Goal: Task Accomplishment & Management: Use online tool/utility

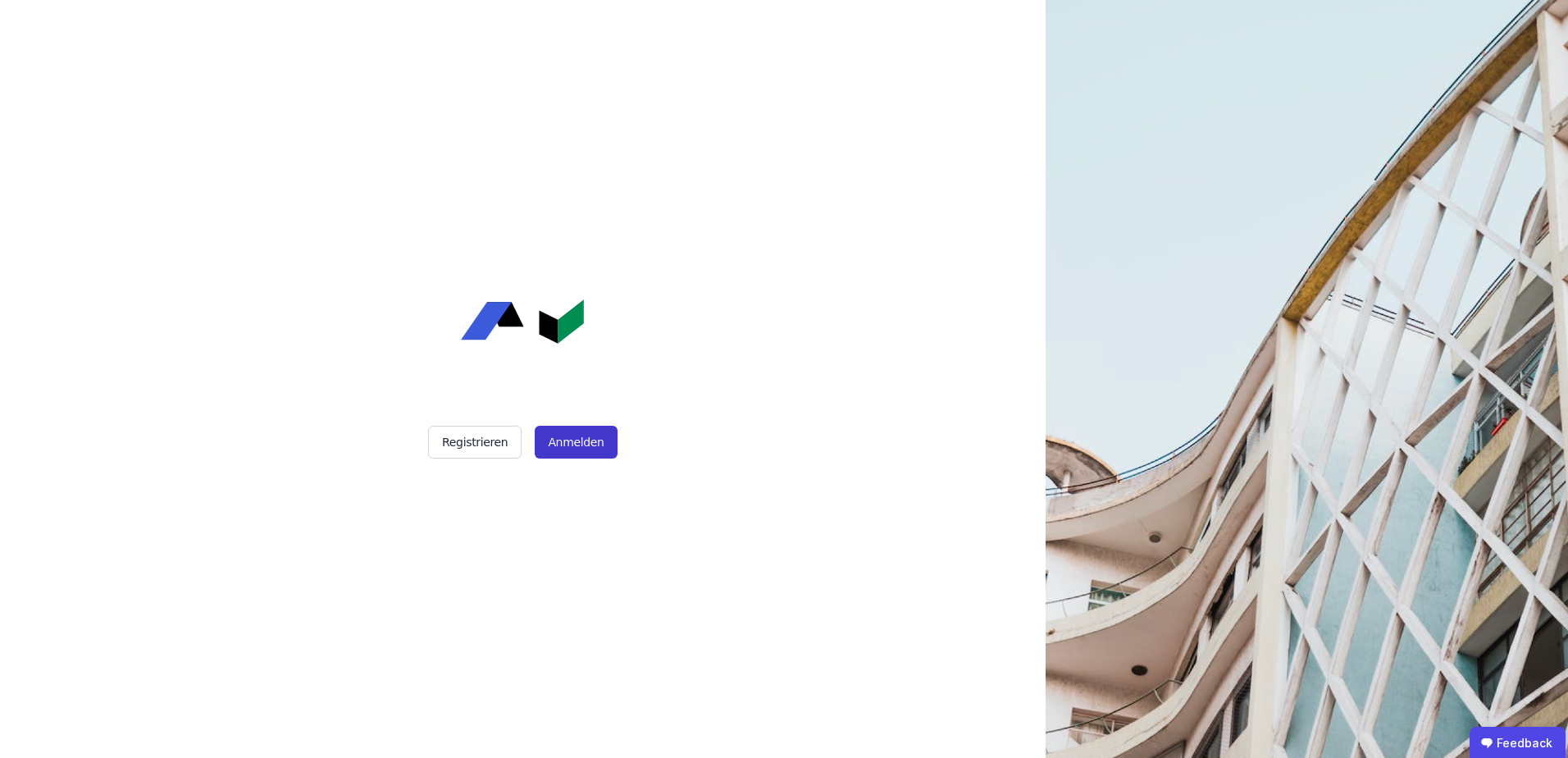
click at [578, 443] on button "Anmelden" at bounding box center [575, 442] width 82 height 33
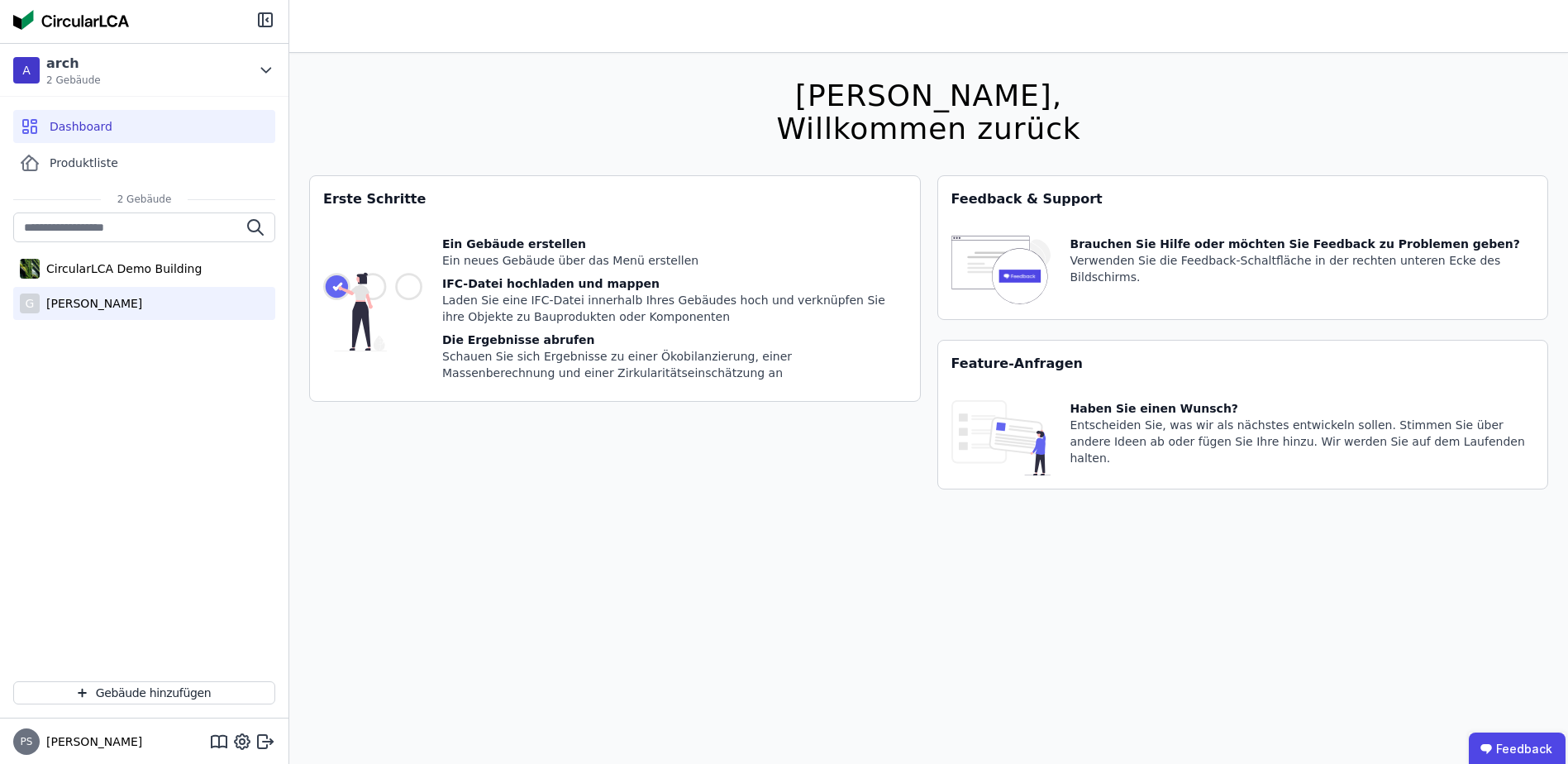
click at [70, 302] on div "[PERSON_NAME]" at bounding box center [91, 303] width 102 height 16
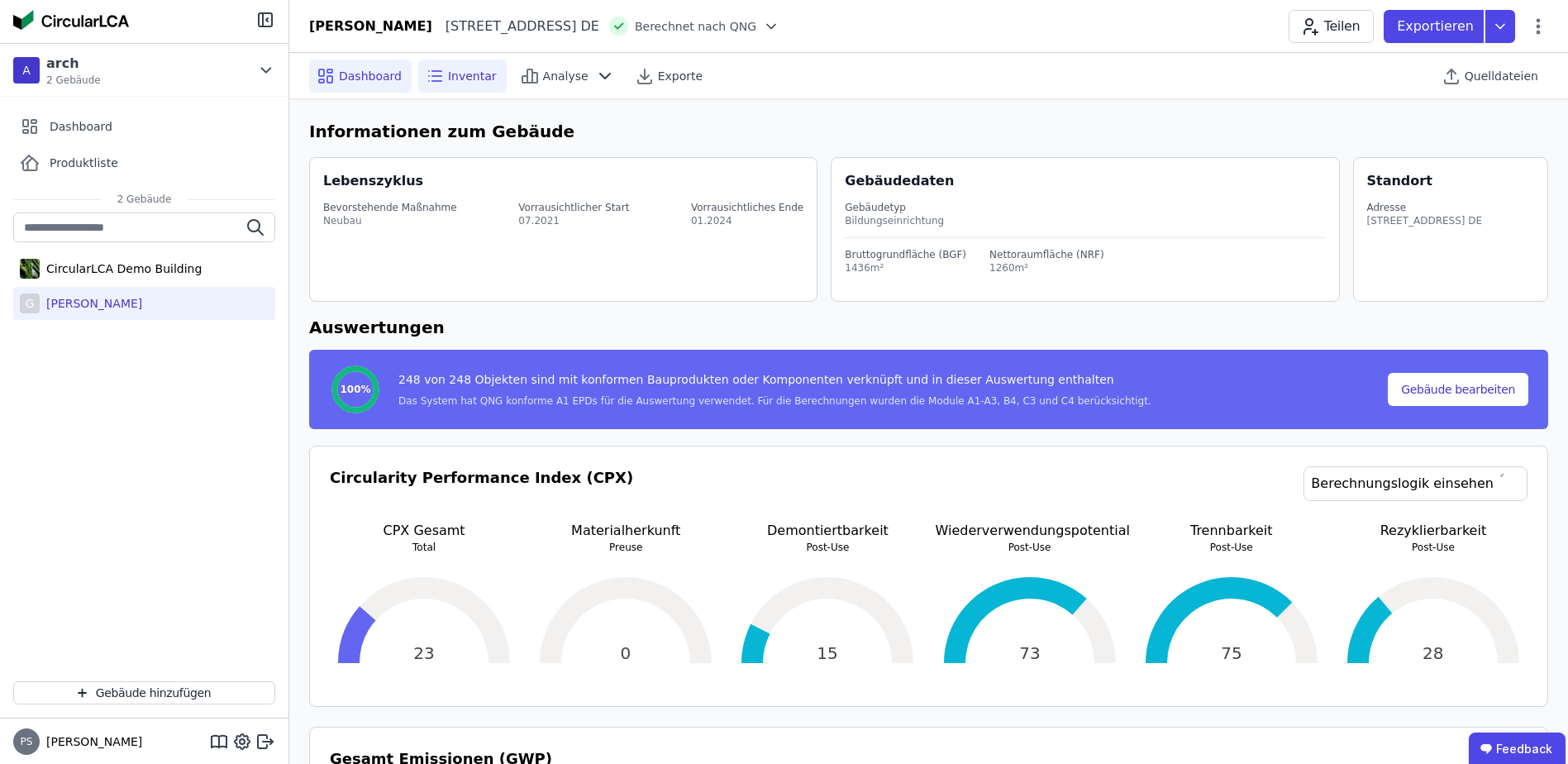
click at [453, 74] on span "Inventar" at bounding box center [472, 76] width 49 height 16
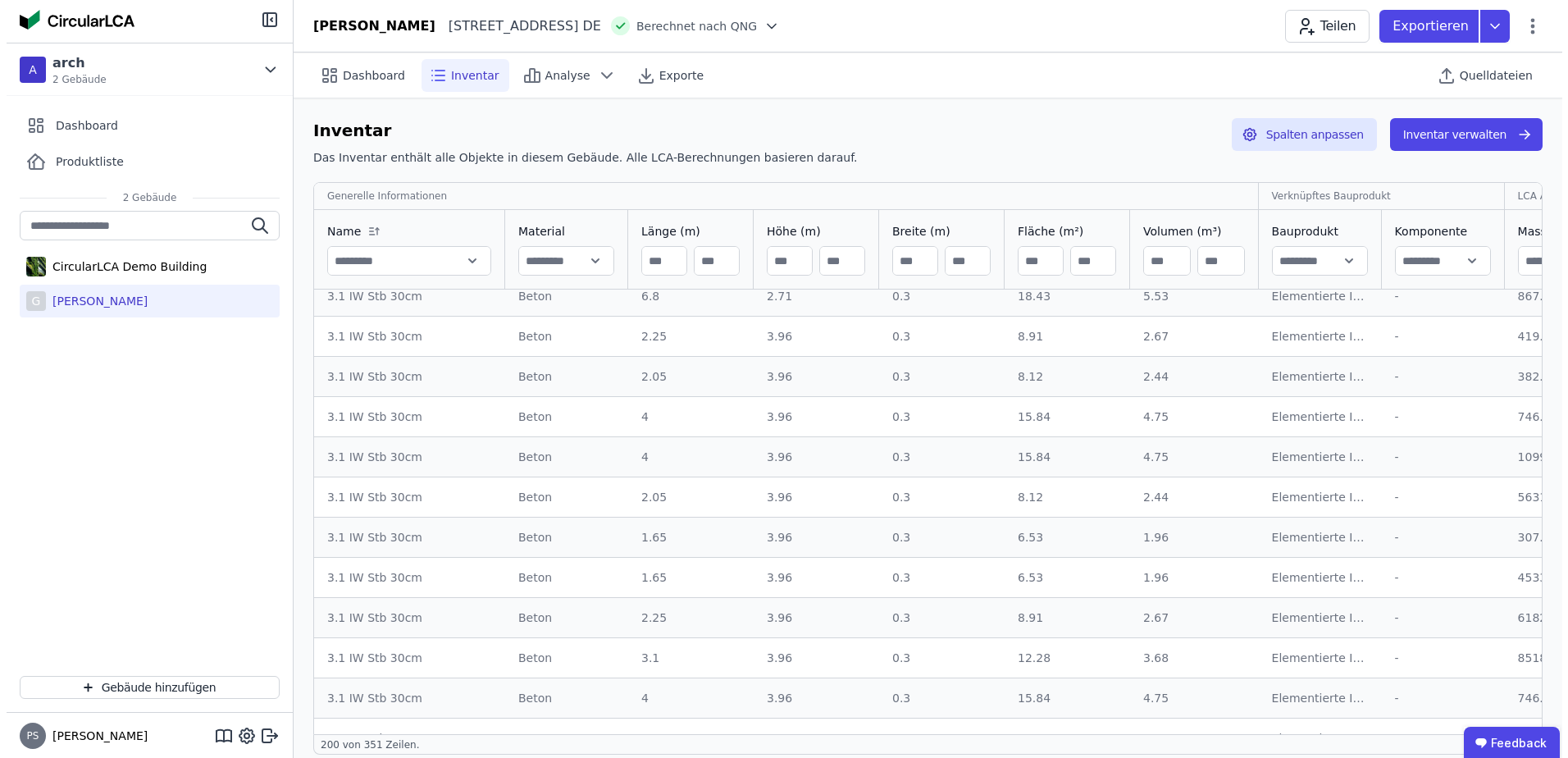
scroll to position [3827, 0]
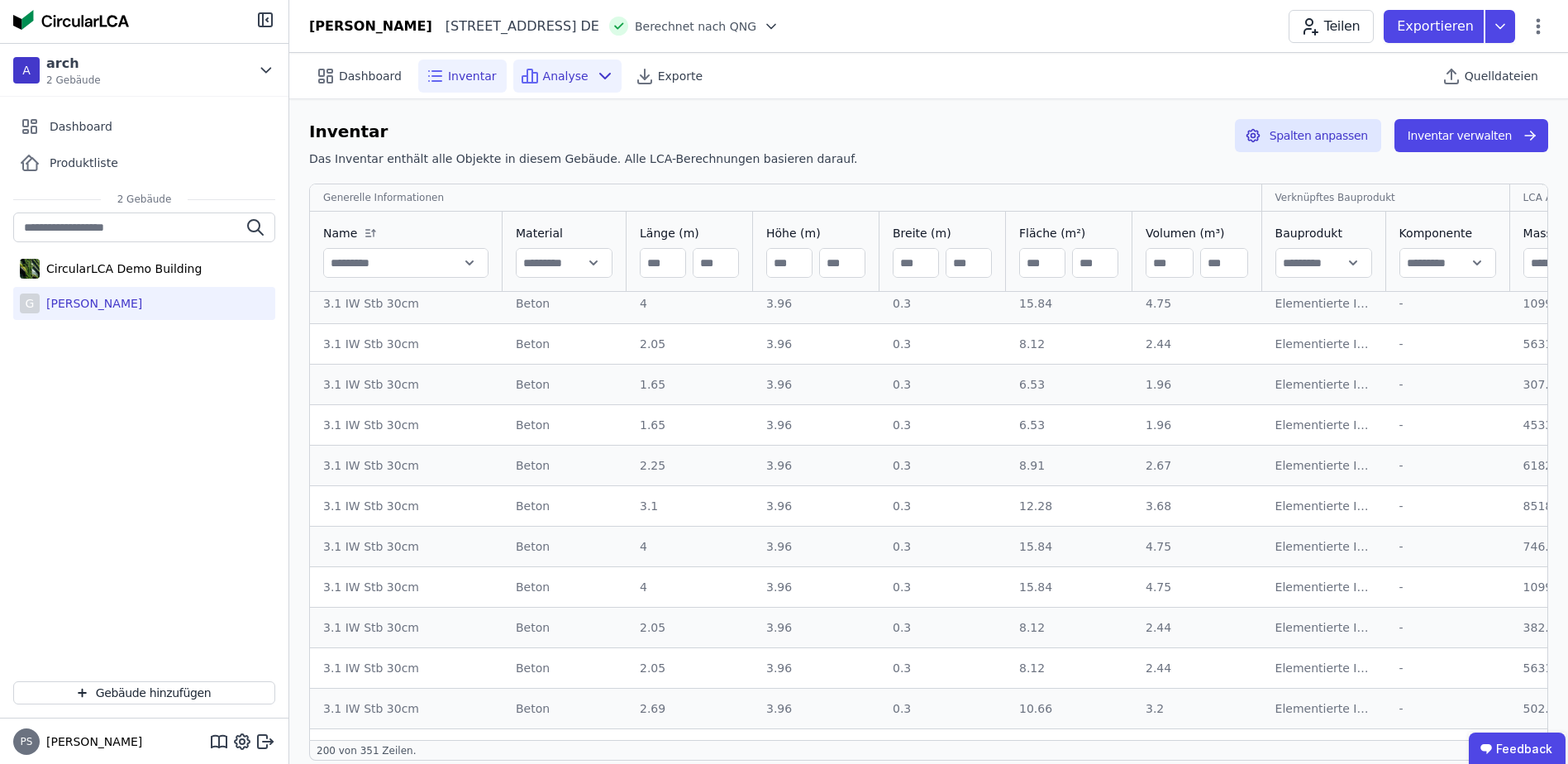
click at [554, 78] on span "Analyse" at bounding box center [566, 76] width 45 height 16
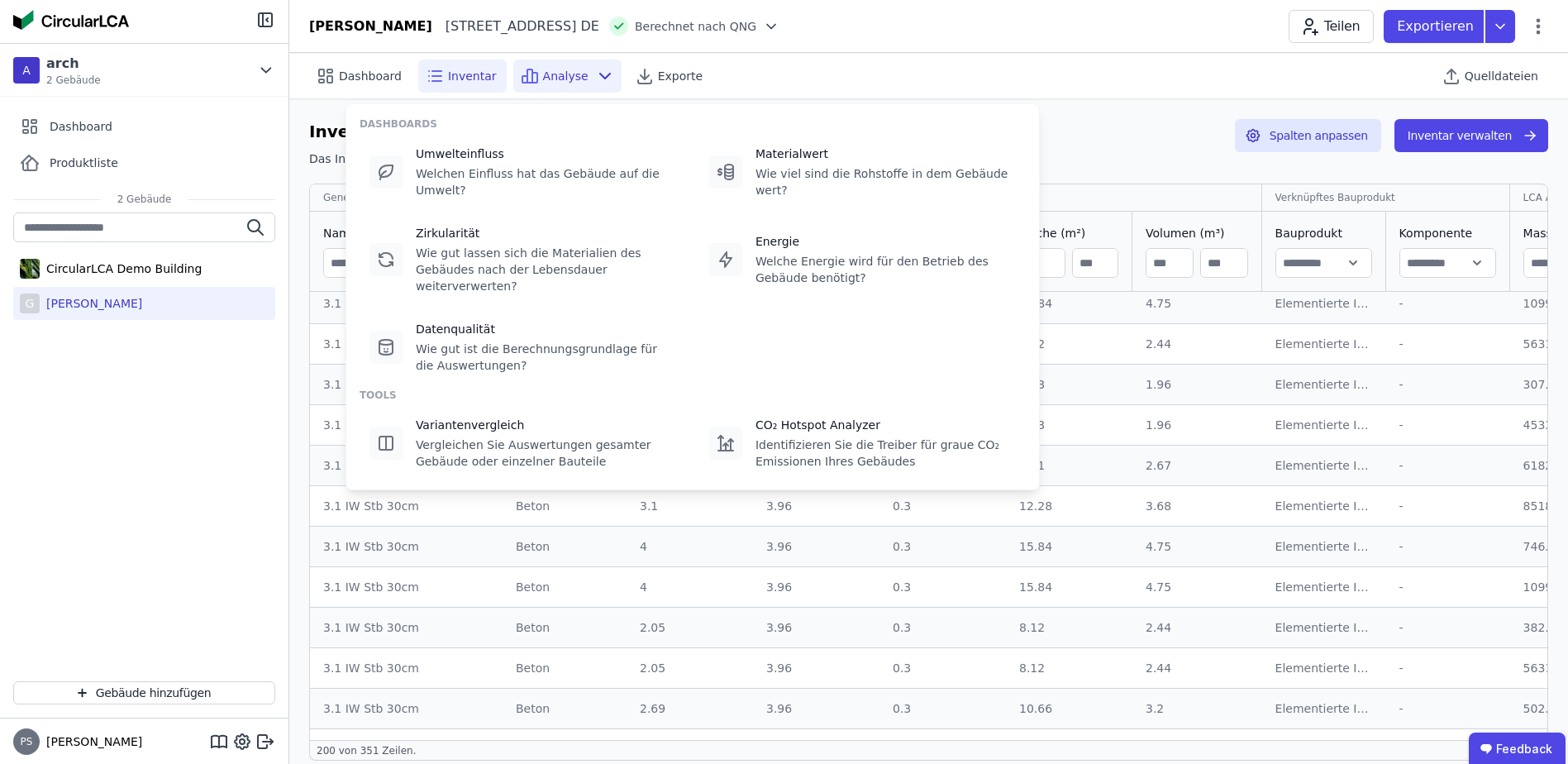
click at [543, 72] on span "Analyse" at bounding box center [566, 76] width 45 height 16
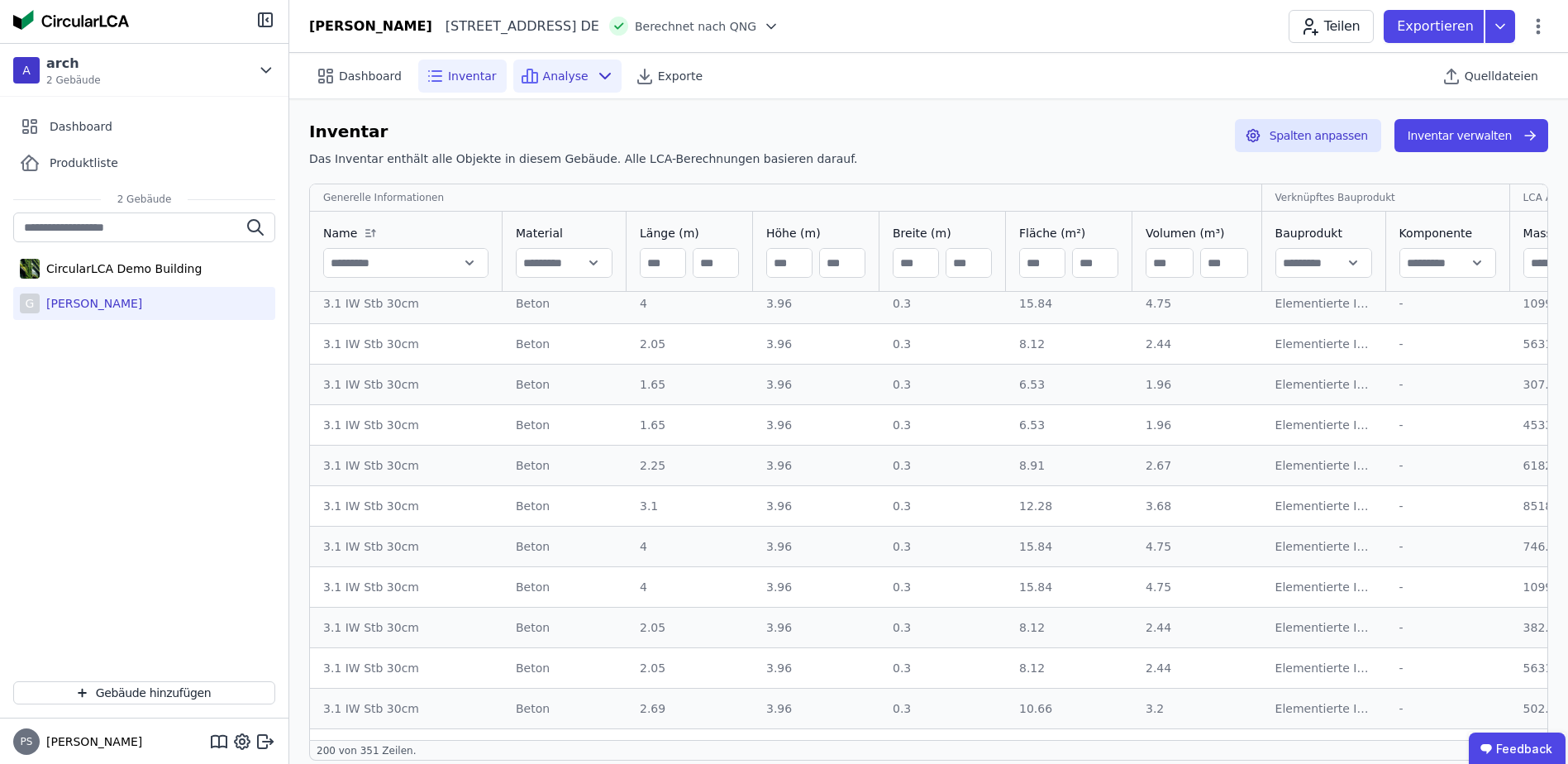
click at [562, 72] on span "Analyse" at bounding box center [566, 76] width 45 height 16
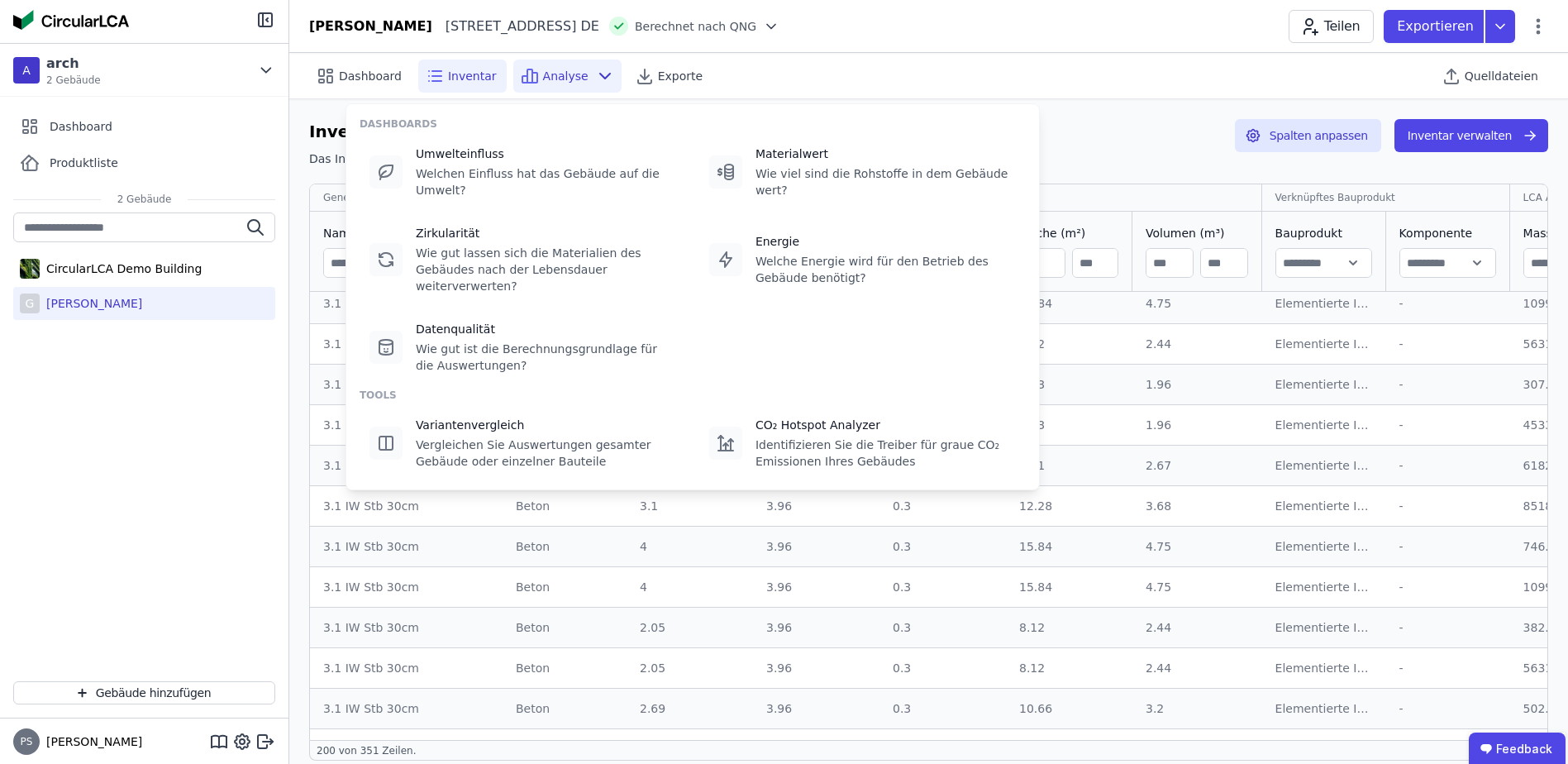
click at [562, 72] on span "Analyse" at bounding box center [566, 76] width 45 height 16
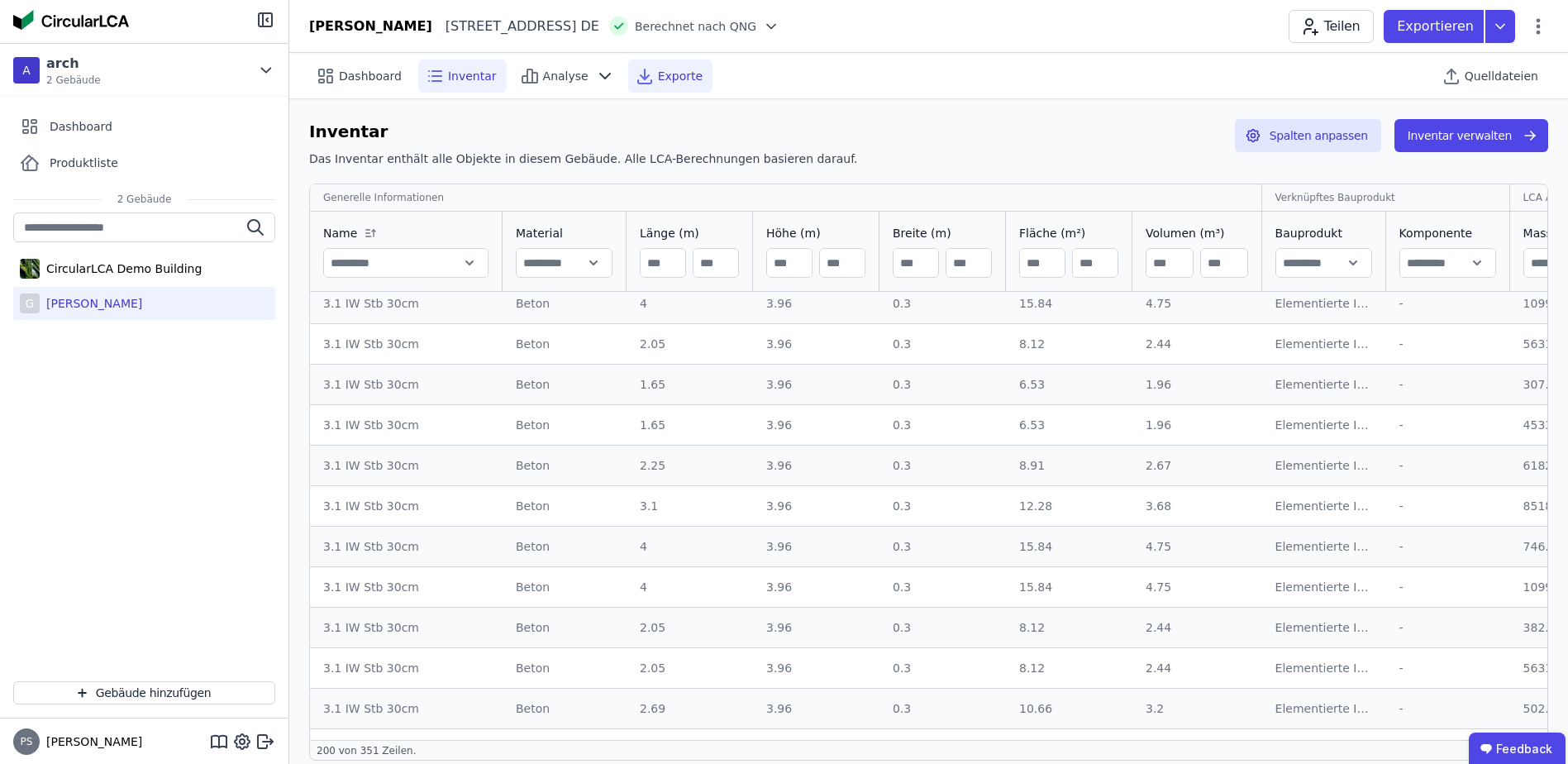
click at [679, 74] on span "Exporte" at bounding box center [679, 76] width 44 height 16
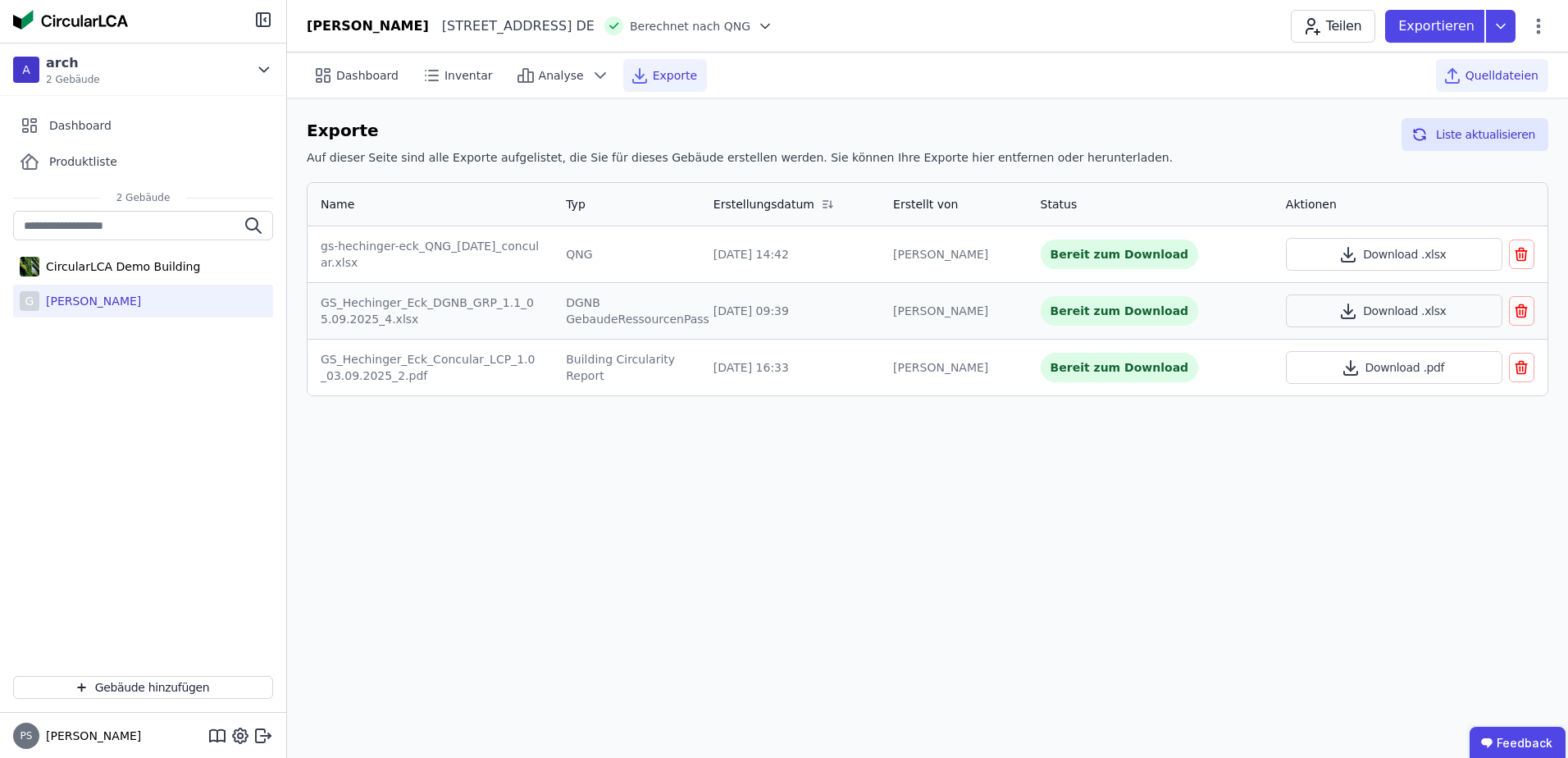
click at [1479, 79] on span "Quelldateien" at bounding box center [1502, 75] width 73 height 16
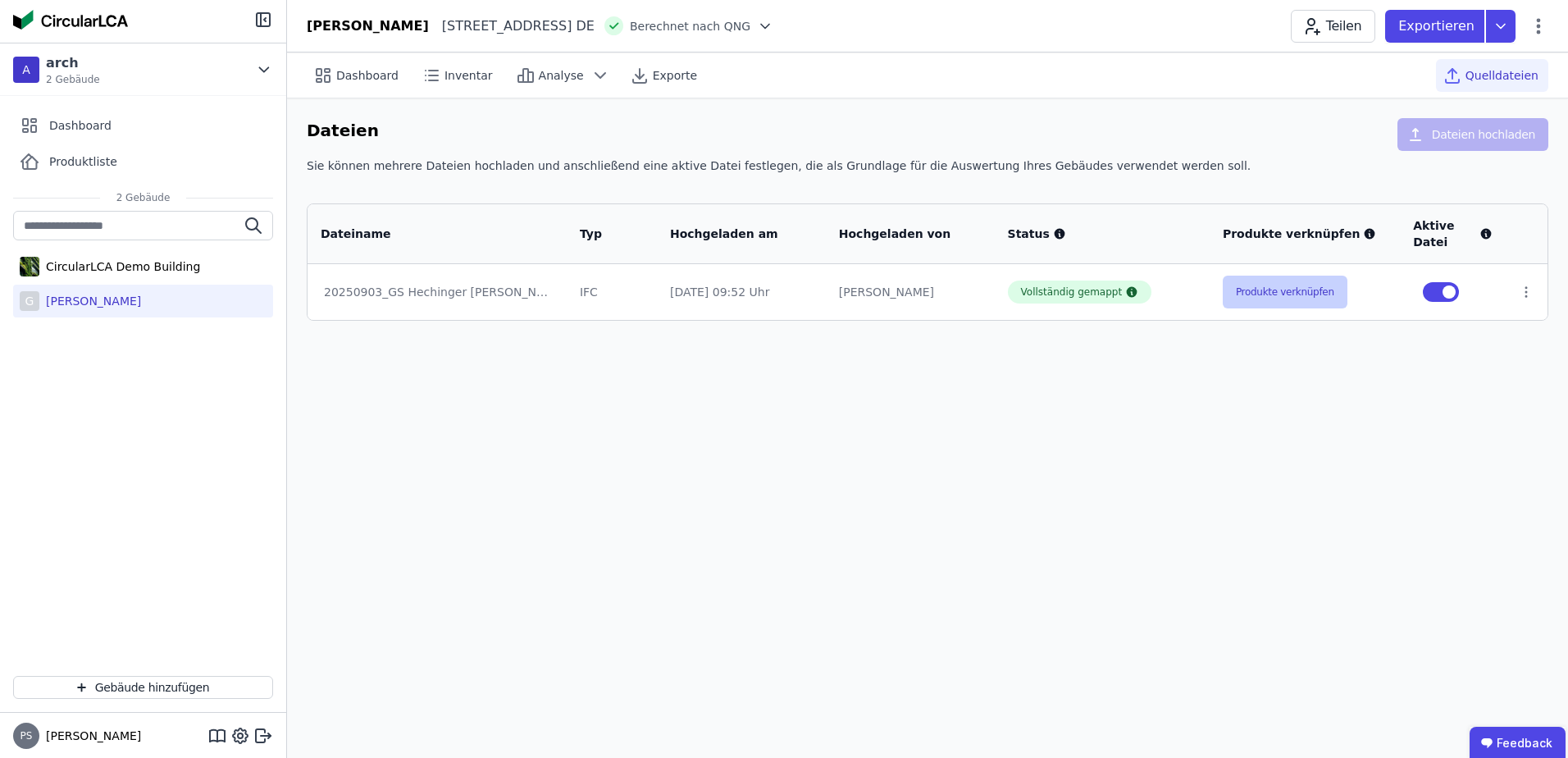
click at [1280, 292] on button "Produkte verknüpfen" at bounding box center [1285, 292] width 125 height 33
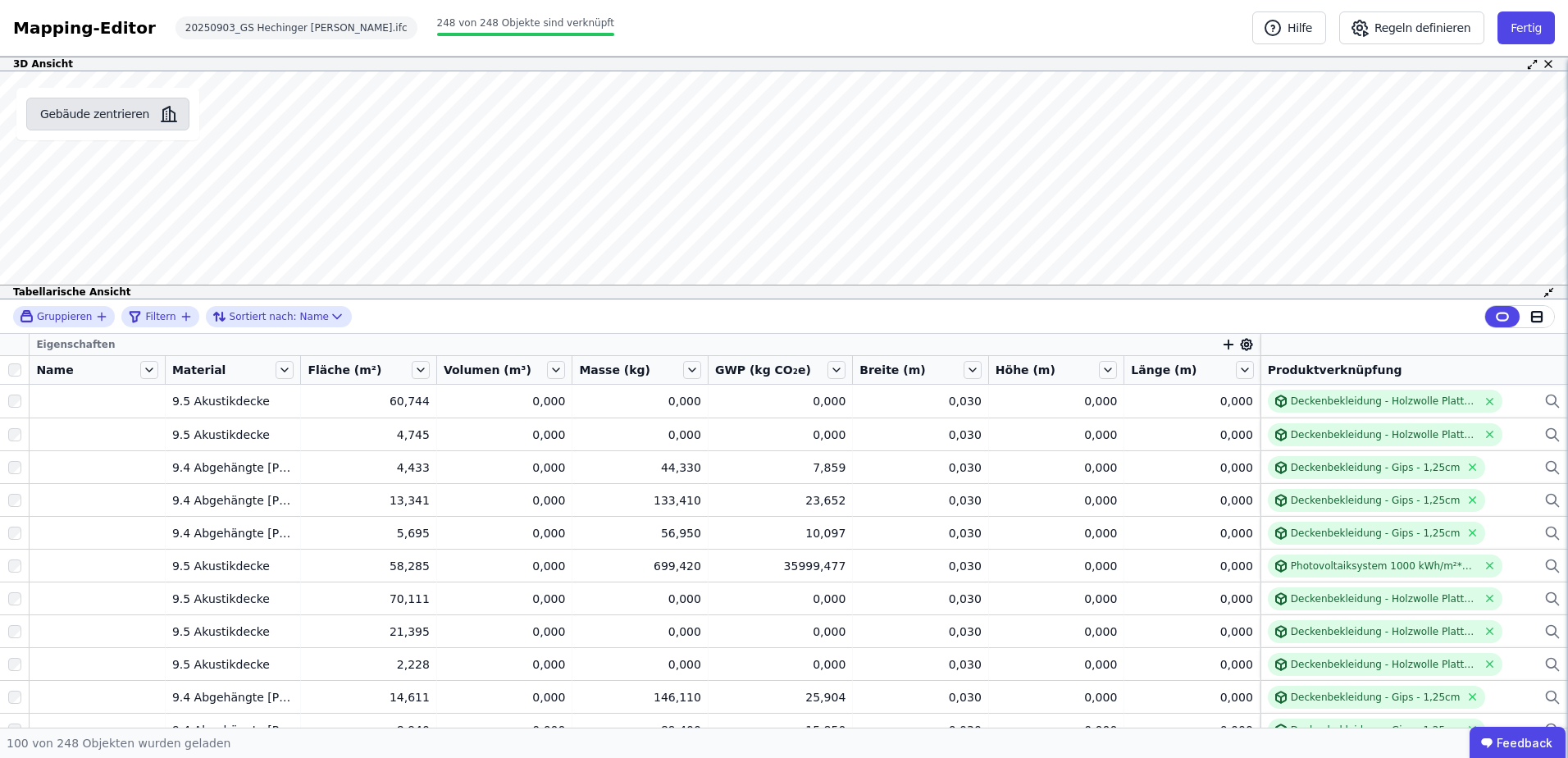
click at [90, 121] on button "Gebäude zentrieren" at bounding box center [108, 114] width 164 height 33
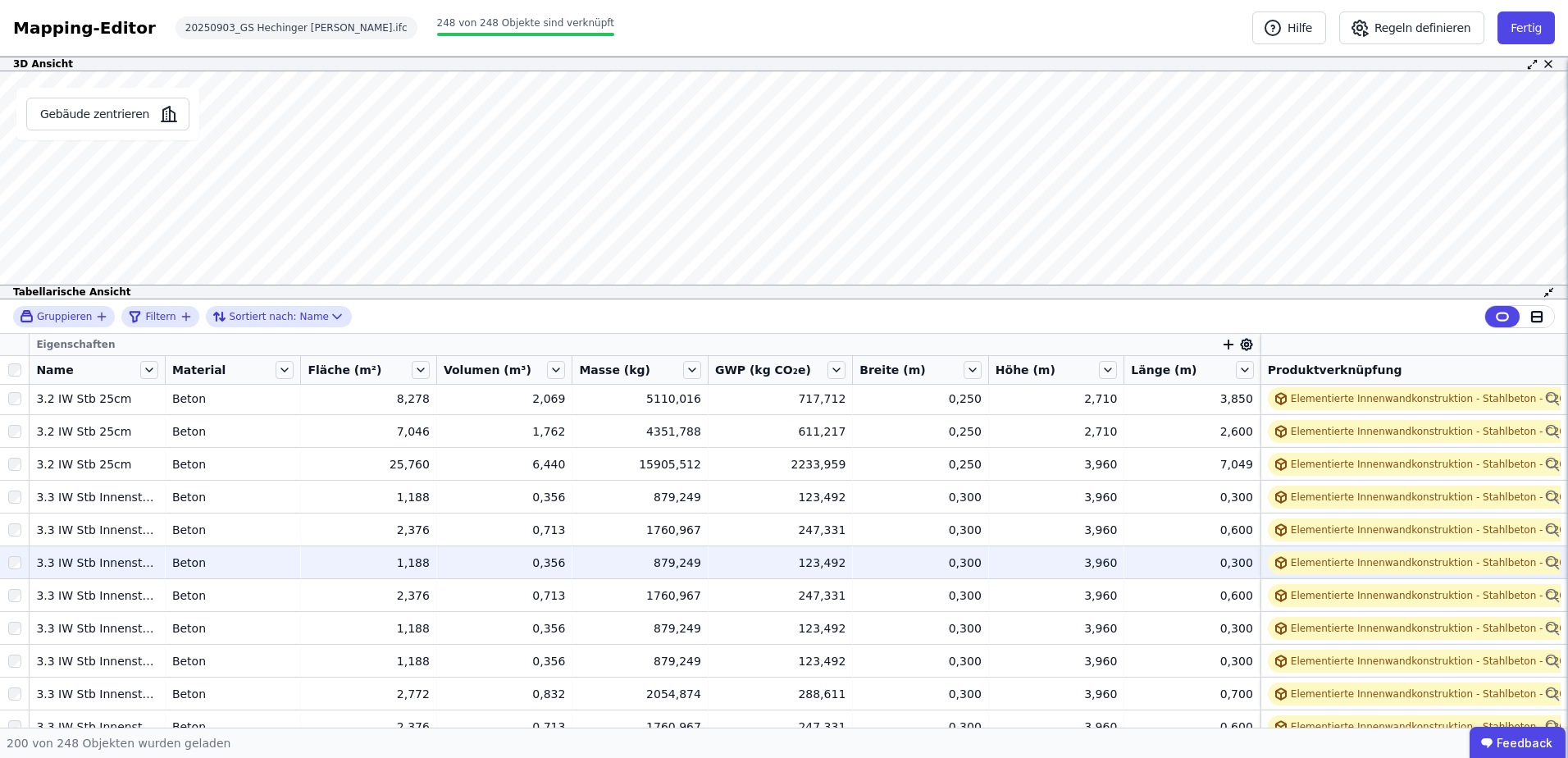
scroll to position [3116, 0]
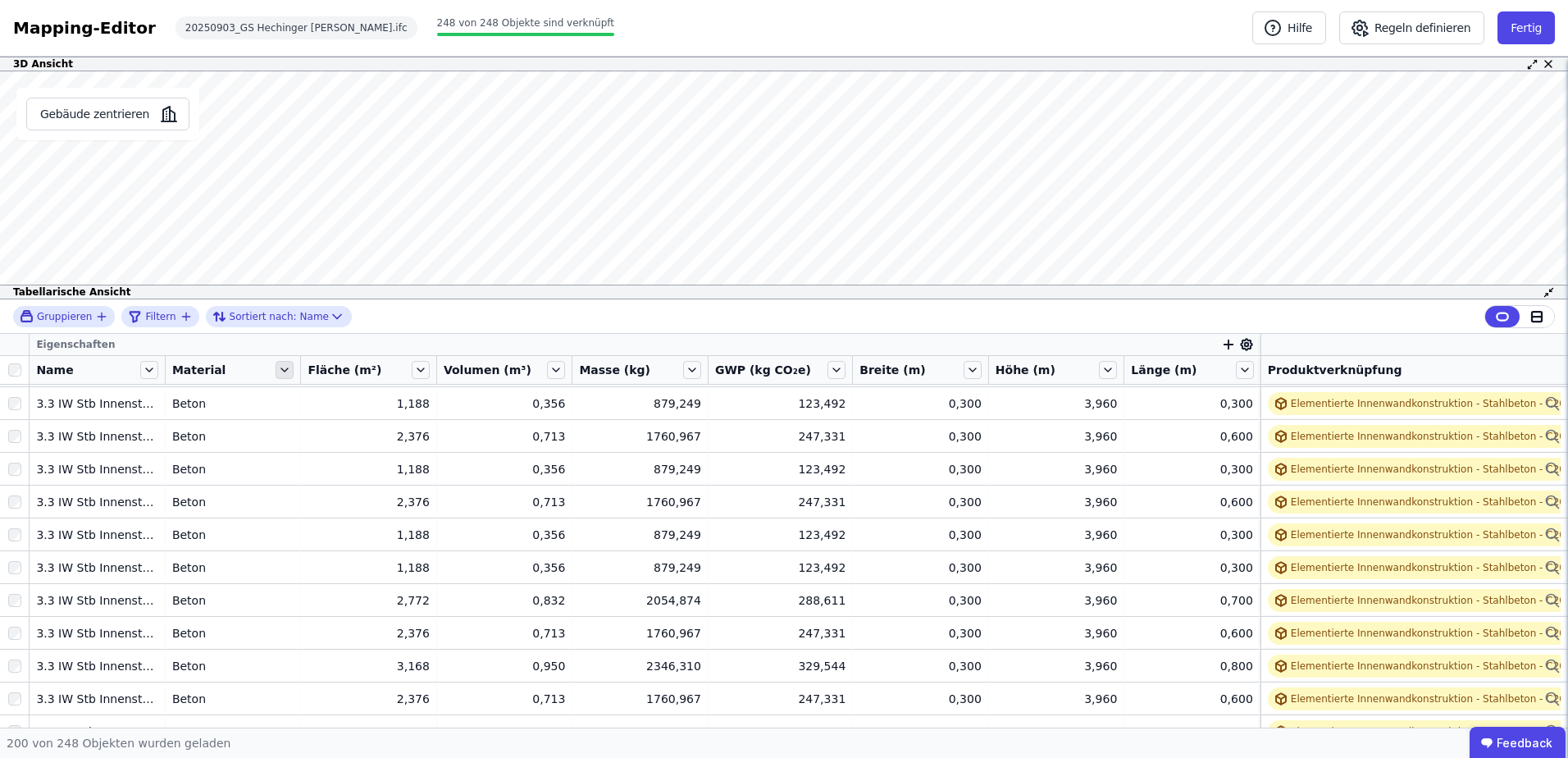
click at [287, 374] on icon at bounding box center [284, 370] width 18 height 18
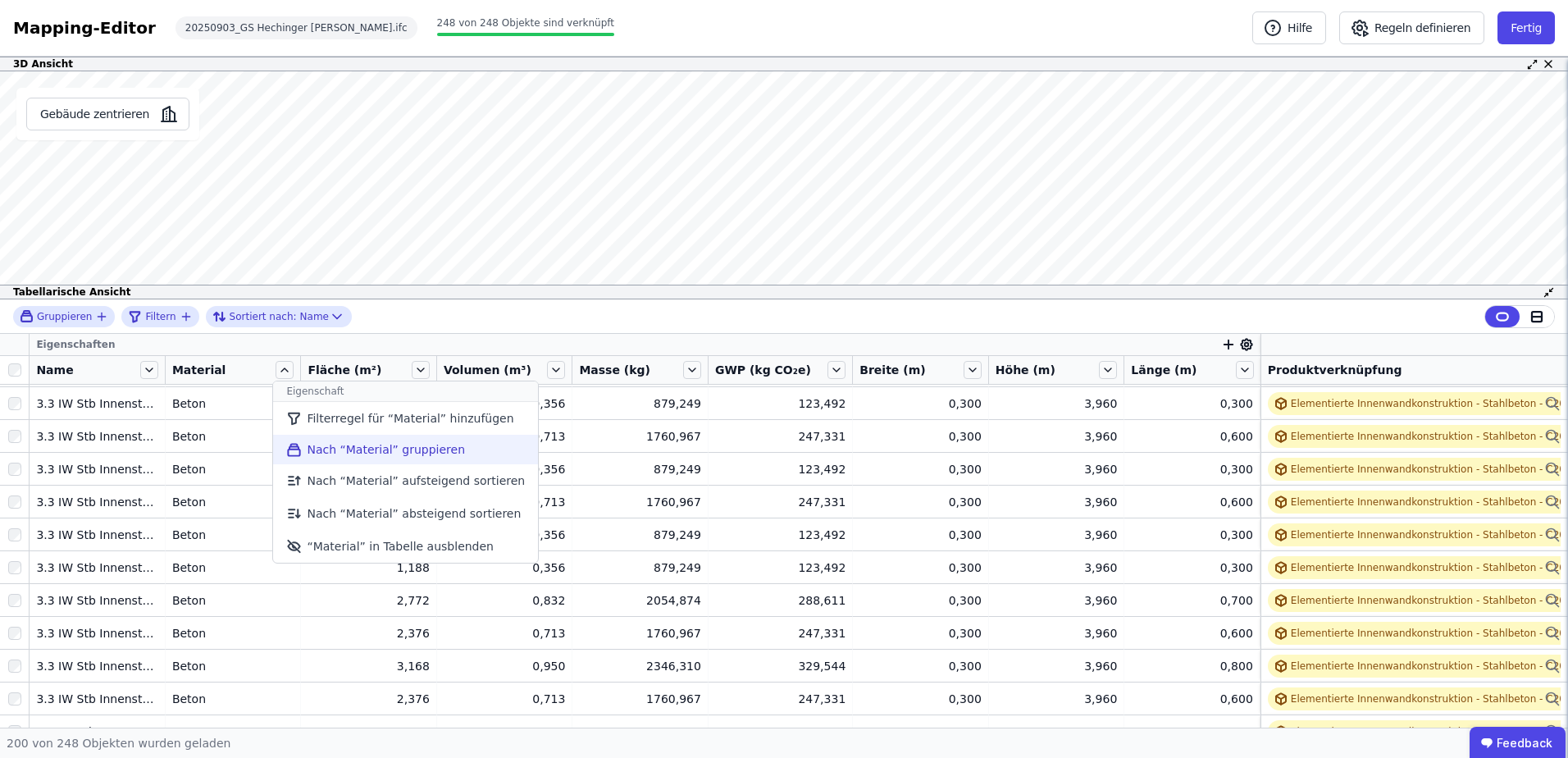
click at [312, 439] on li "Nach “Material” gruppieren" at bounding box center [406, 450] width 265 height 29
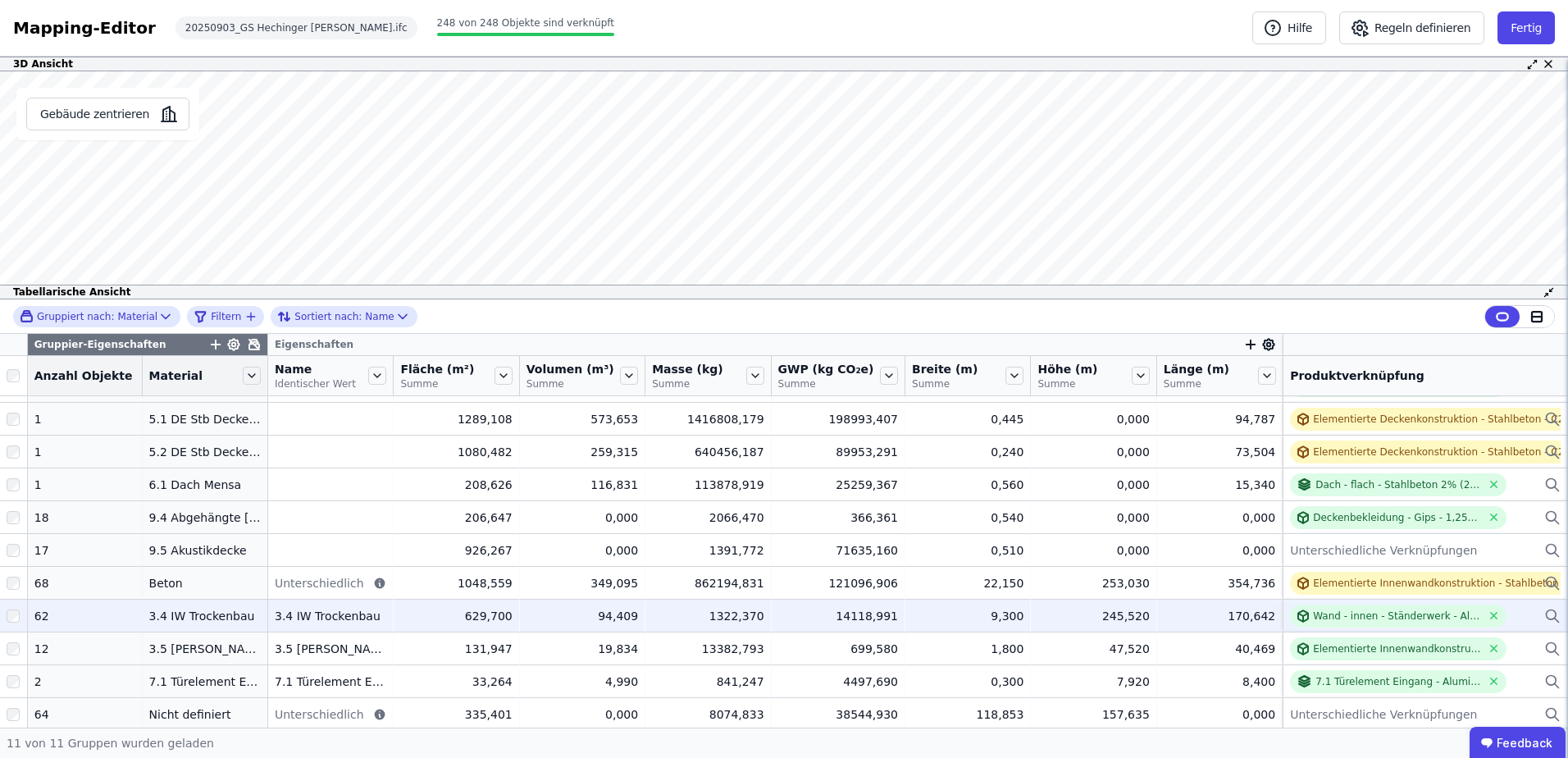
scroll to position [43, 0]
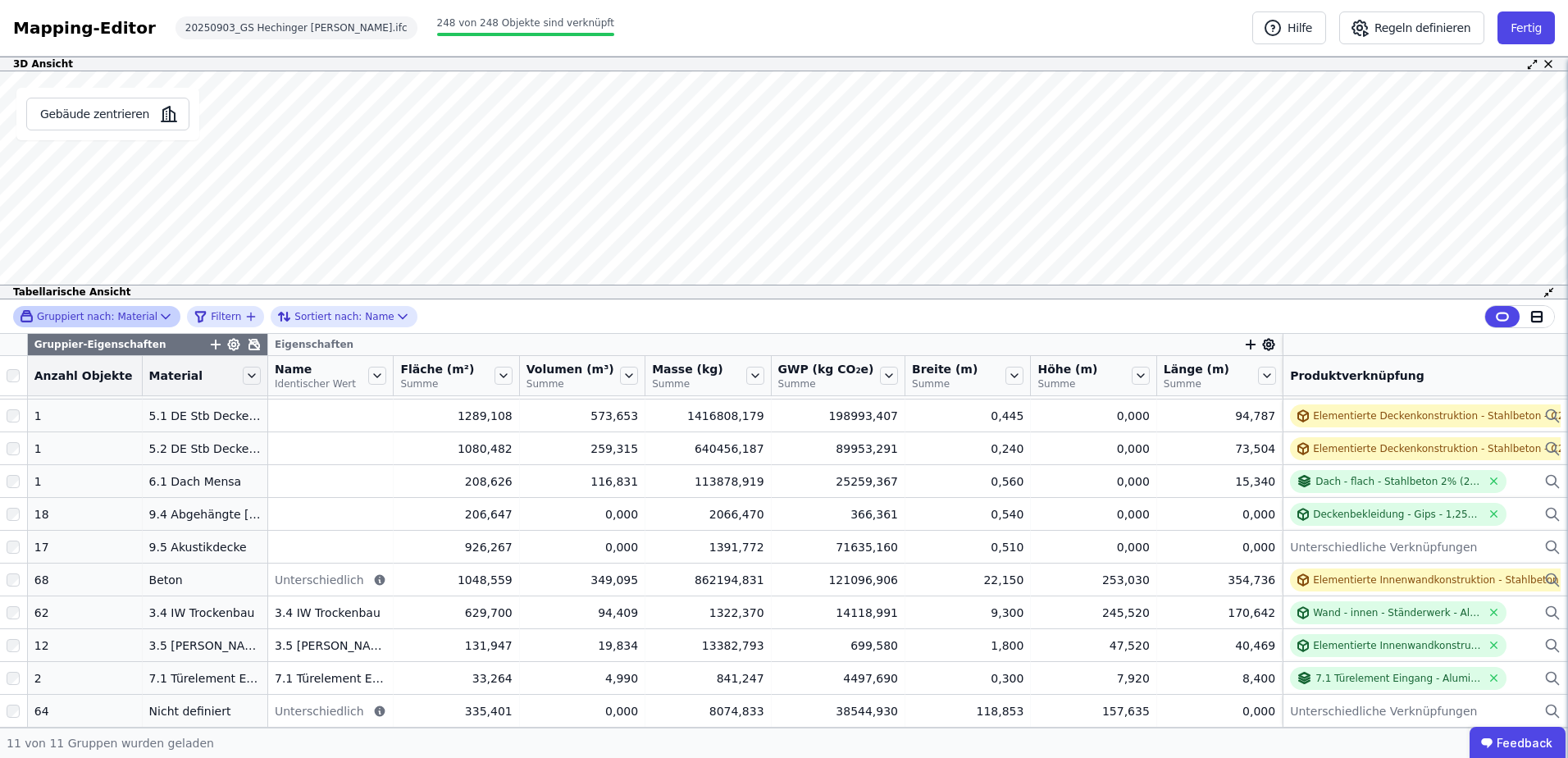
click at [162, 314] on icon at bounding box center [166, 316] width 9 height 4
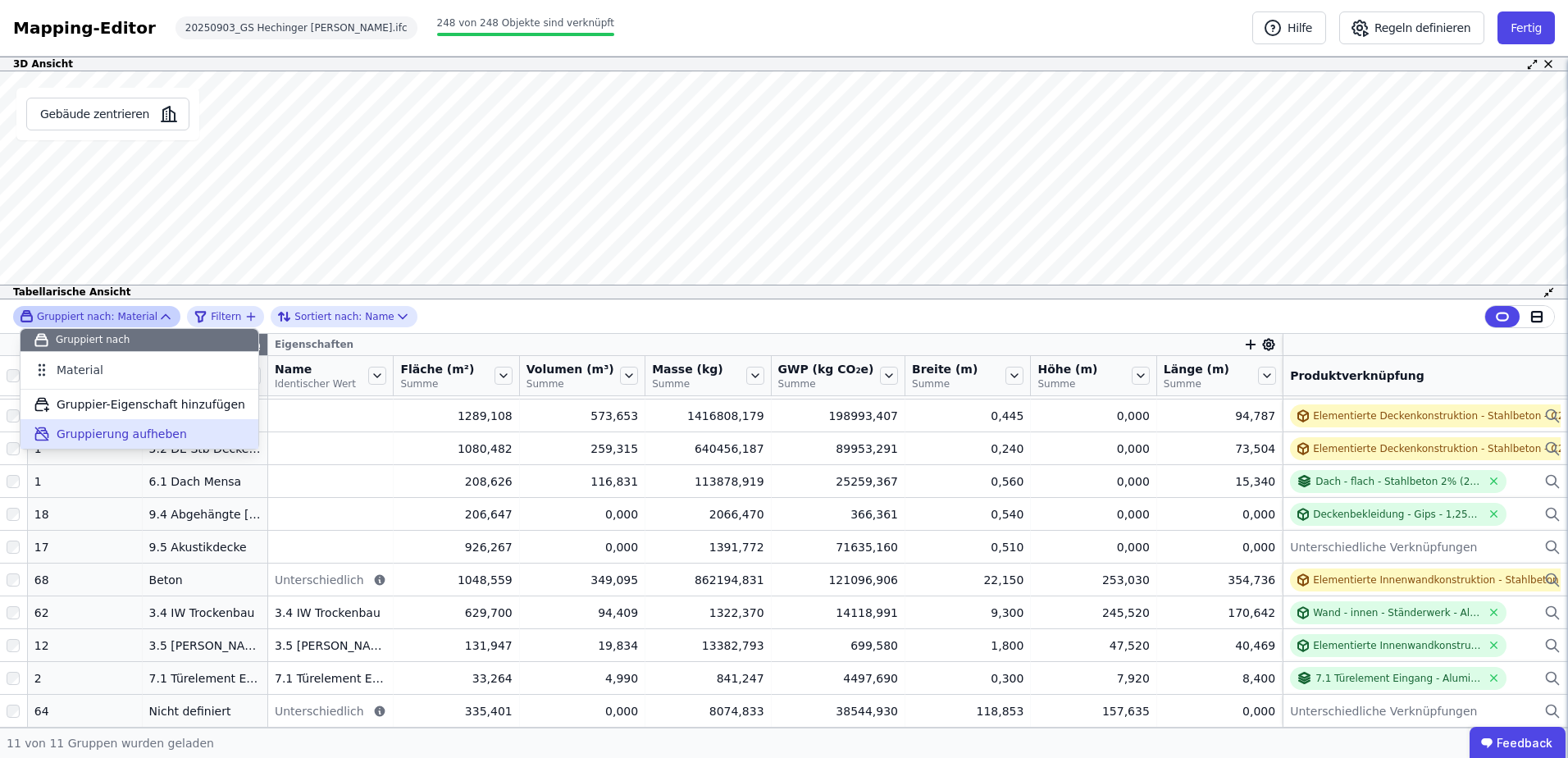
click at [112, 432] on span "Gruppierung aufheben" at bounding box center [121, 433] width 130 height 16
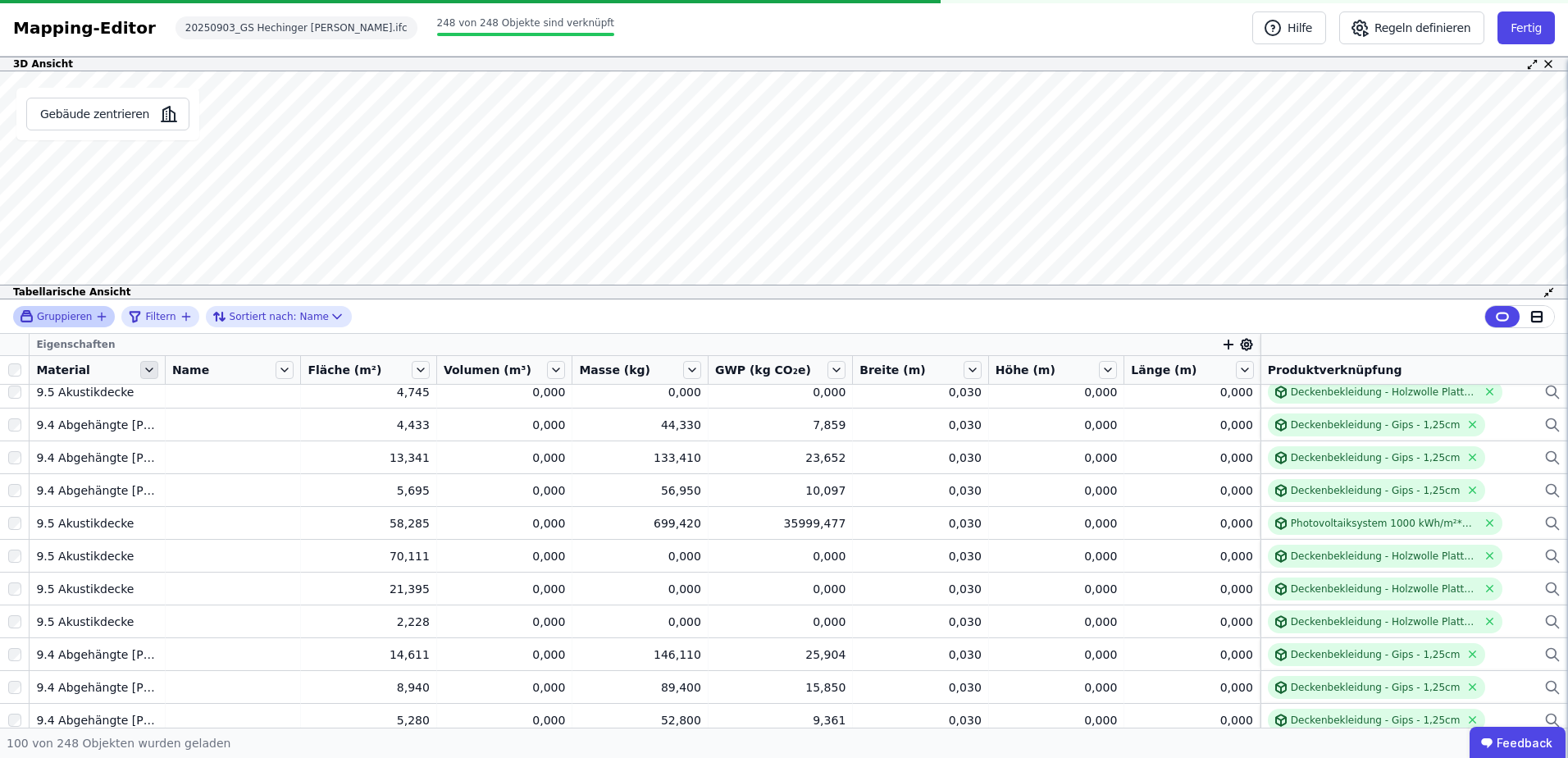
scroll to position [31, 0]
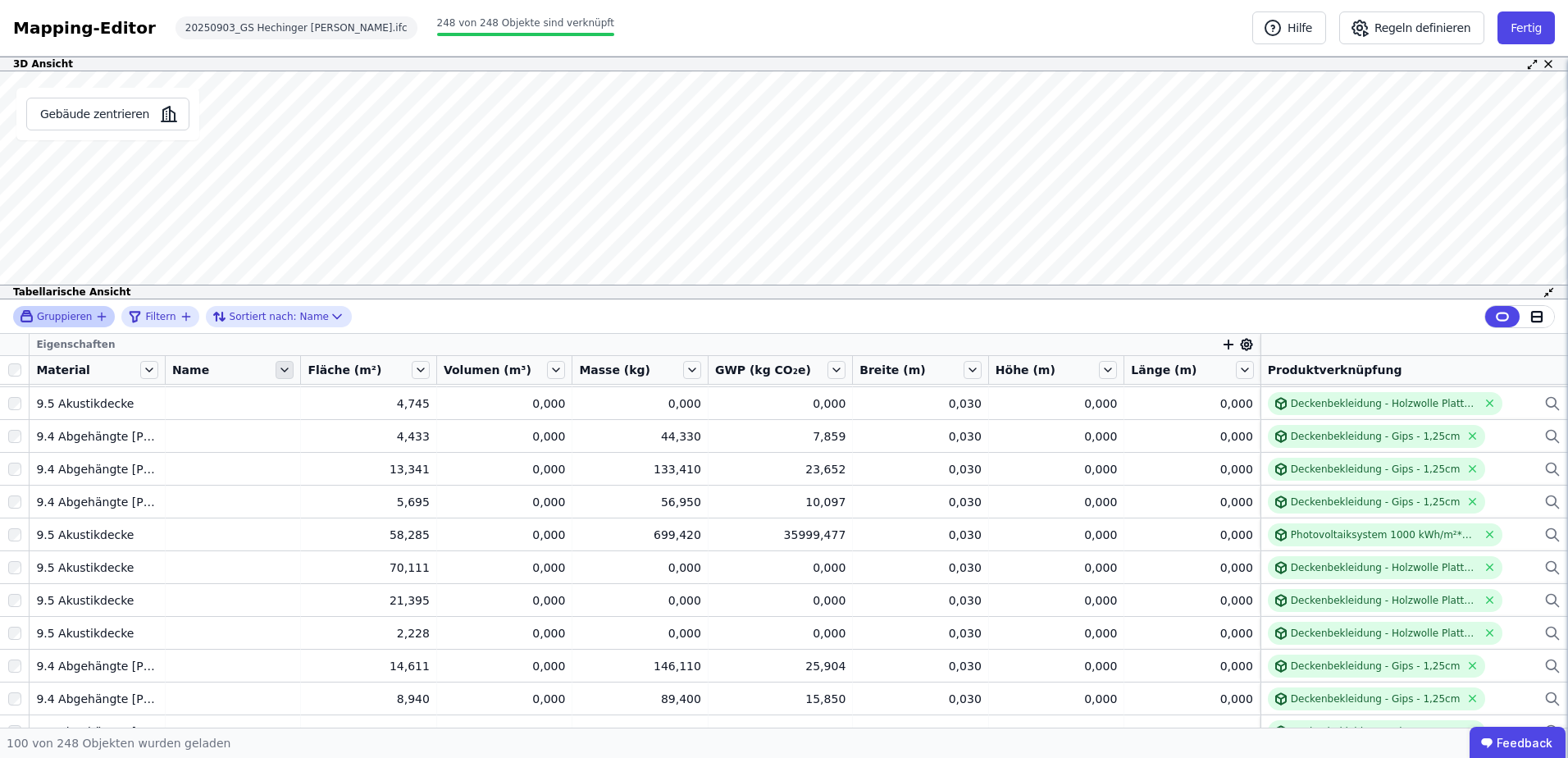
click at [285, 371] on icon at bounding box center [284, 370] width 18 height 18
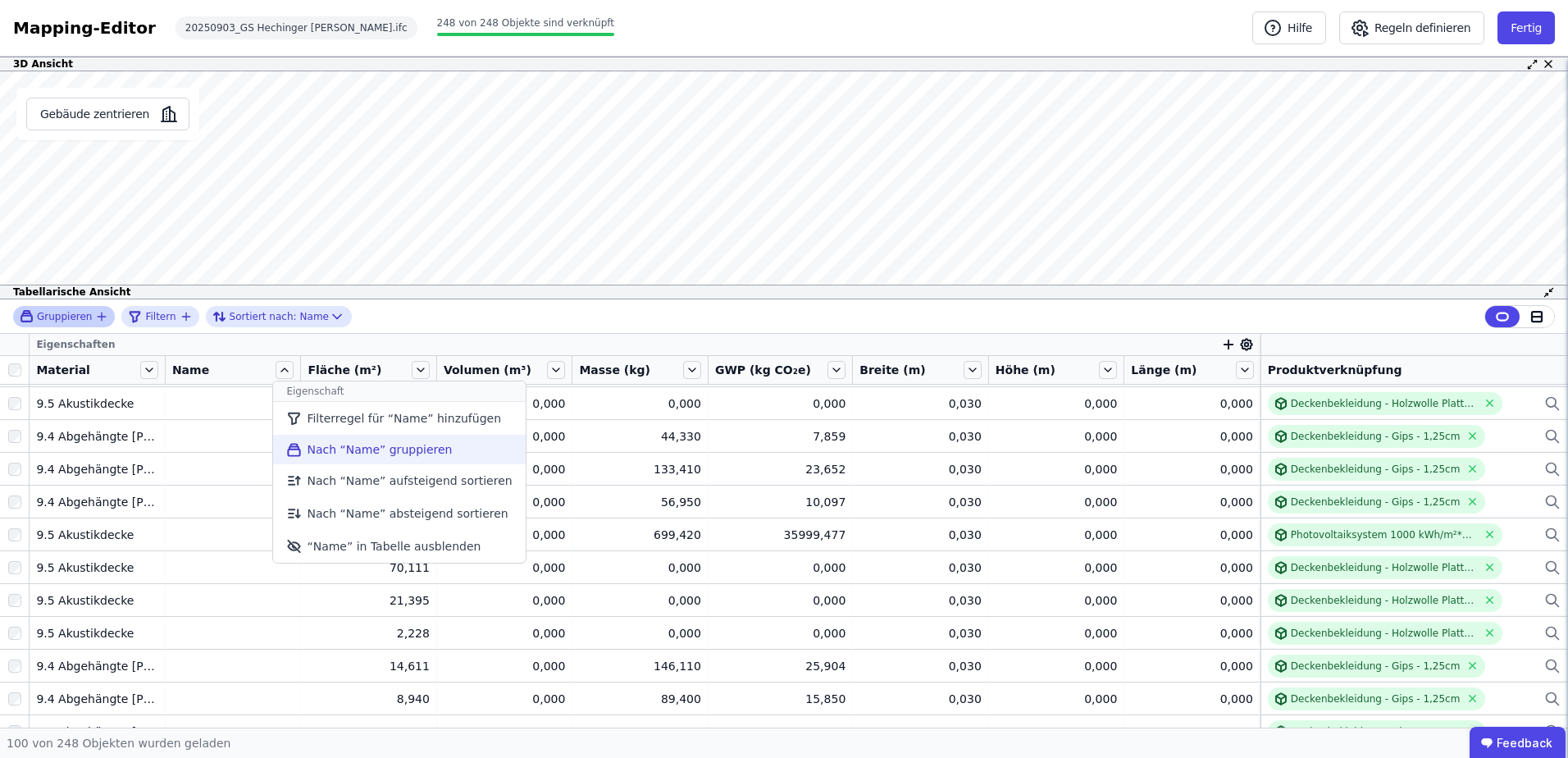
click at [307, 454] on li "Nach “Name” gruppieren" at bounding box center [399, 450] width 251 height 29
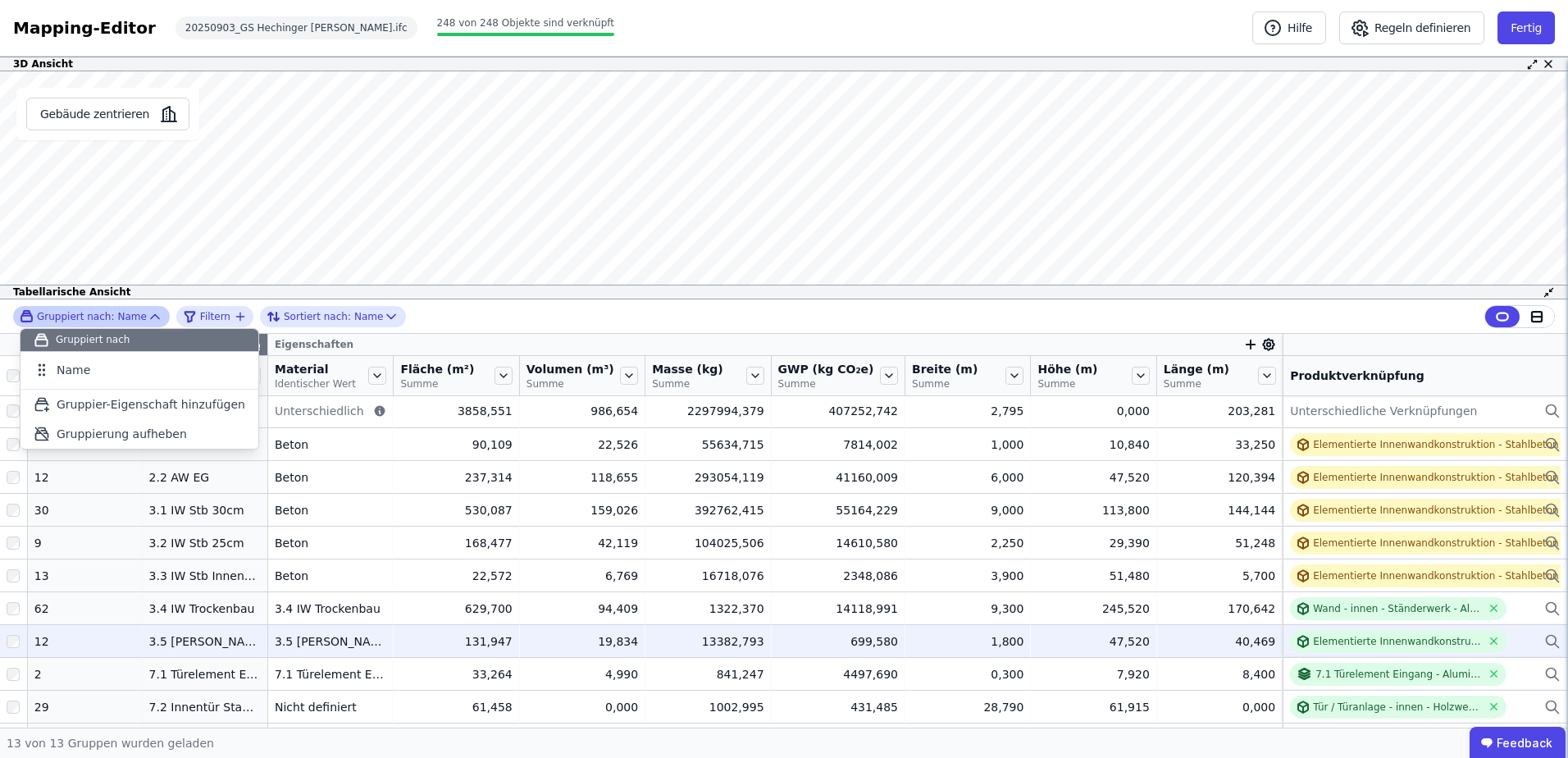
scroll to position [0, 0]
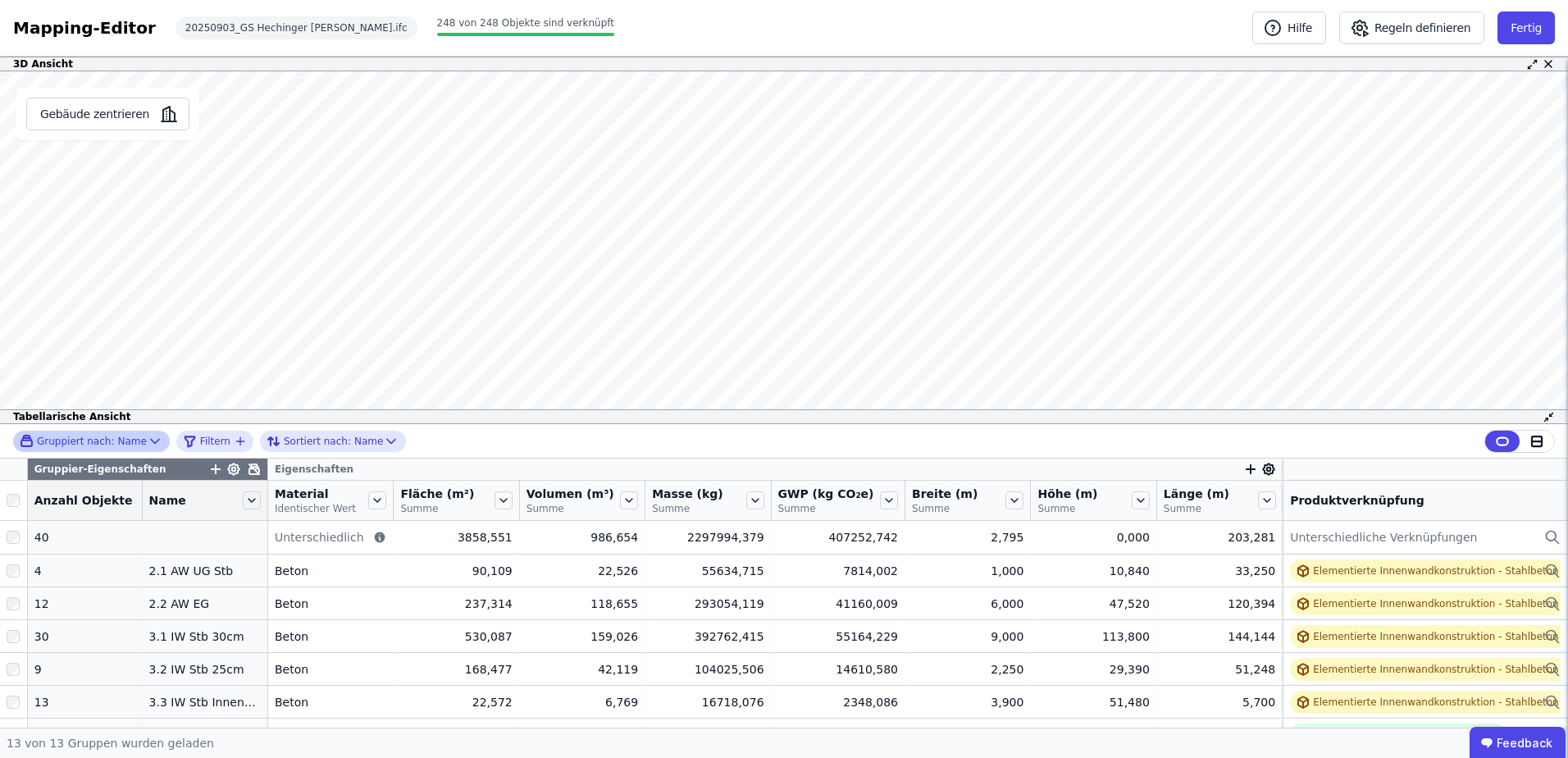
click at [876, 158] on div "3D Ansicht Gebäude zentrieren Es sind keine Objektdaten verfügbar Dieses Objekt…" at bounding box center [784, 392] width 1568 height 671
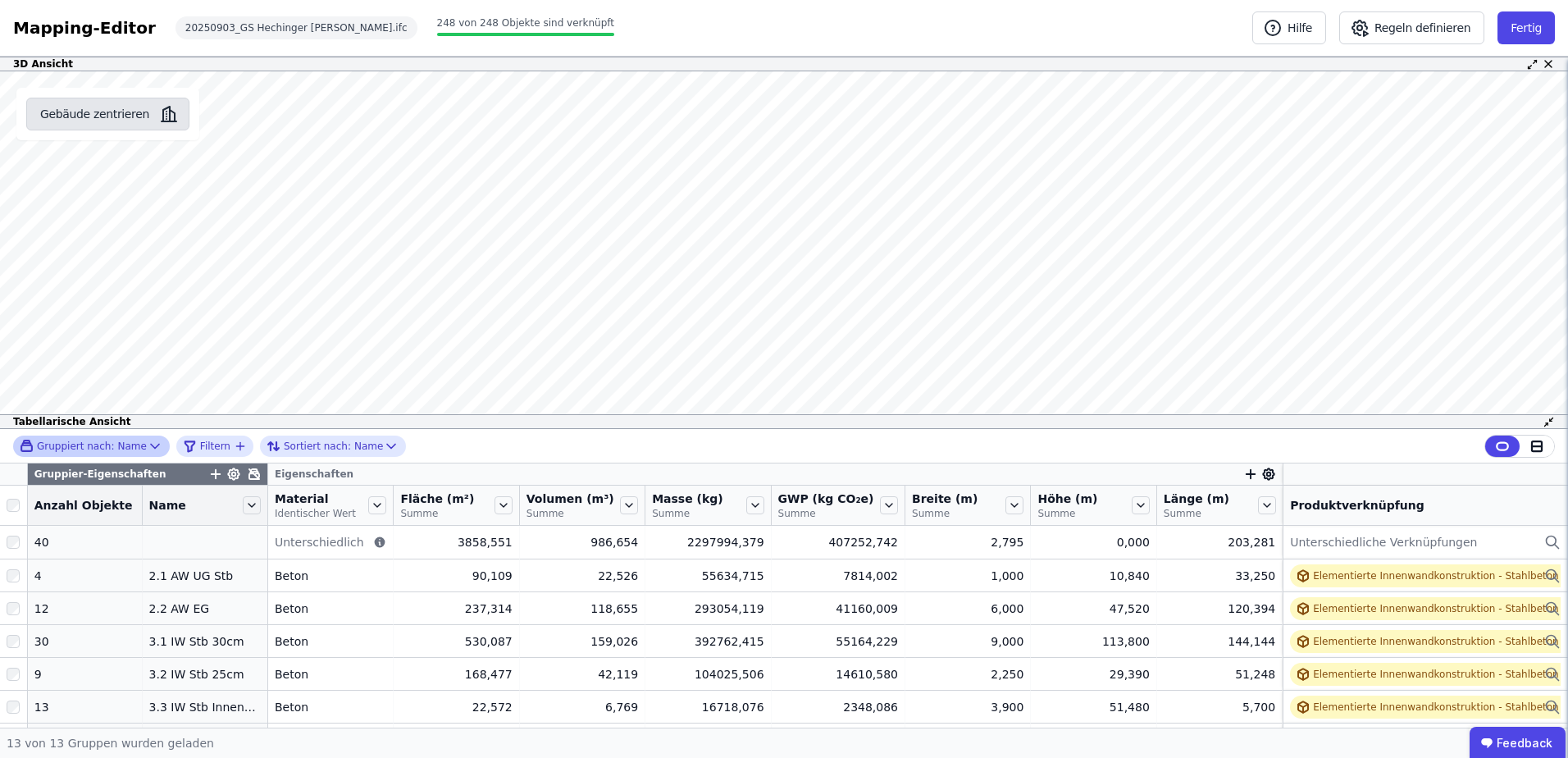
click at [115, 119] on button "Gebäude zentrieren" at bounding box center [108, 114] width 164 height 33
click at [96, 125] on button "Gebäude zentrieren" at bounding box center [108, 114] width 164 height 33
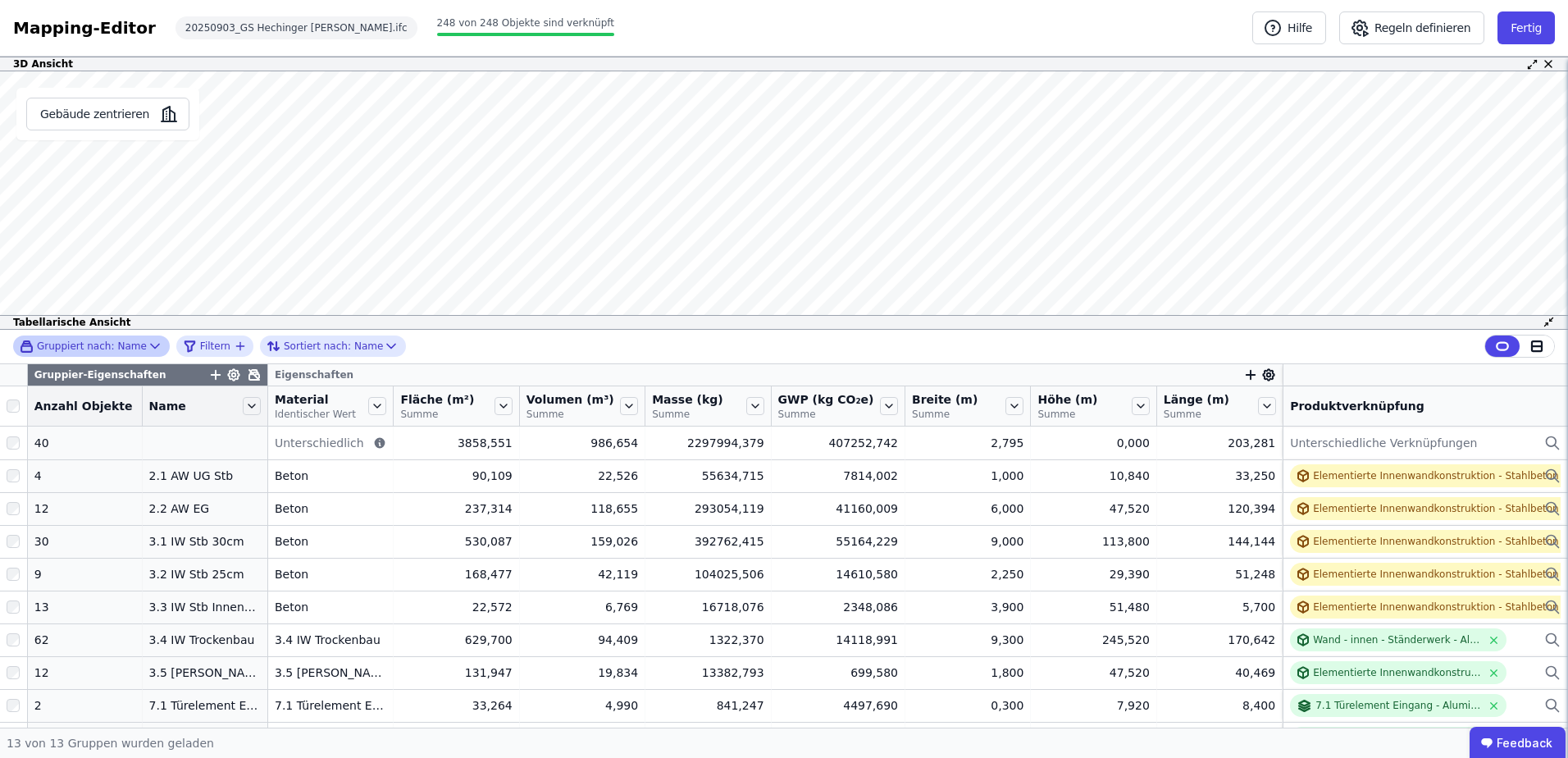
click at [333, 519] on div "3D Ansicht Gebäude zentrieren Es sind keine Objektdaten verfügbar Dieses Objekt…" at bounding box center [784, 392] width 1568 height 671
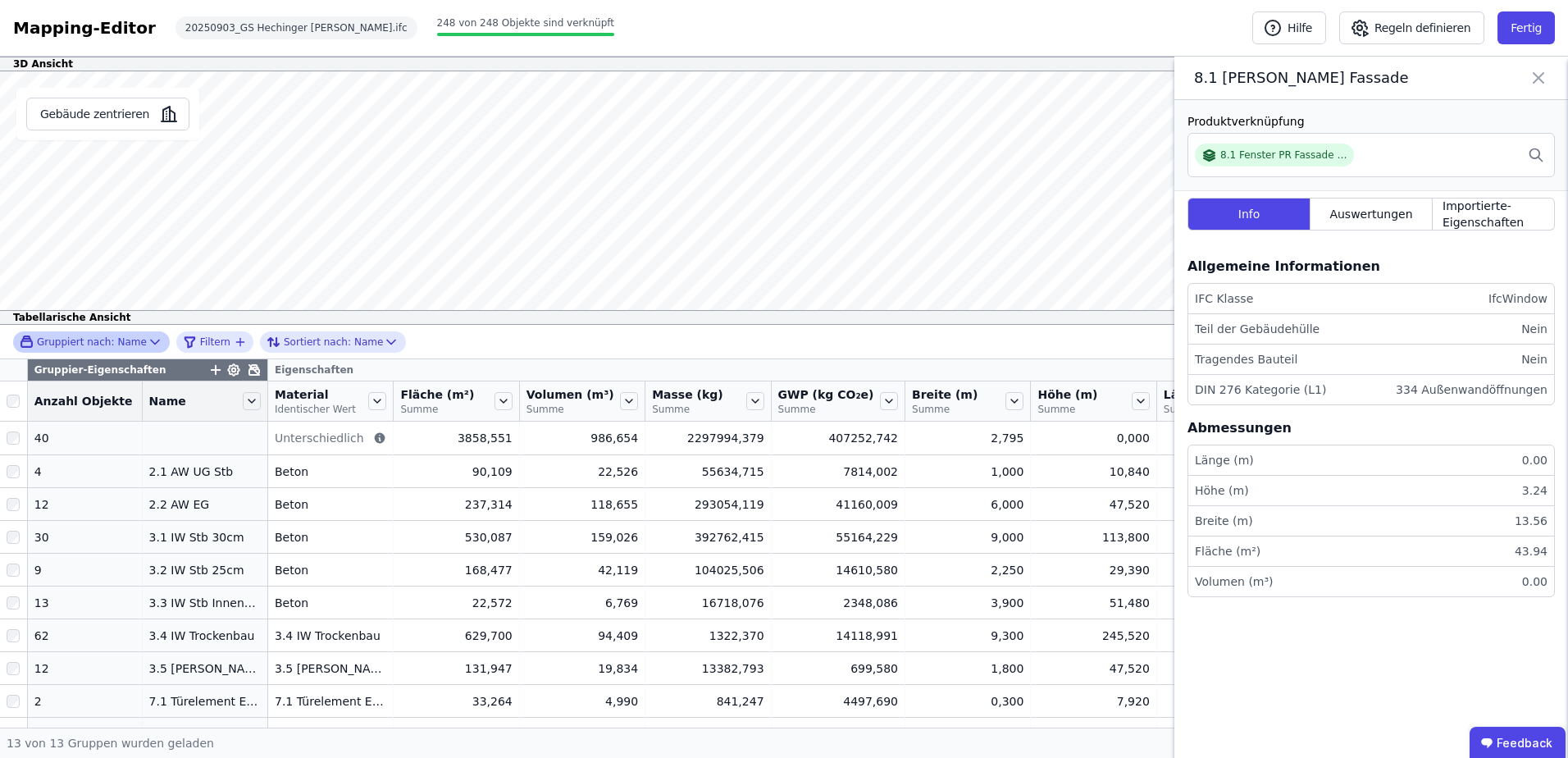
click at [1543, 71] on icon at bounding box center [1538, 78] width 20 height 23
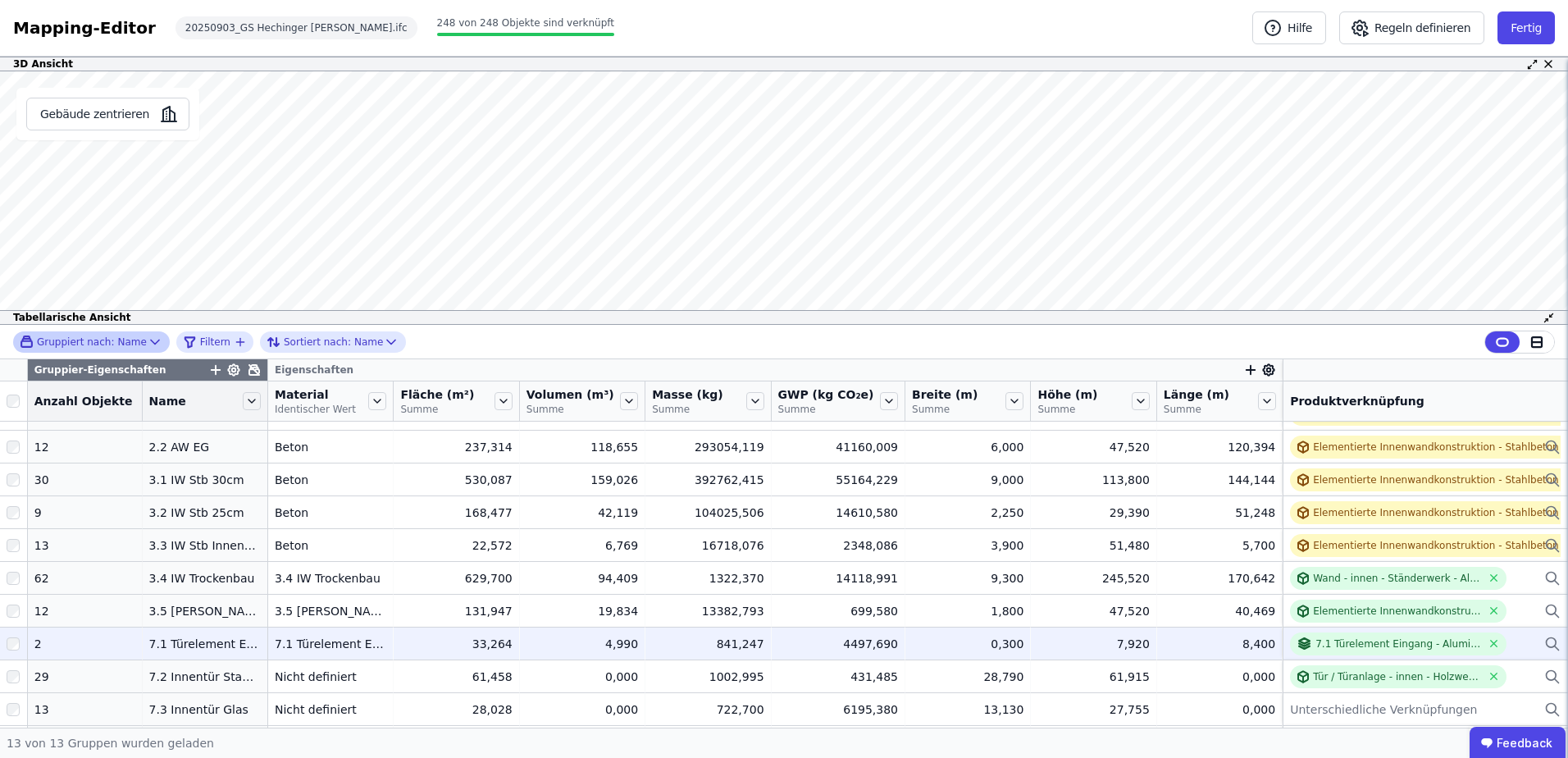
scroll to position [134, 0]
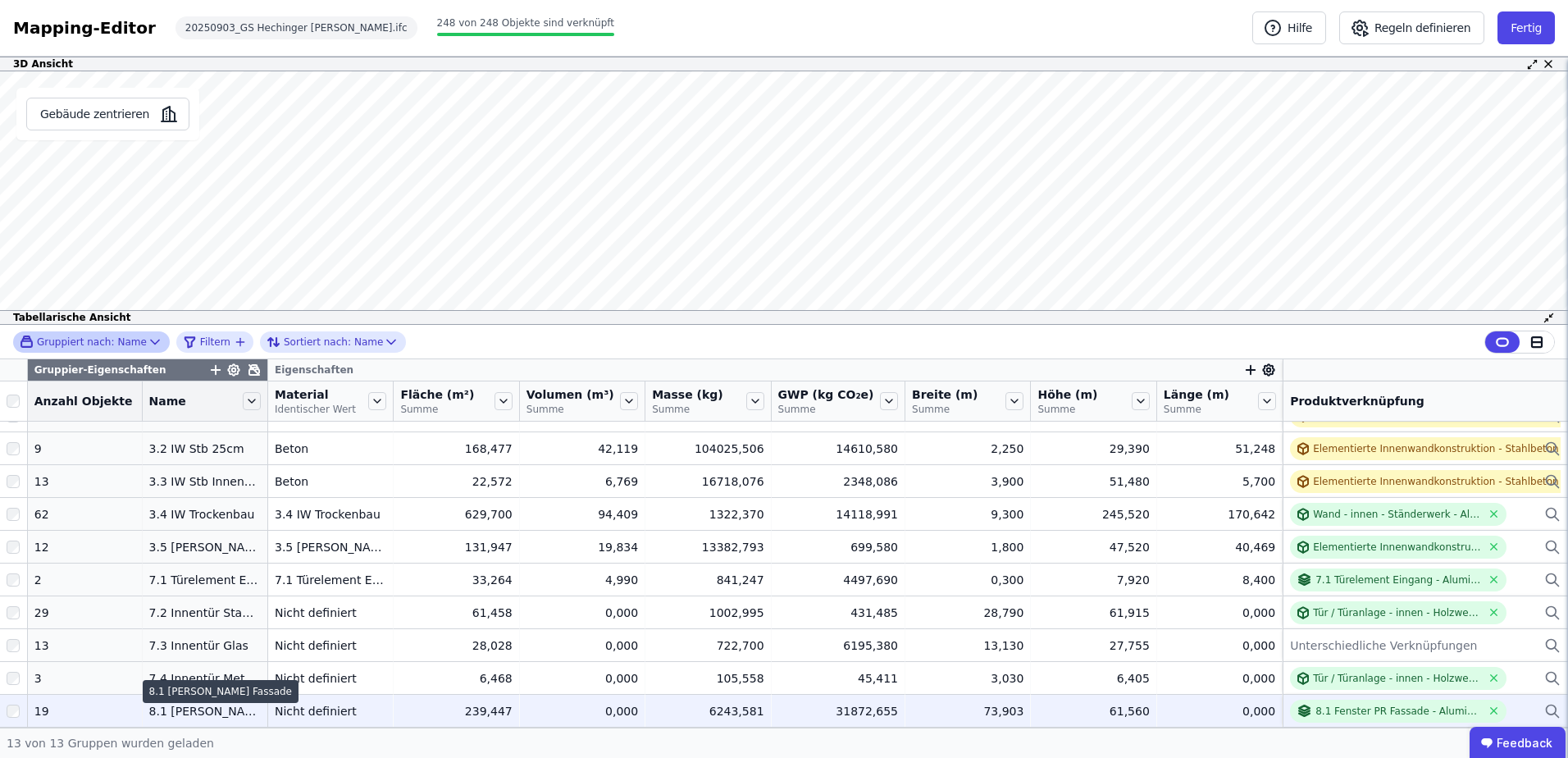
click at [167, 707] on td "8.1 Fenster PR Fassade 8.1 Fenster PR Fassade" at bounding box center [206, 711] width 126 height 33
click at [1336, 705] on div "8.1 Fenster PR Fassade - Aluminiumrahmen - Dreifachverglasung - m²" at bounding box center [1398, 711] width 165 height 13
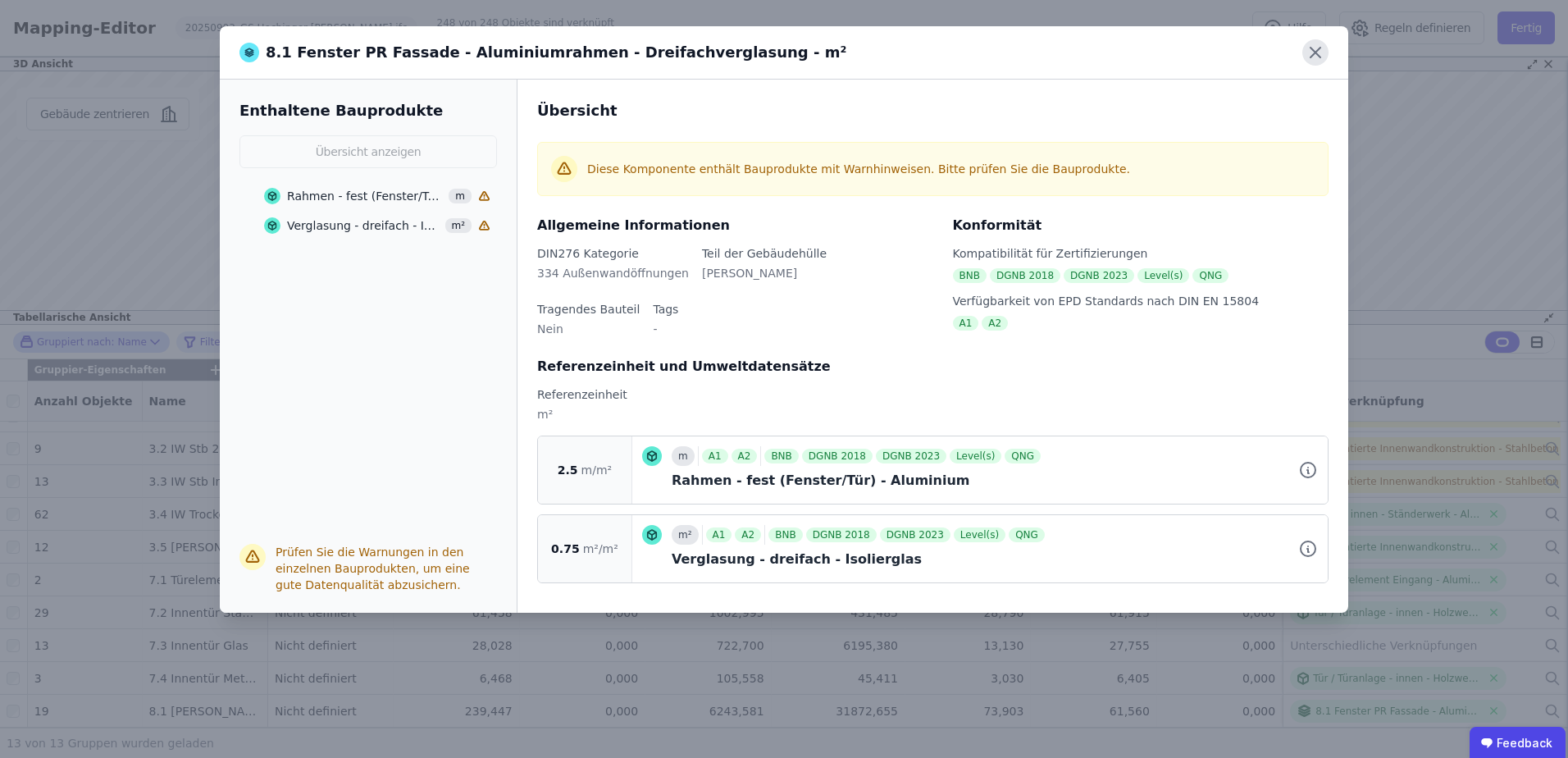
click at [1318, 55] on icon at bounding box center [1315, 52] width 9 height 9
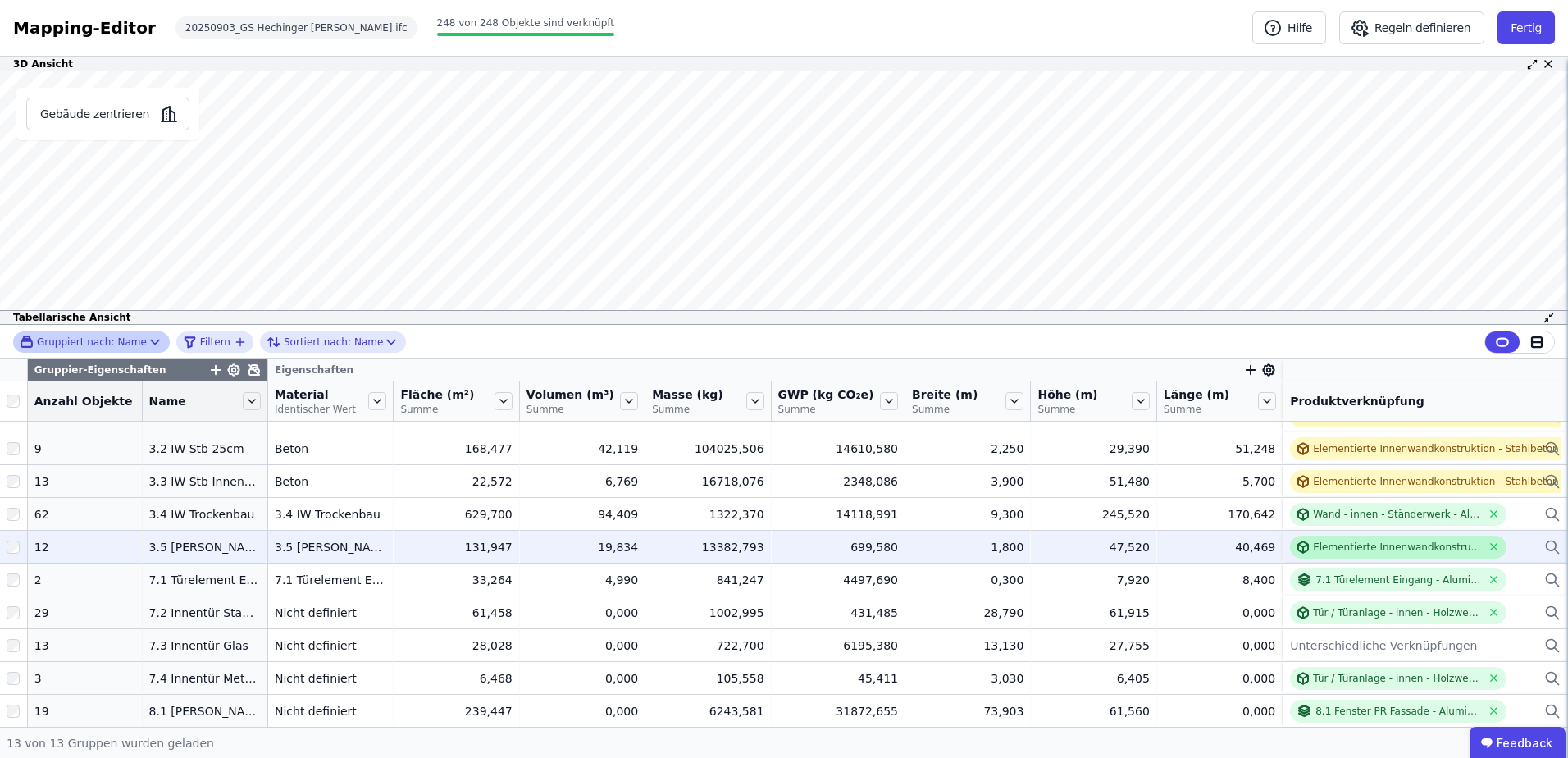
click at [1342, 541] on div "Elementierte Innenwandkonstruktion - Holz allgemein" at bounding box center [1397, 547] width 168 height 13
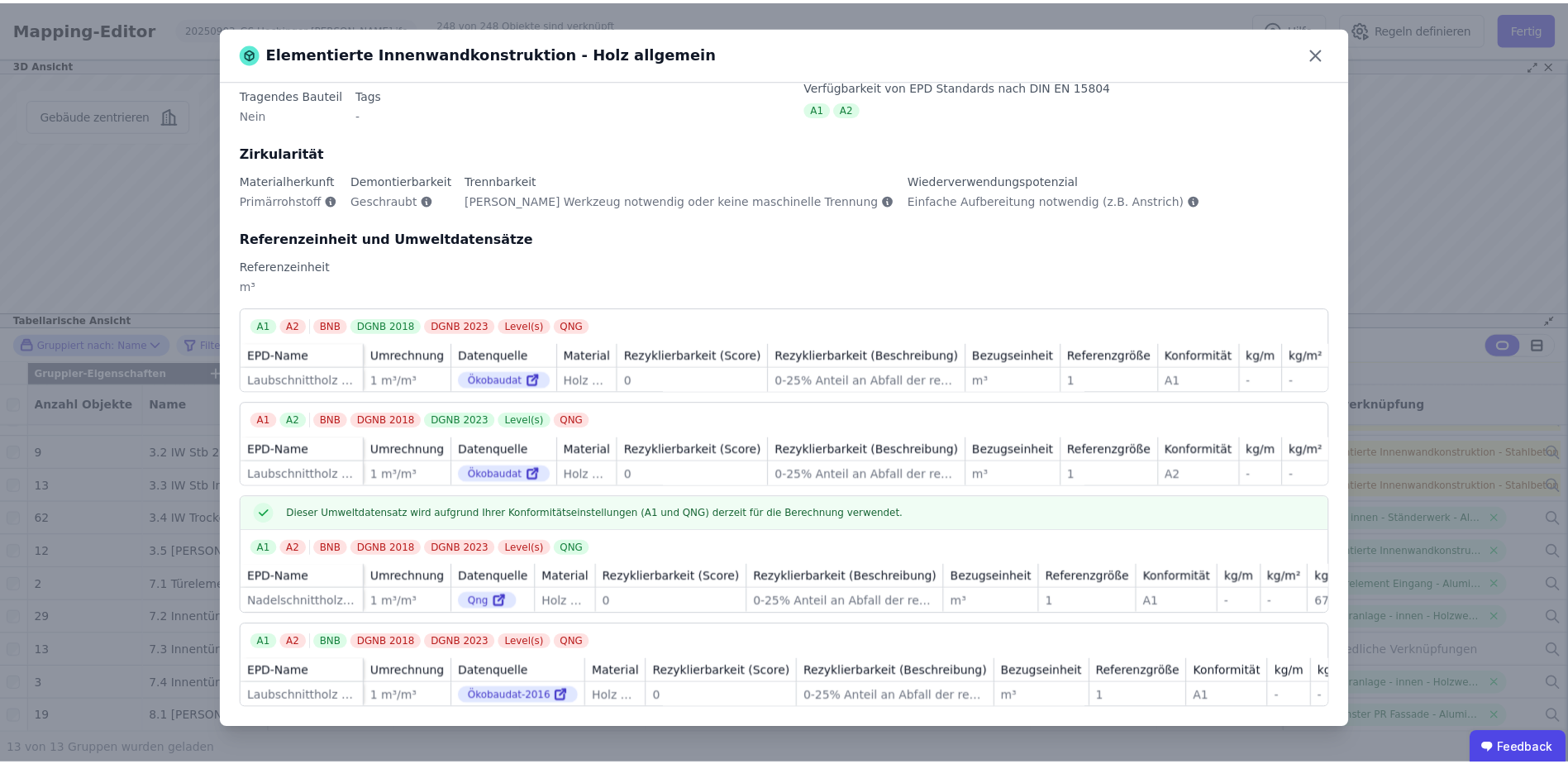
scroll to position [0, 0]
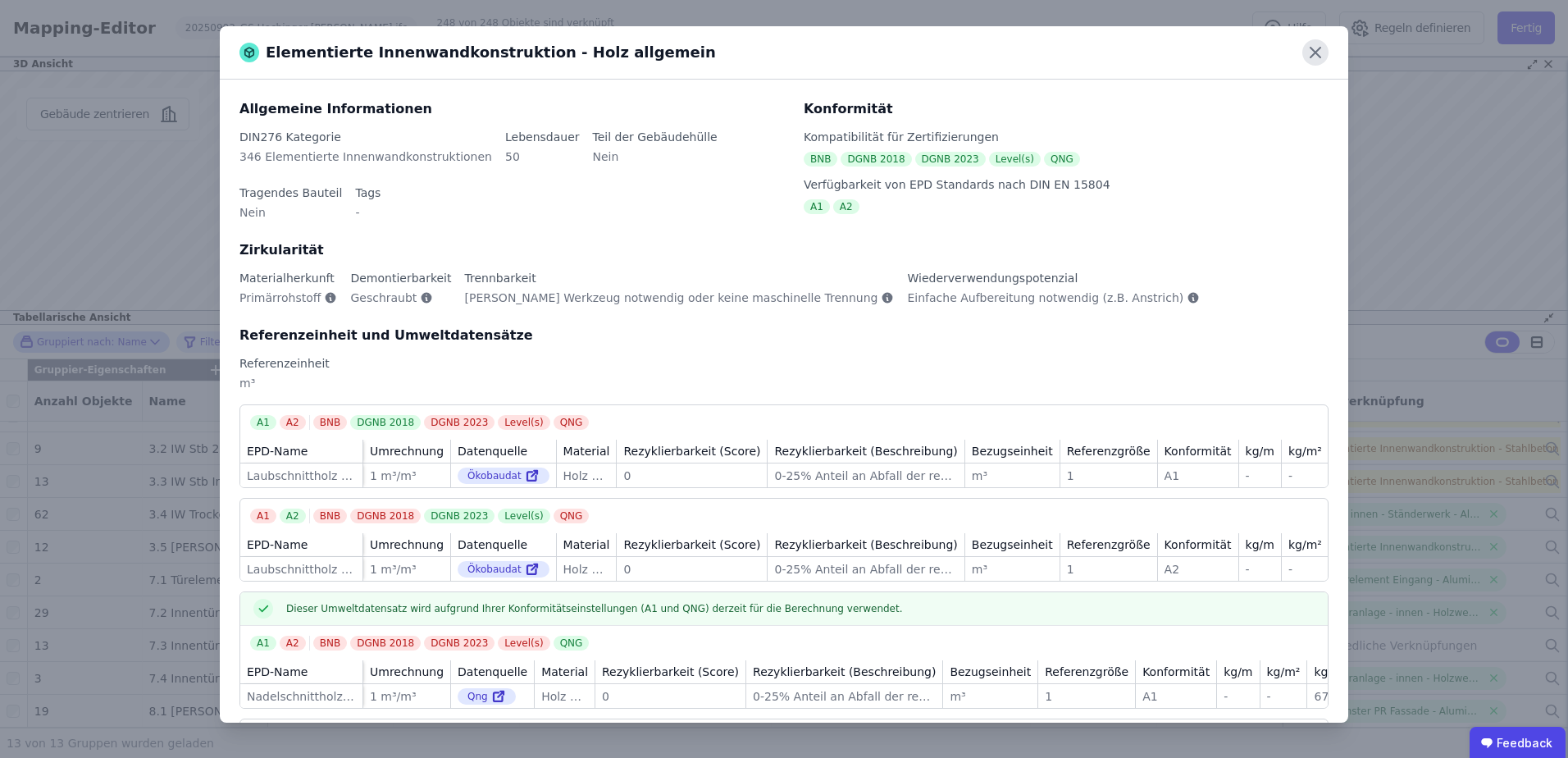
click at [1316, 46] on icon at bounding box center [1315, 53] width 26 height 26
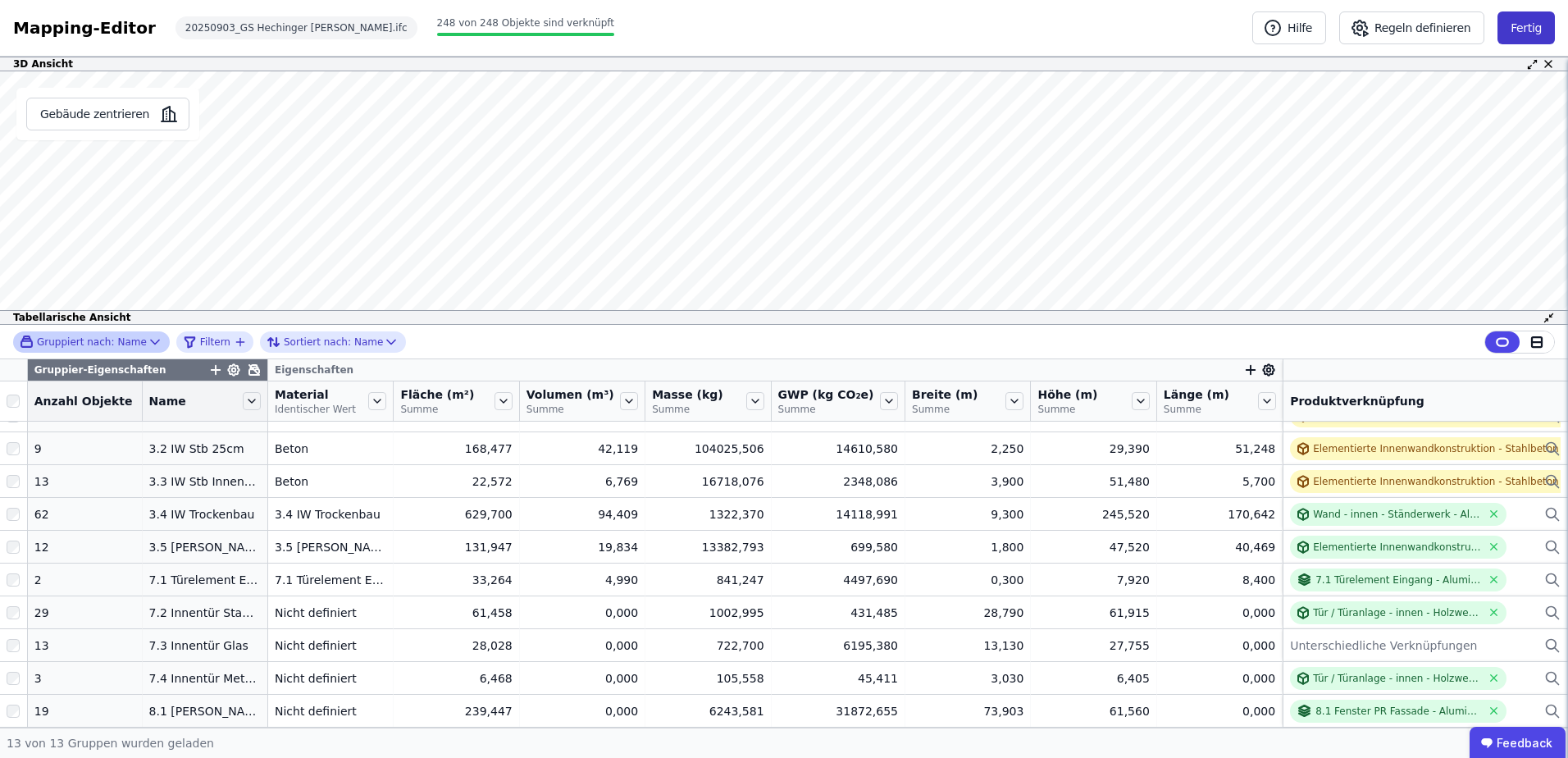
click at [1532, 28] on button "Fertig" at bounding box center [1526, 28] width 58 height 33
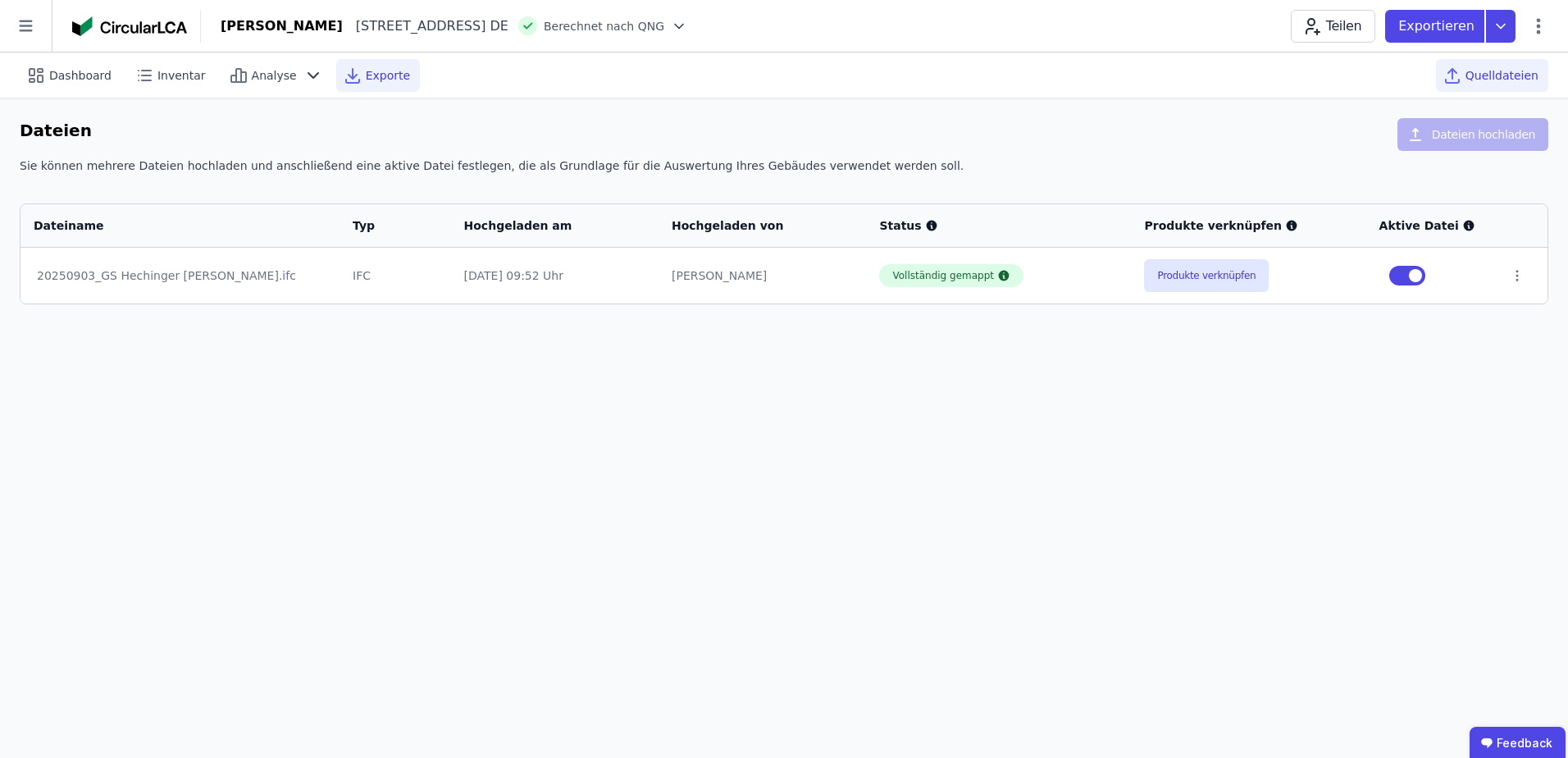
click at [366, 76] on span "Exporte" at bounding box center [387, 75] width 44 height 16
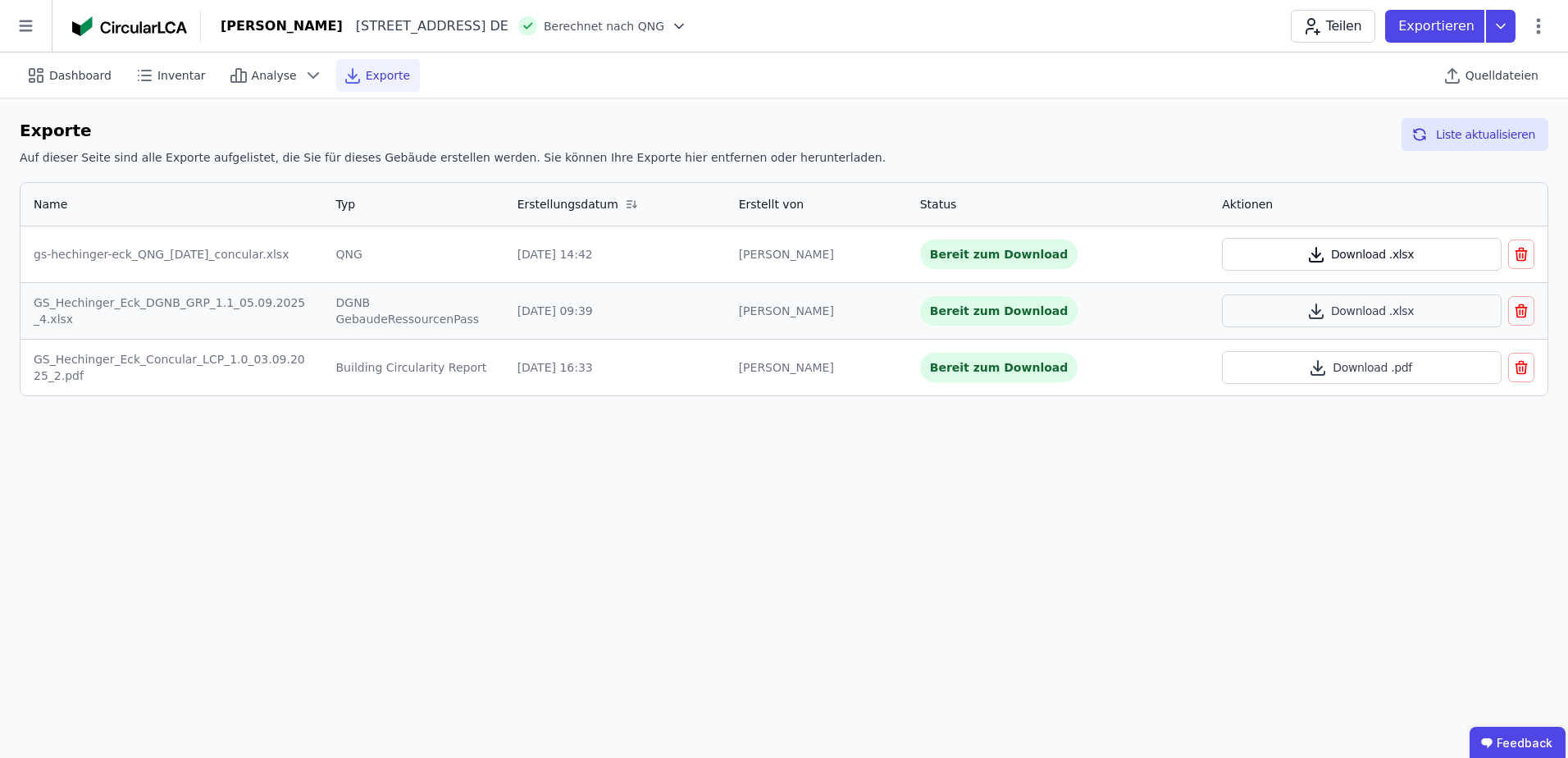
click at [1297, 255] on button "Download .xlsx" at bounding box center [1361, 254] width 280 height 33
click at [1302, 314] on button "Download .xlsx" at bounding box center [1361, 311] width 280 height 33
click at [1318, 366] on icon "button" at bounding box center [1318, 365] width 0 height 9
click at [683, 25] on icon at bounding box center [679, 26] width 9 height 4
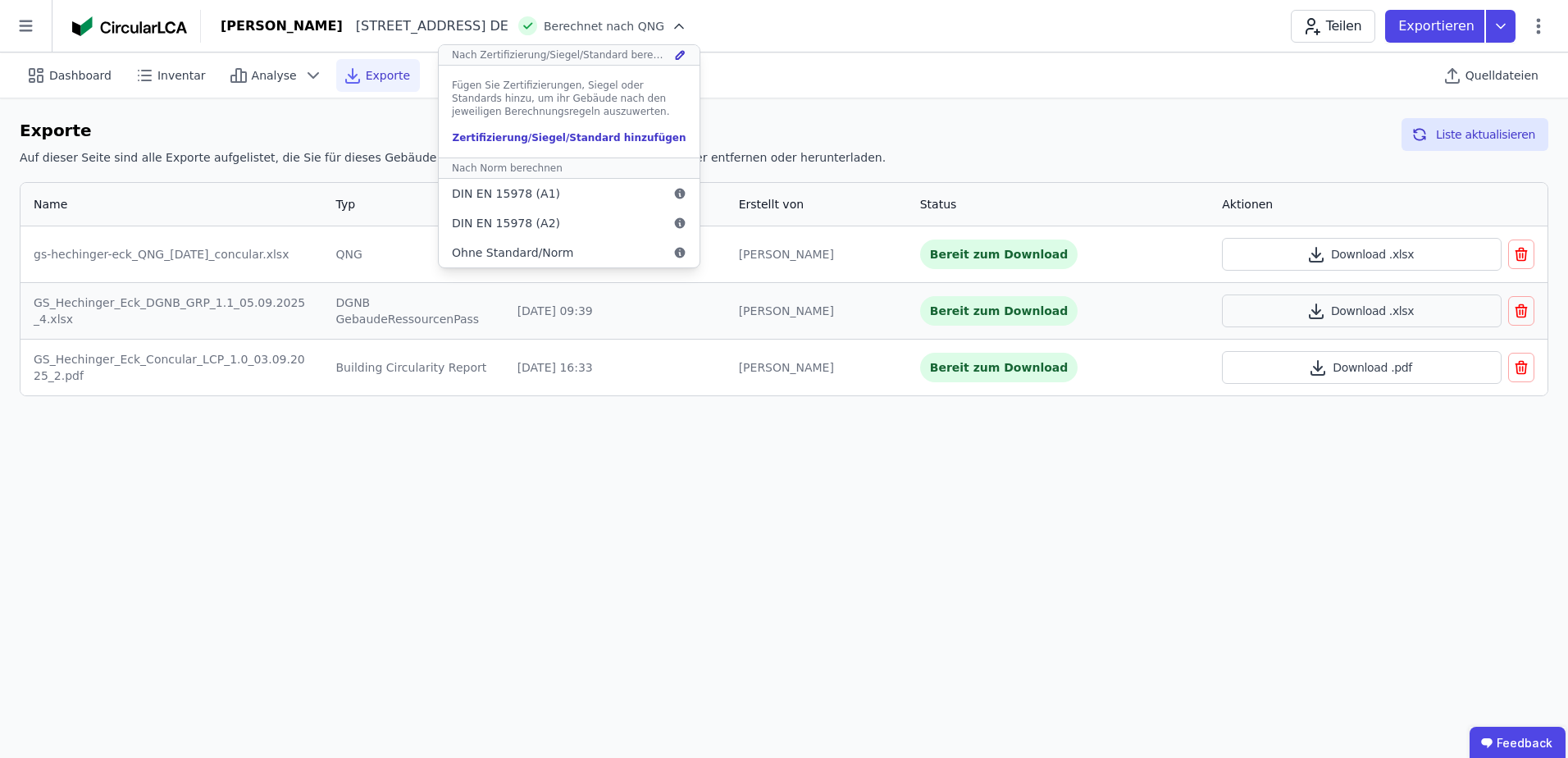
click at [687, 24] on icon at bounding box center [679, 26] width 16 height 16
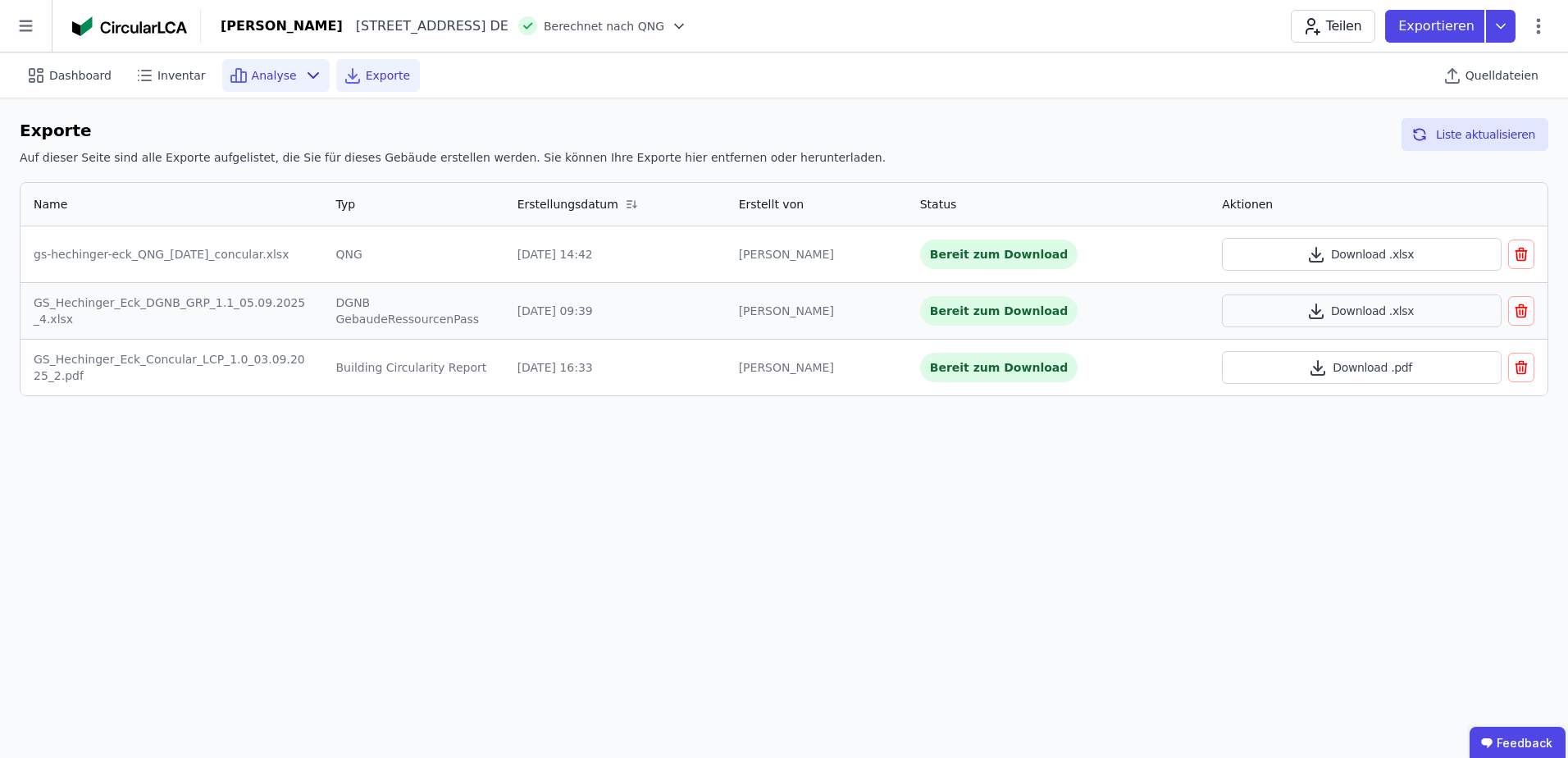
click at [251, 80] on span "Analyse" at bounding box center [274, 75] width 45 height 16
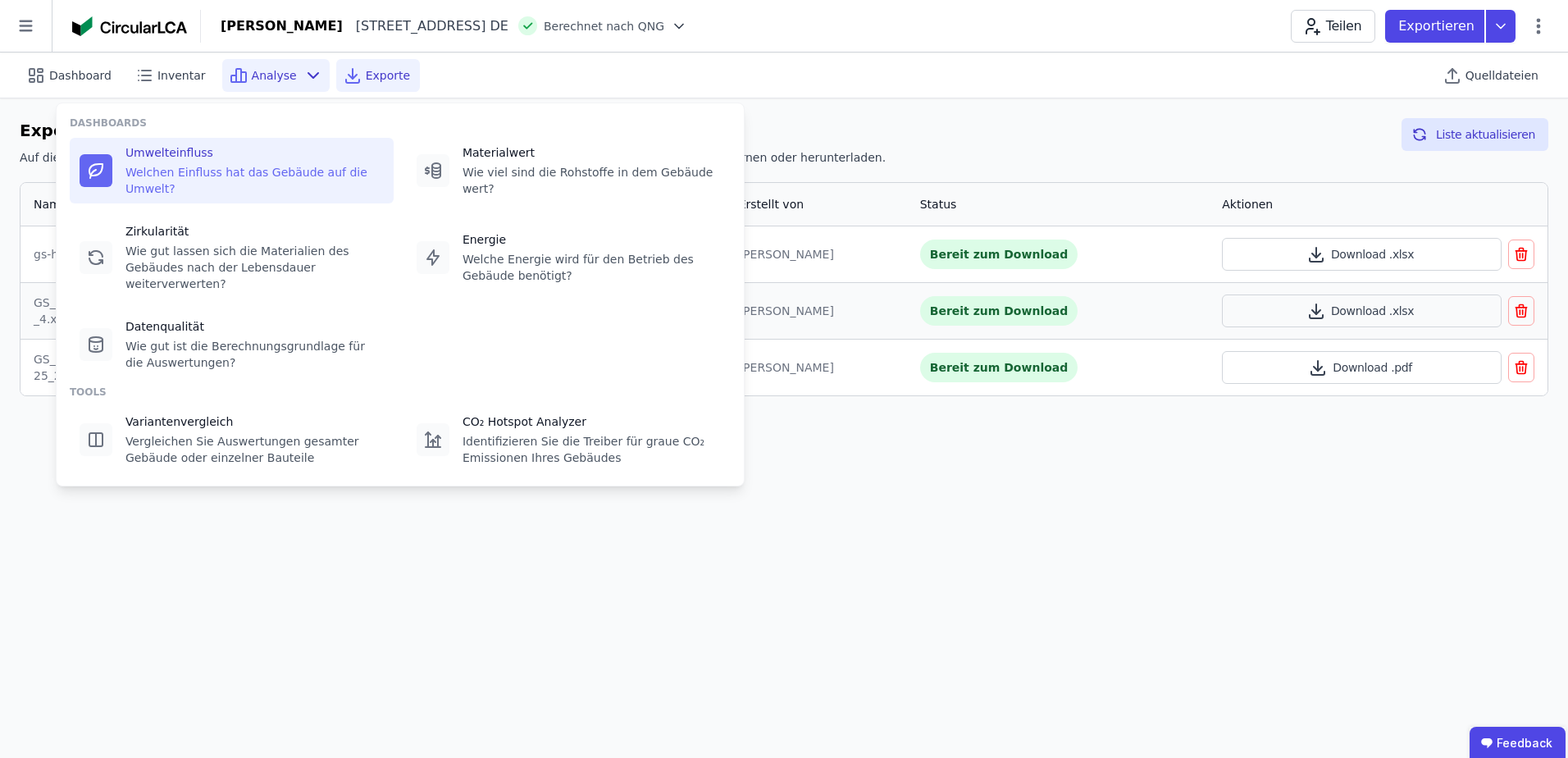
click at [235, 173] on div "Welchen Einfluss hat das Gebäude auf die Umwelt?" at bounding box center [255, 180] width 258 height 33
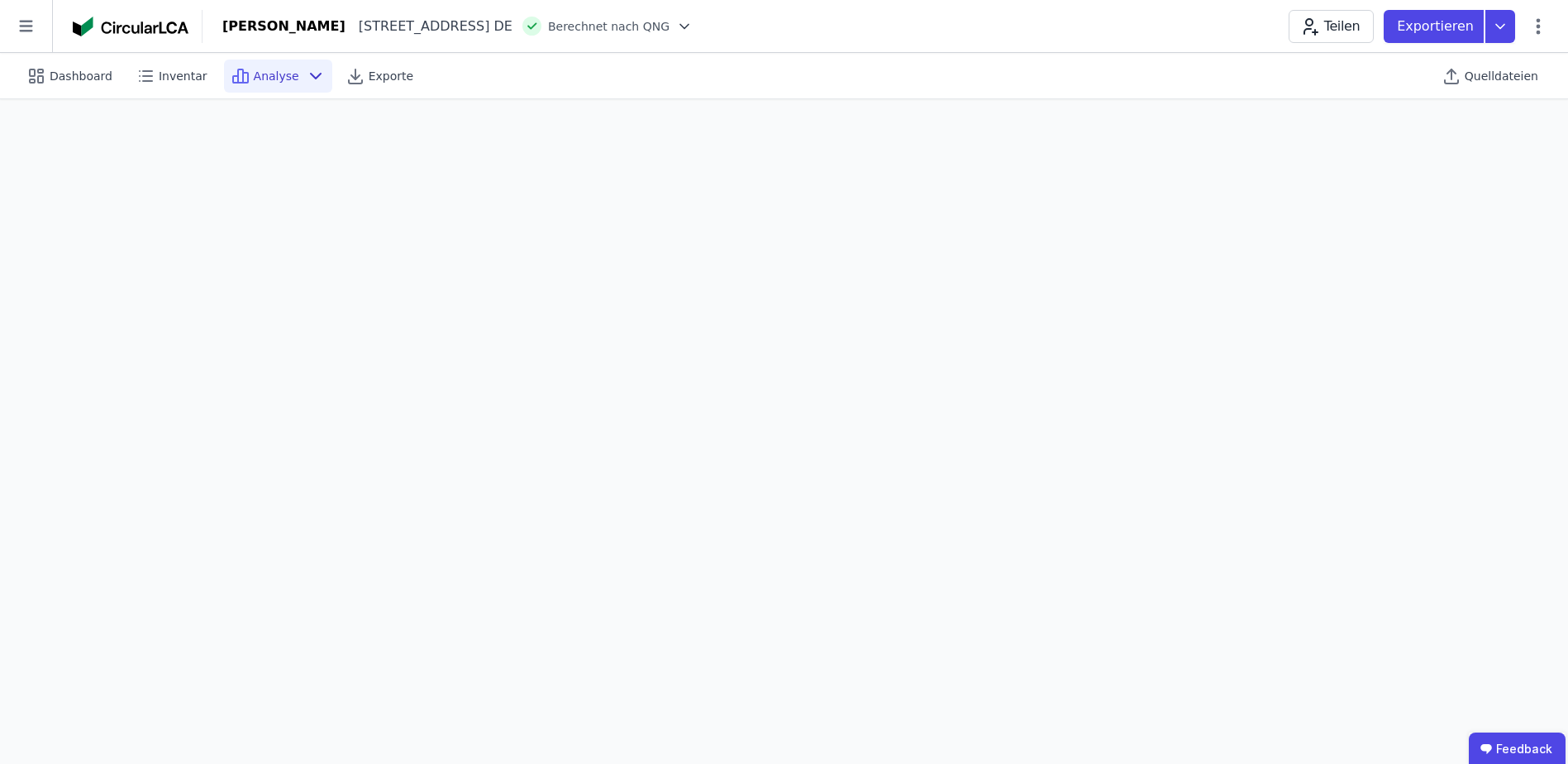
click at [263, 75] on span "Analyse" at bounding box center [276, 76] width 45 height 16
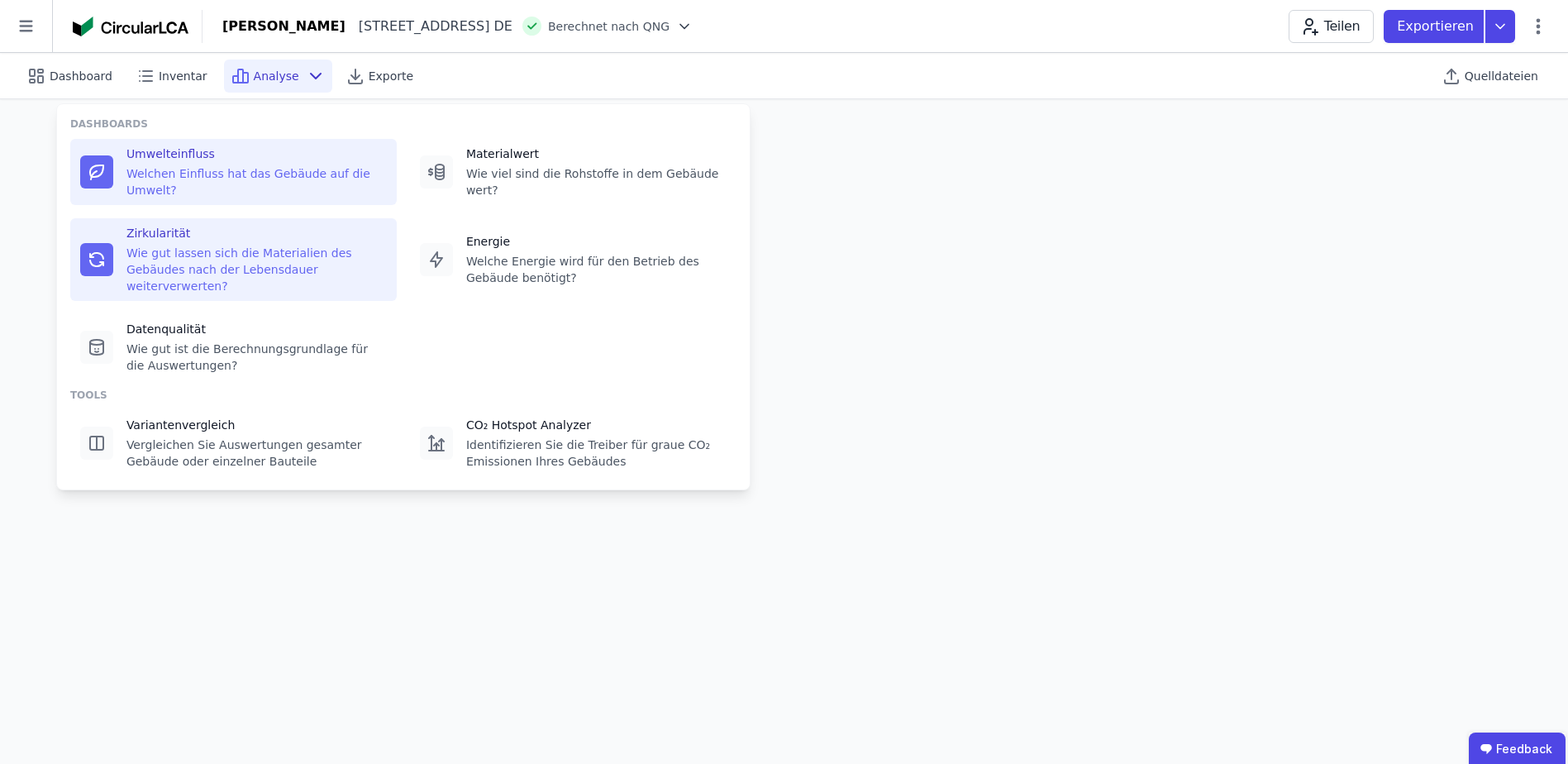
click at [162, 245] on div "Wie gut lassen sich die Materialien des Gebäudes nach der Lebensdauer weiterver…" at bounding box center [257, 269] width 260 height 49
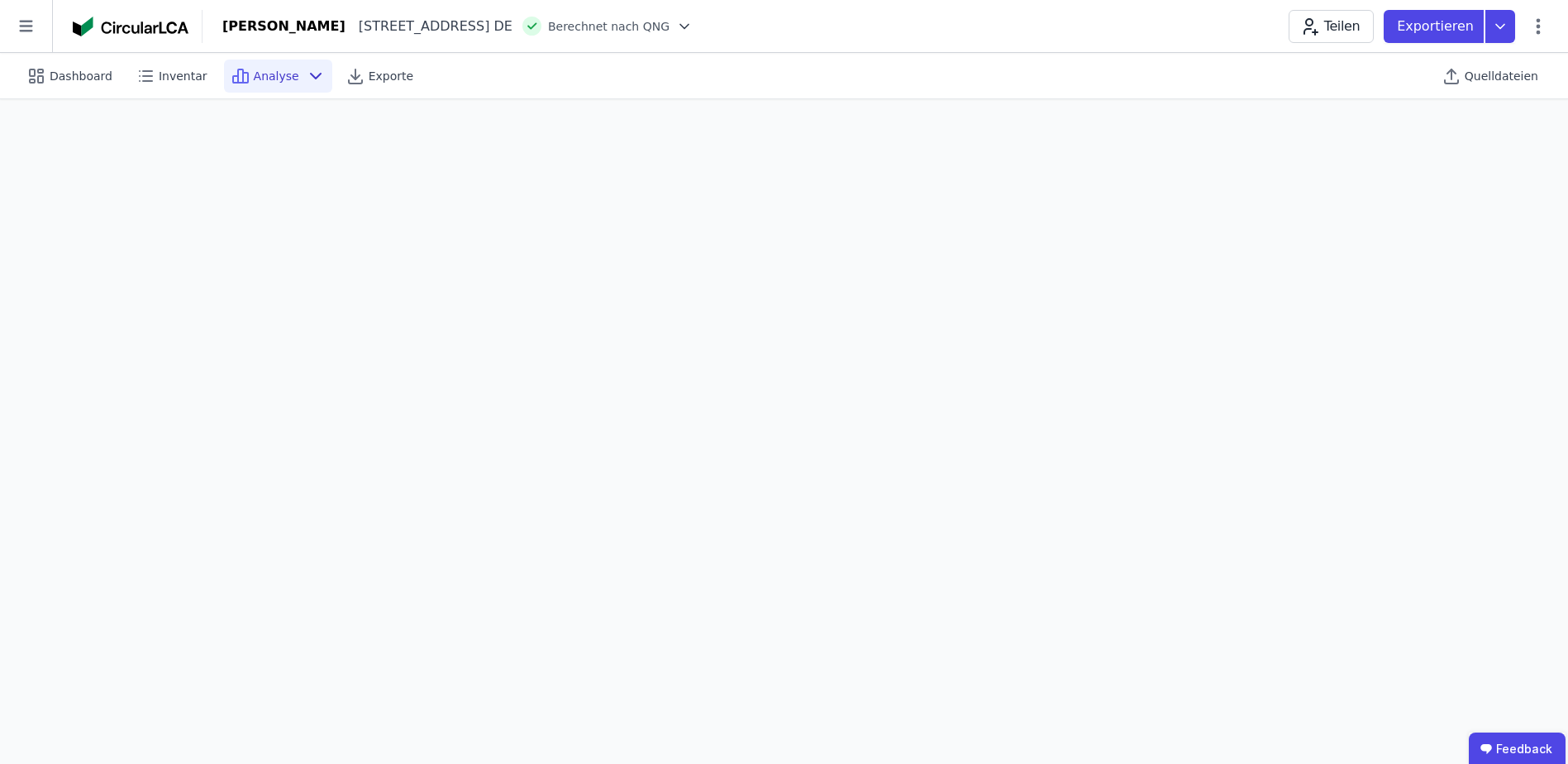
click at [259, 79] on span "Analyse" at bounding box center [276, 76] width 45 height 16
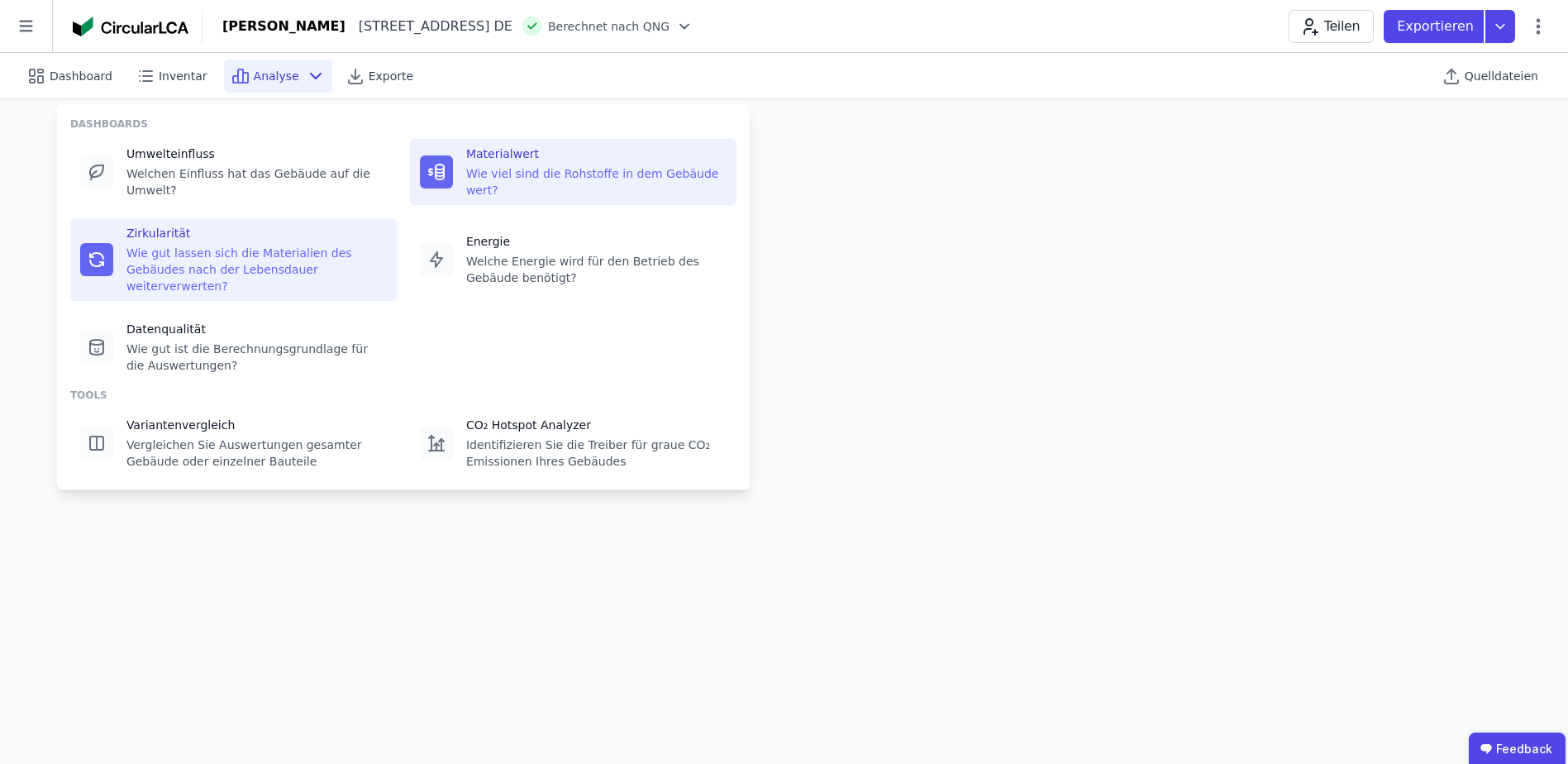
click at [502, 163] on div "Materialwert Wie viel sind die Rohstoffe in dem Gebäude wert?" at bounding box center [596, 172] width 260 height 53
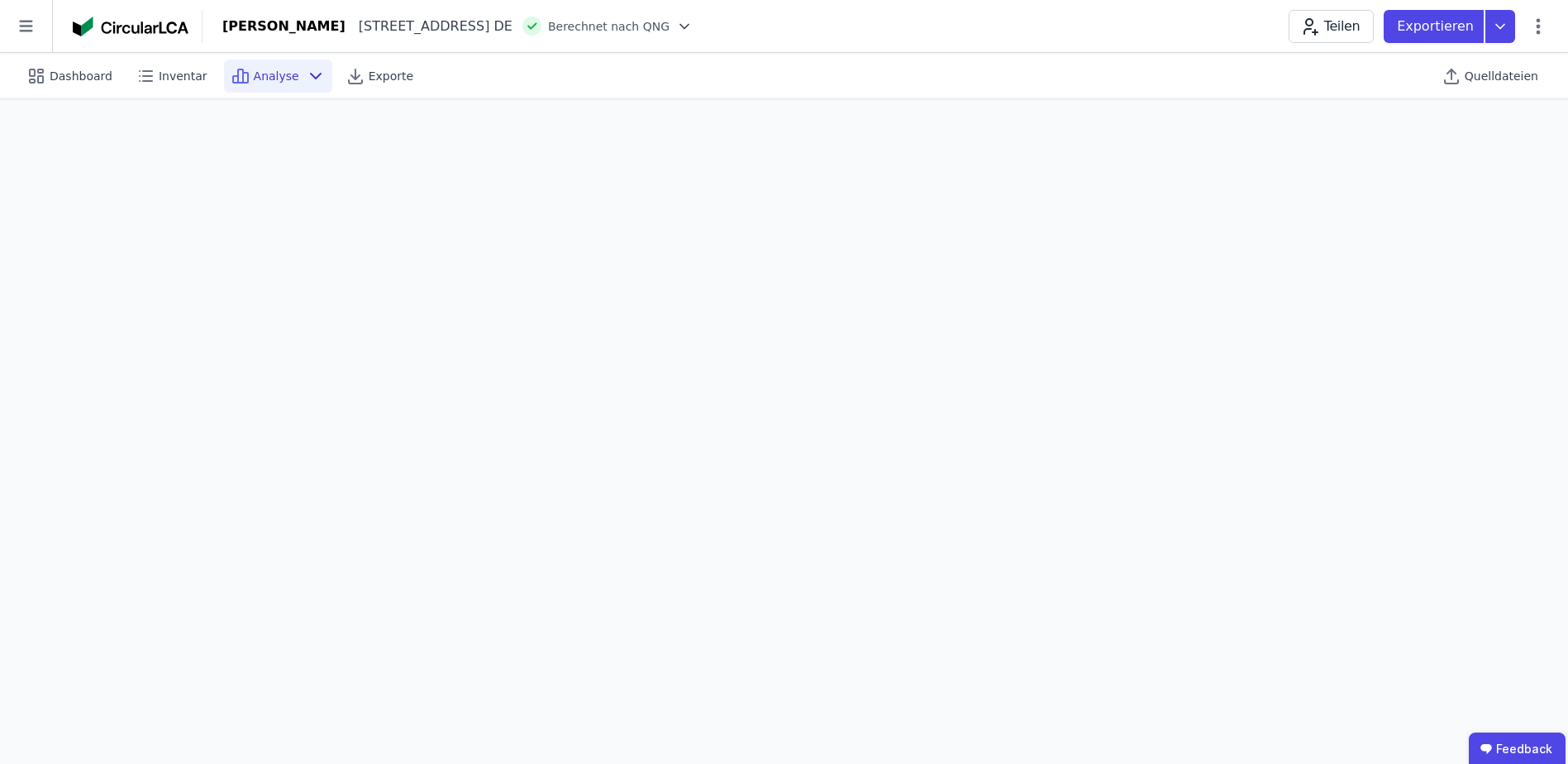
click at [235, 79] on icon at bounding box center [240, 76] width 20 height 20
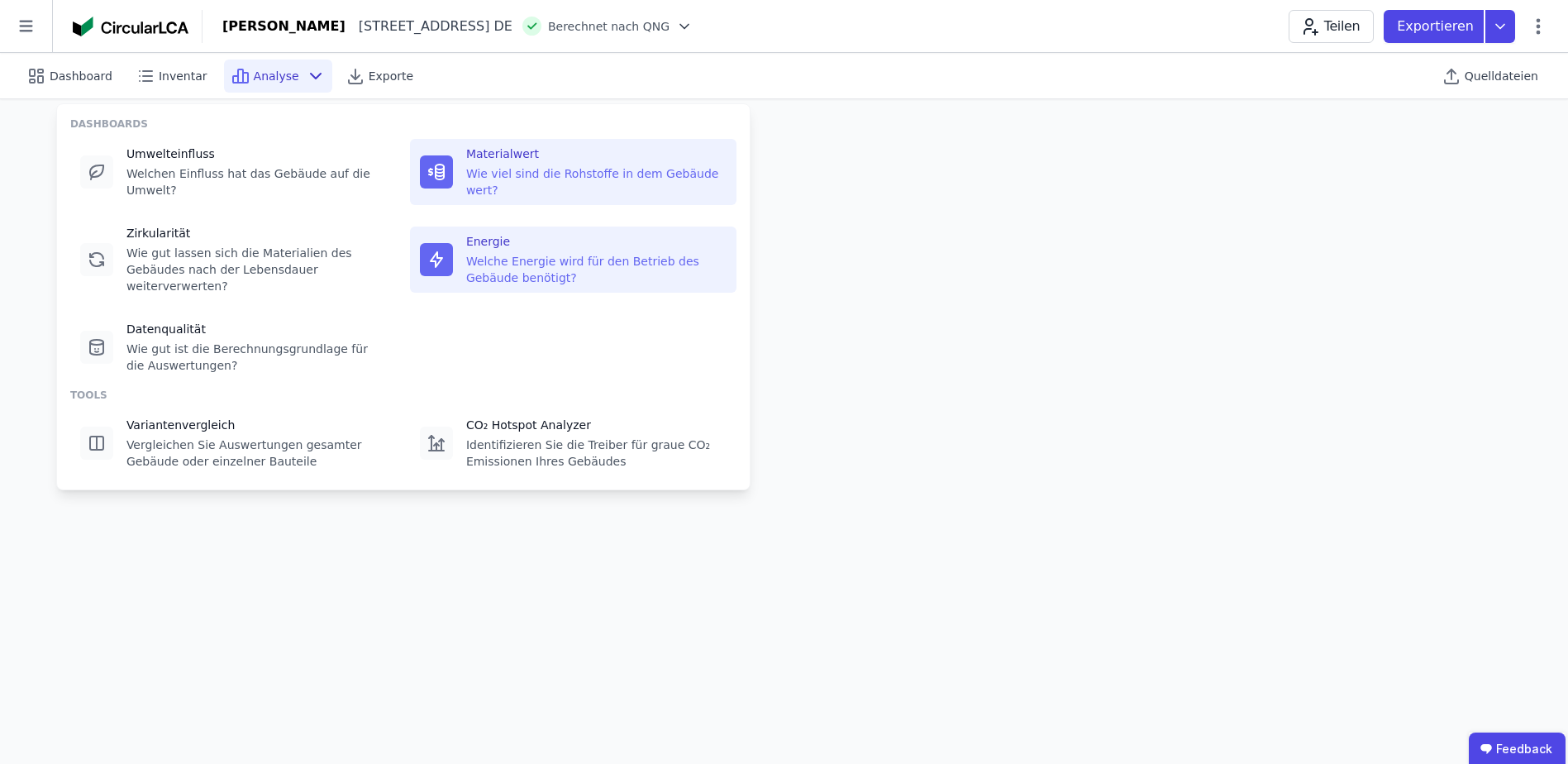
click at [478, 253] on div "Welche Energie wird für den Betrieb des Gebäude benötigt?" at bounding box center [596, 269] width 260 height 33
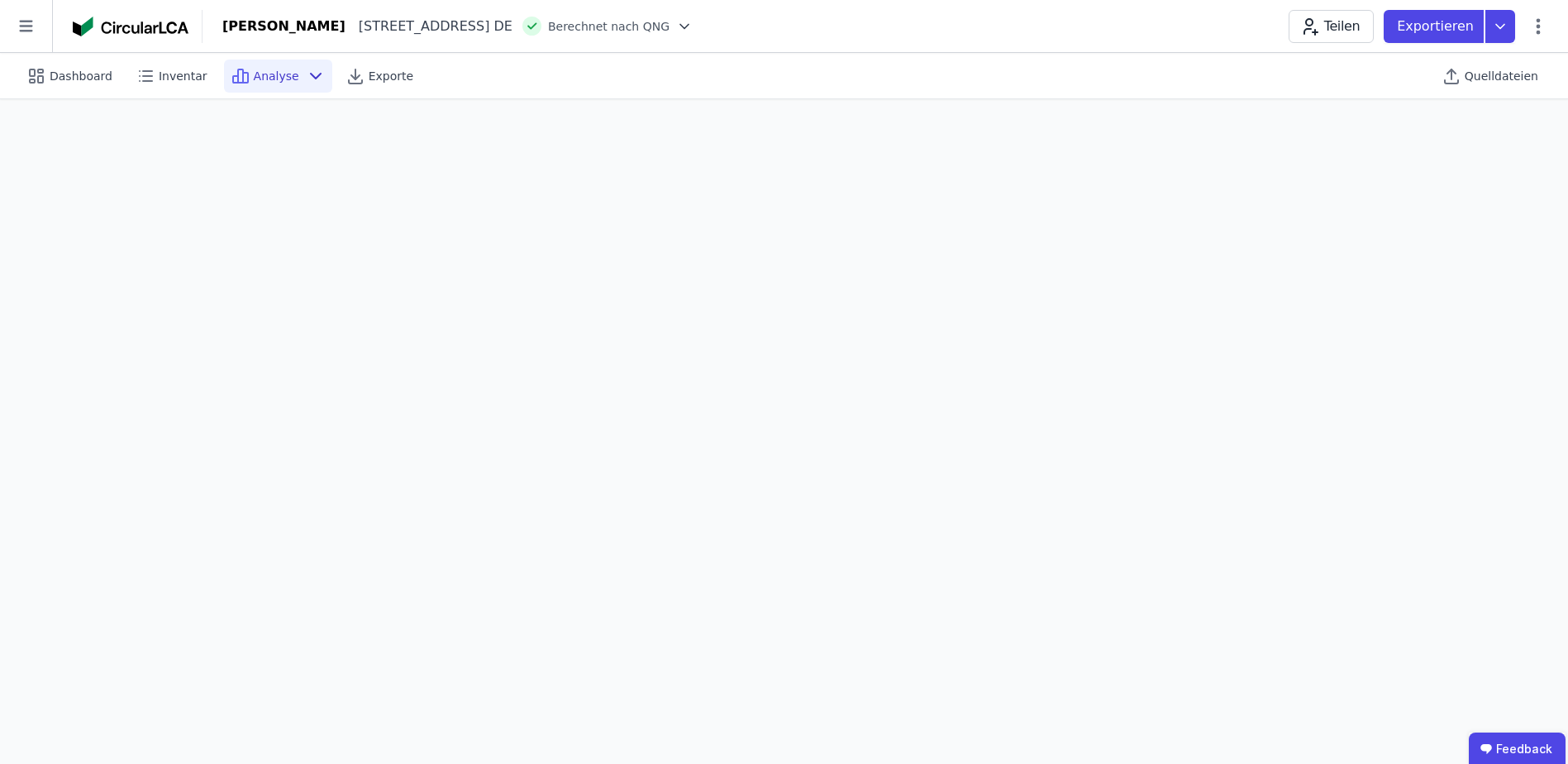
click at [253, 77] on span "Analyse" at bounding box center [276, 76] width 45 height 16
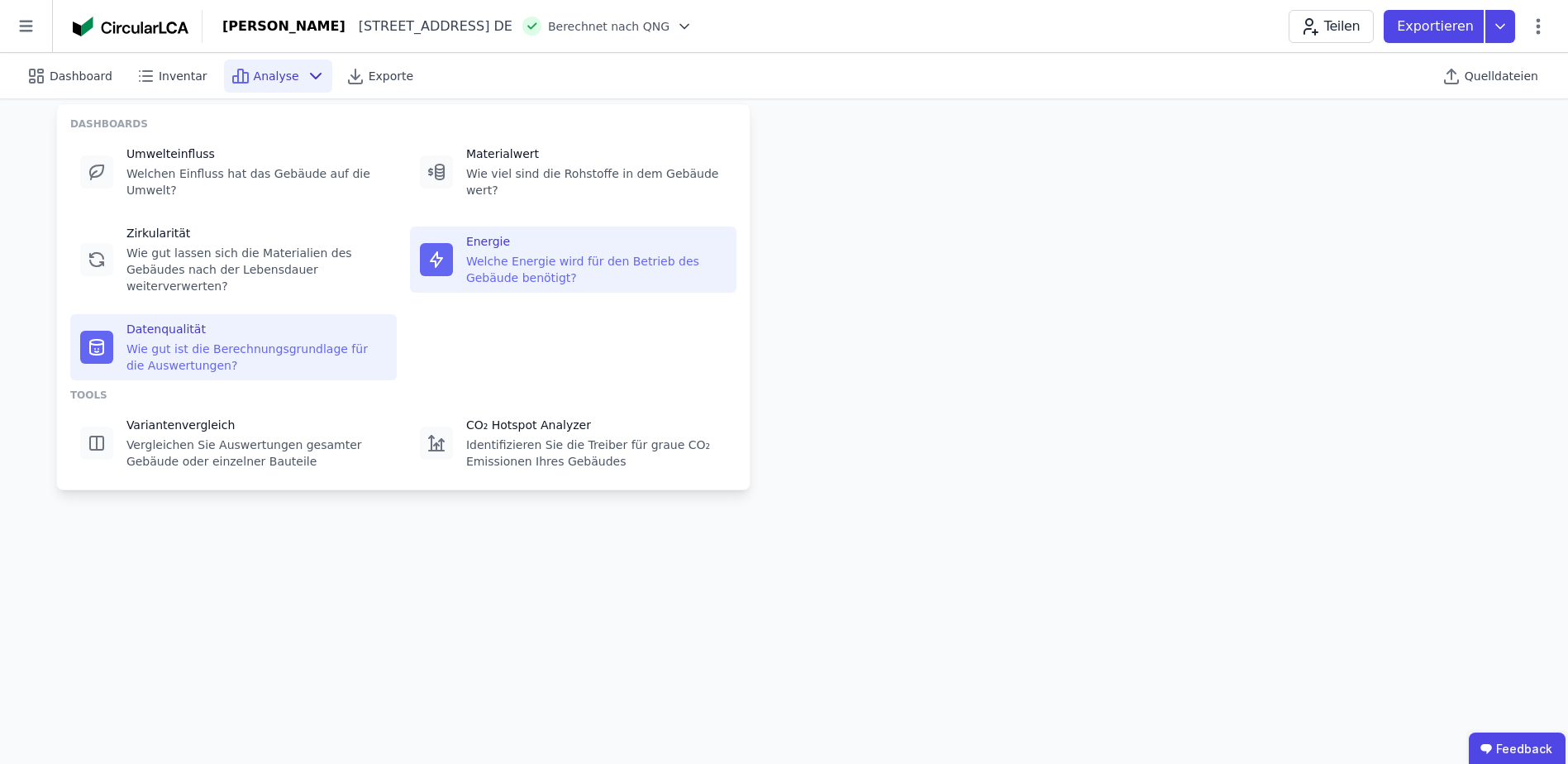
click at [178, 340] on div "Wie gut ist die Berechnungsgrundlage für die Auswertungen?" at bounding box center [257, 357] width 260 height 33
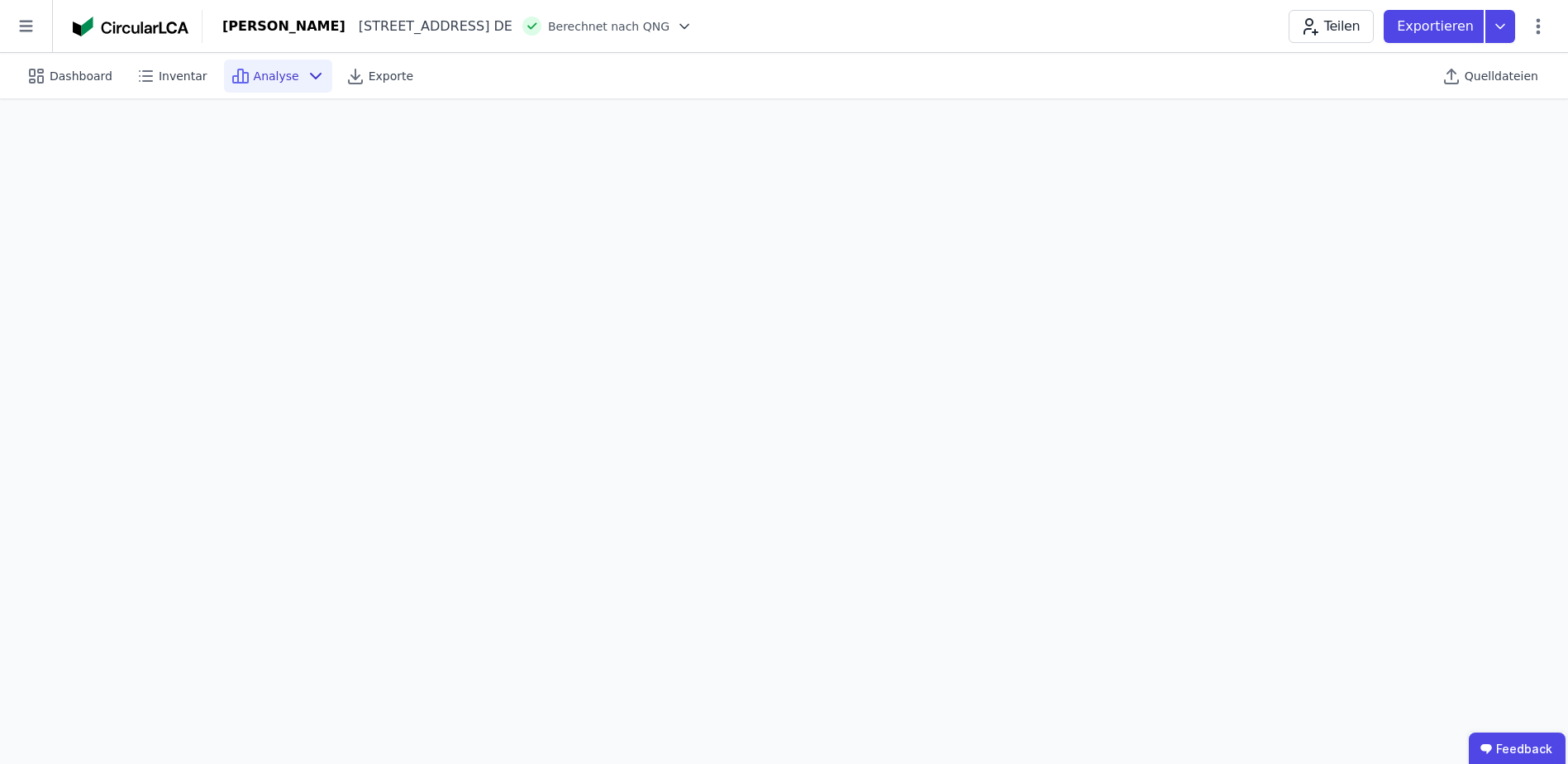
scroll to position [46, 0]
click at [272, 81] on span "Analyse" at bounding box center [276, 76] width 45 height 16
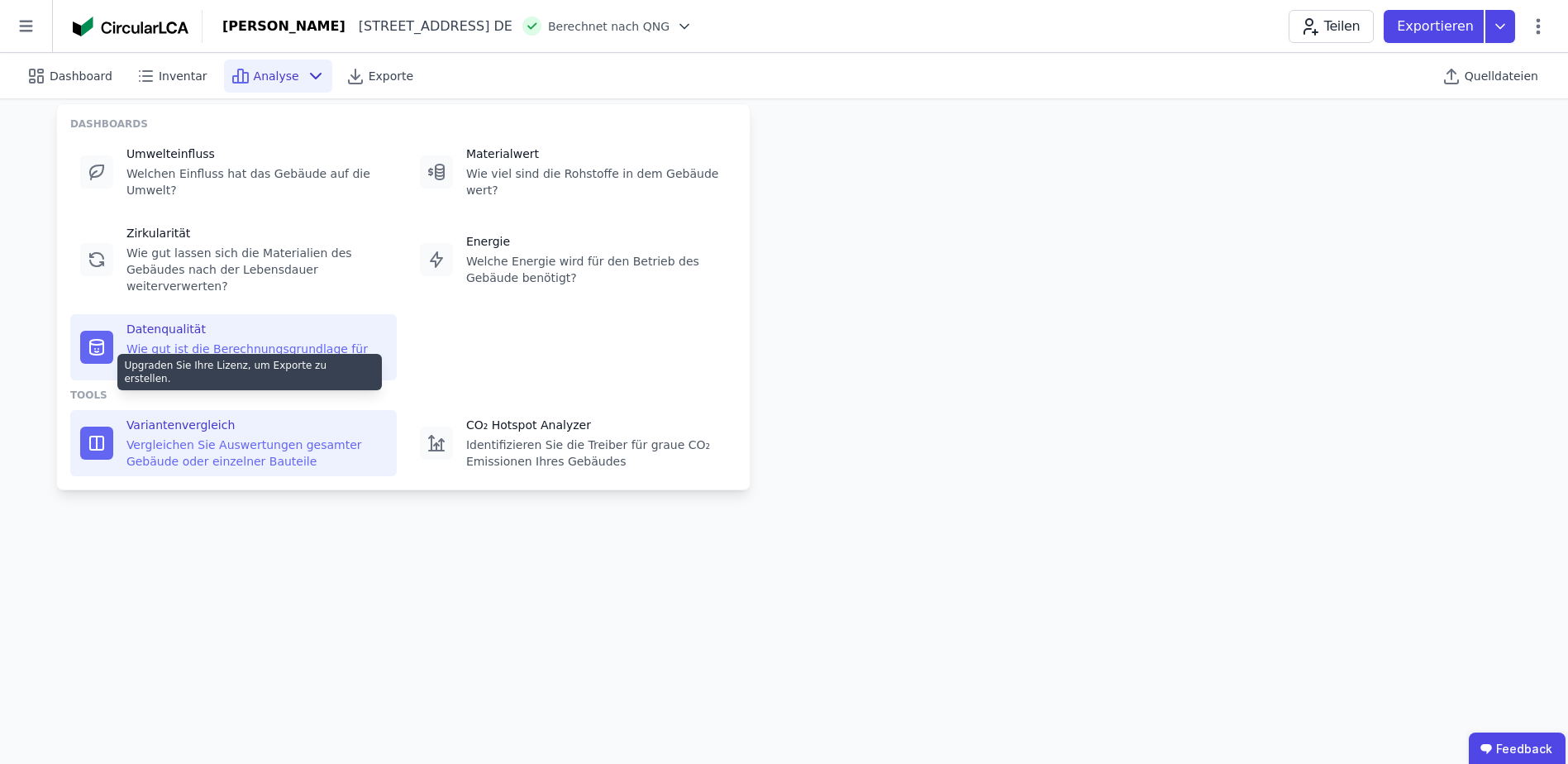
click at [223, 417] on div "Variantenvergleich" at bounding box center [257, 425] width 260 height 16
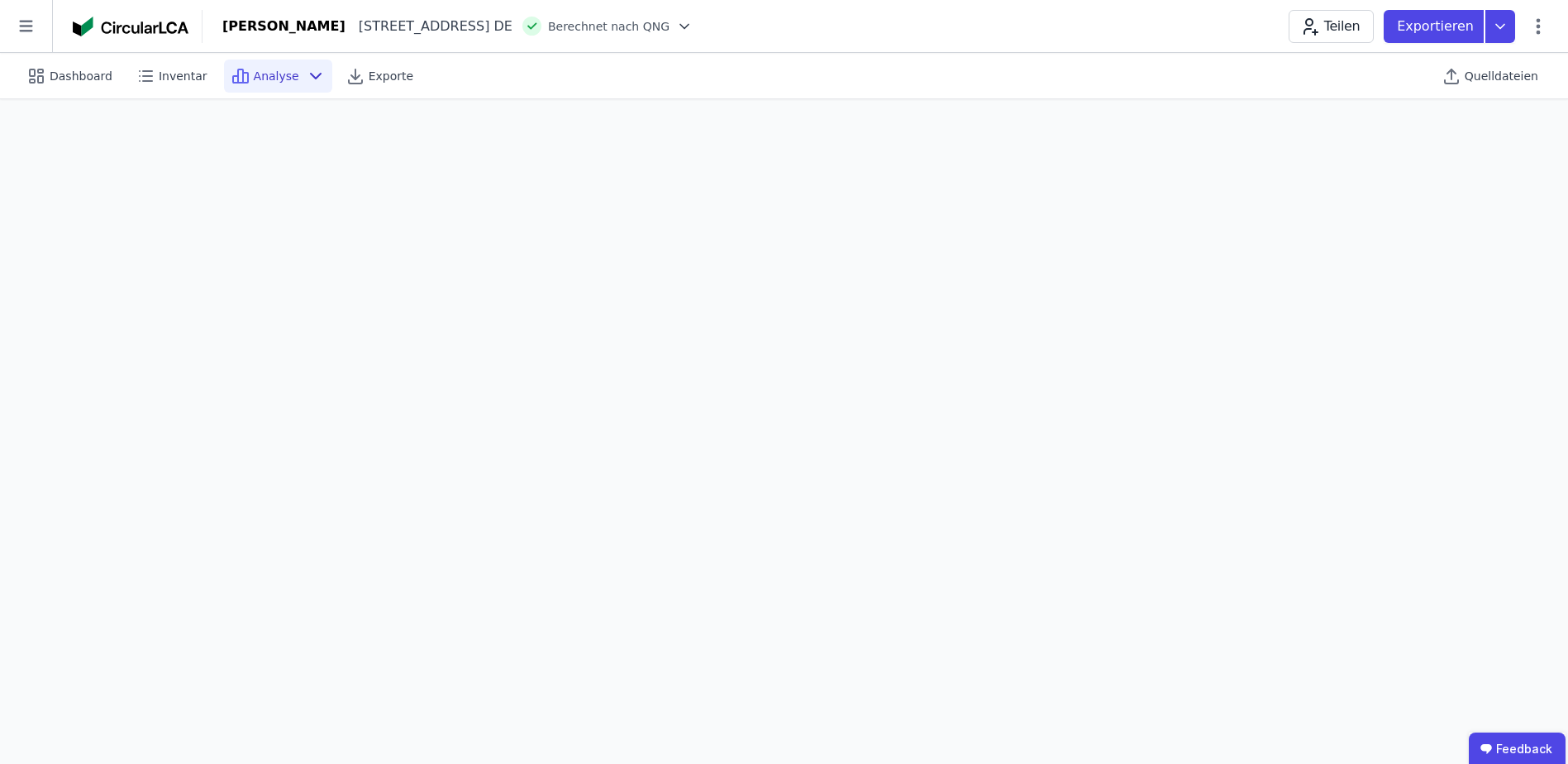
scroll to position [26, 0]
click at [288, 76] on div "Analyse" at bounding box center [278, 76] width 108 height 33
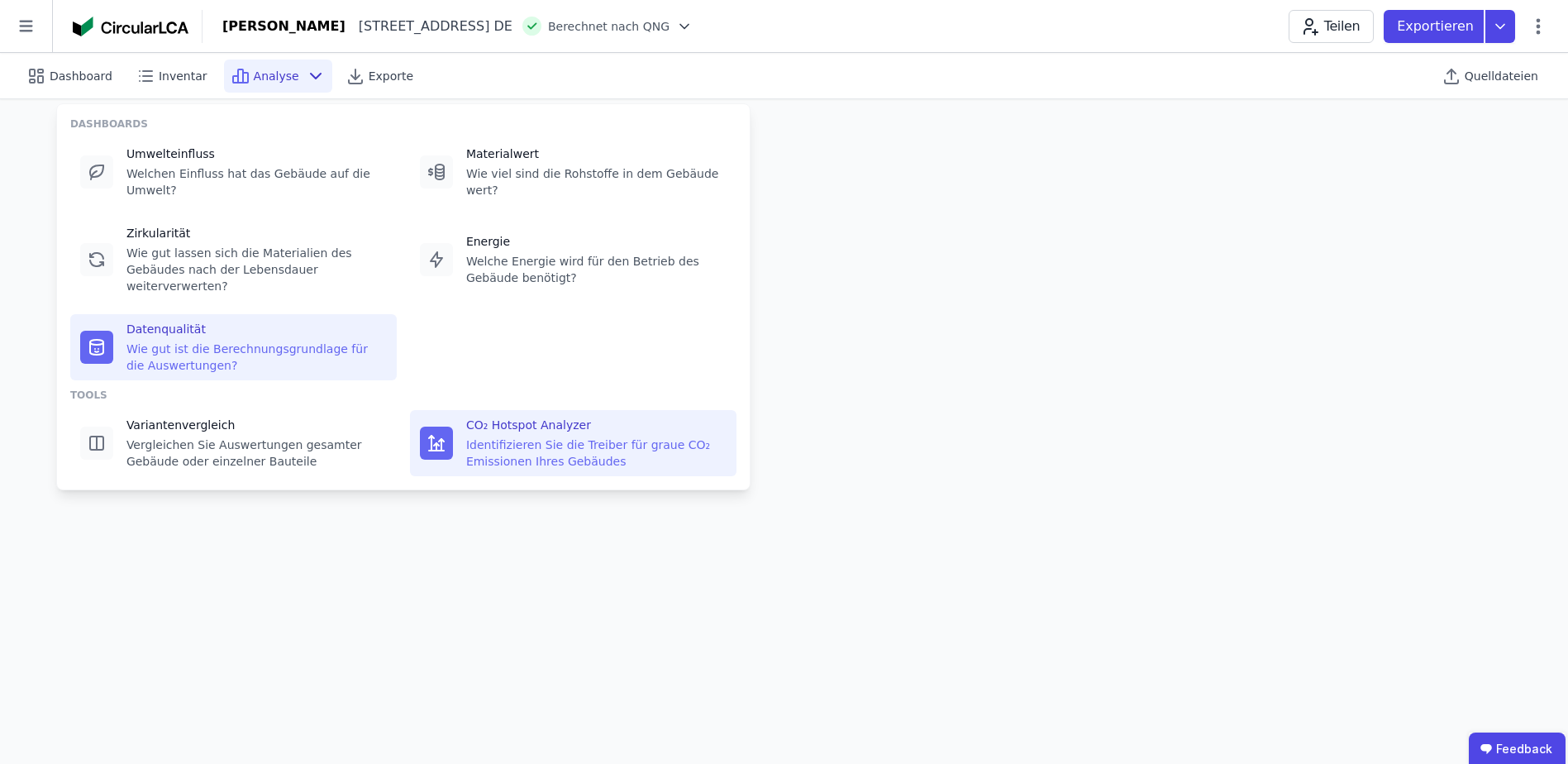
click at [518, 417] on div "CO₂ Hotspot Analyzer" at bounding box center [596, 425] width 260 height 16
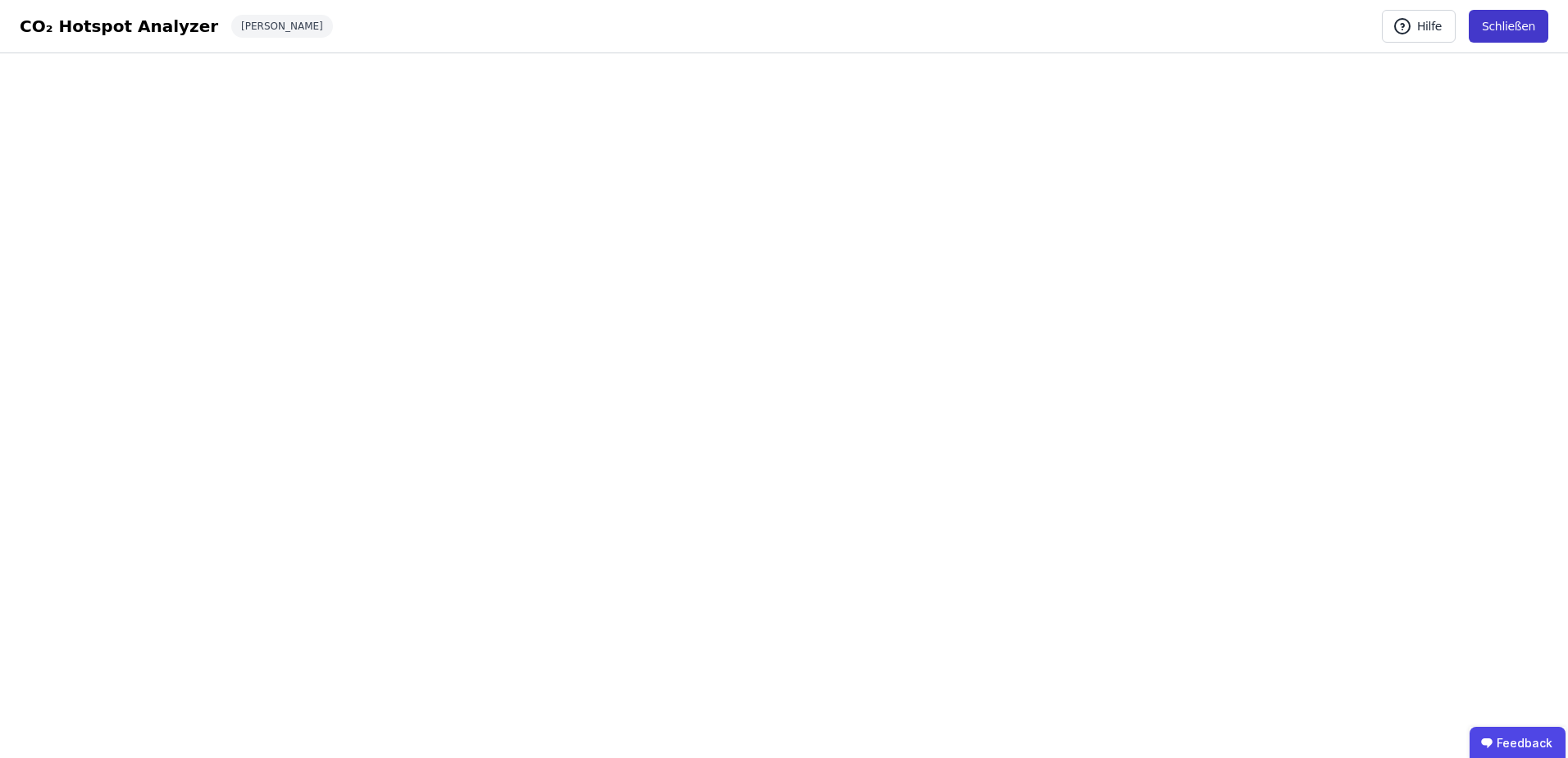
click at [1518, 26] on button "Schließen" at bounding box center [1509, 26] width 79 height 33
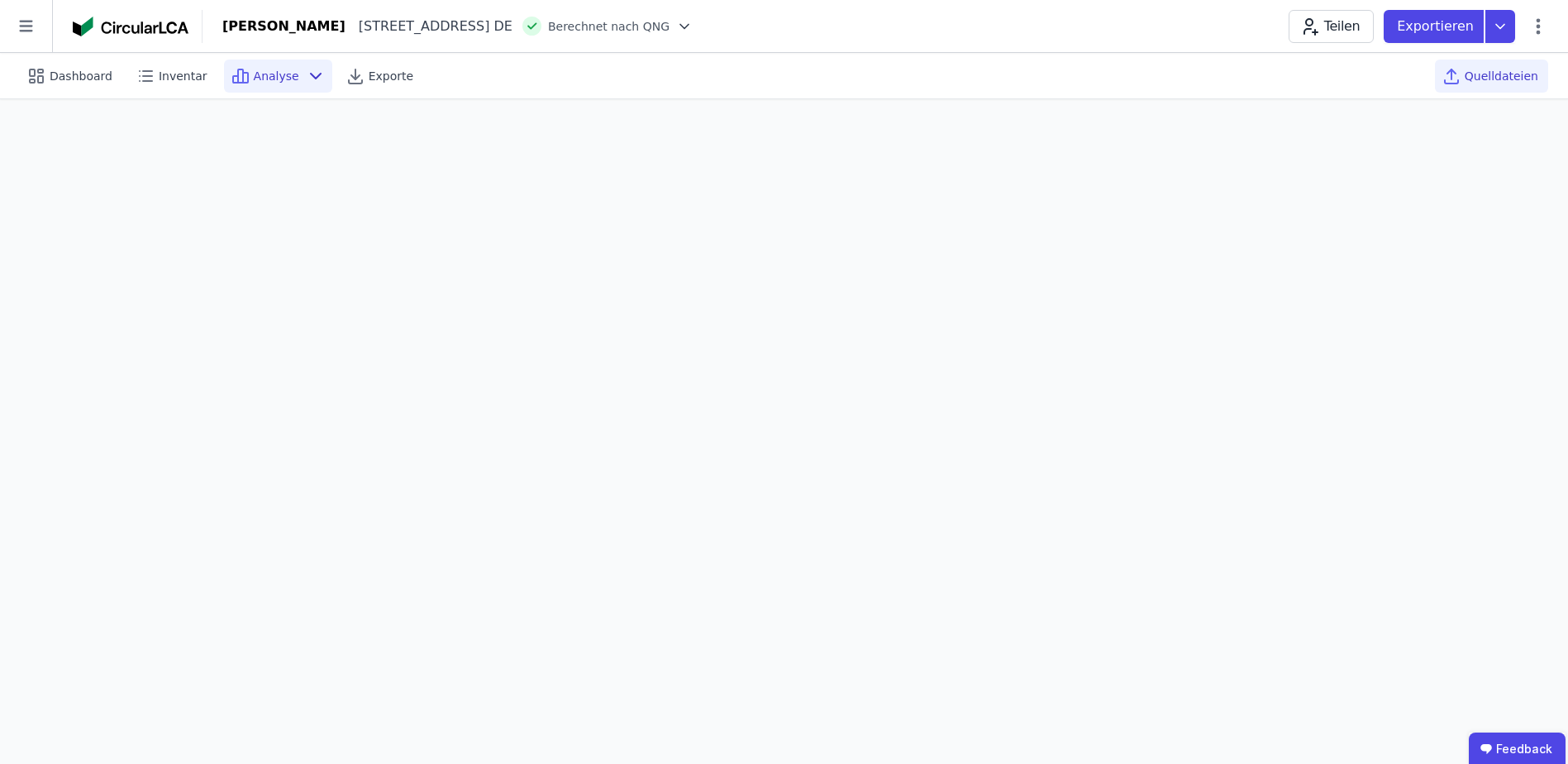
click at [1487, 83] on span "Quelldateien" at bounding box center [1501, 76] width 74 height 16
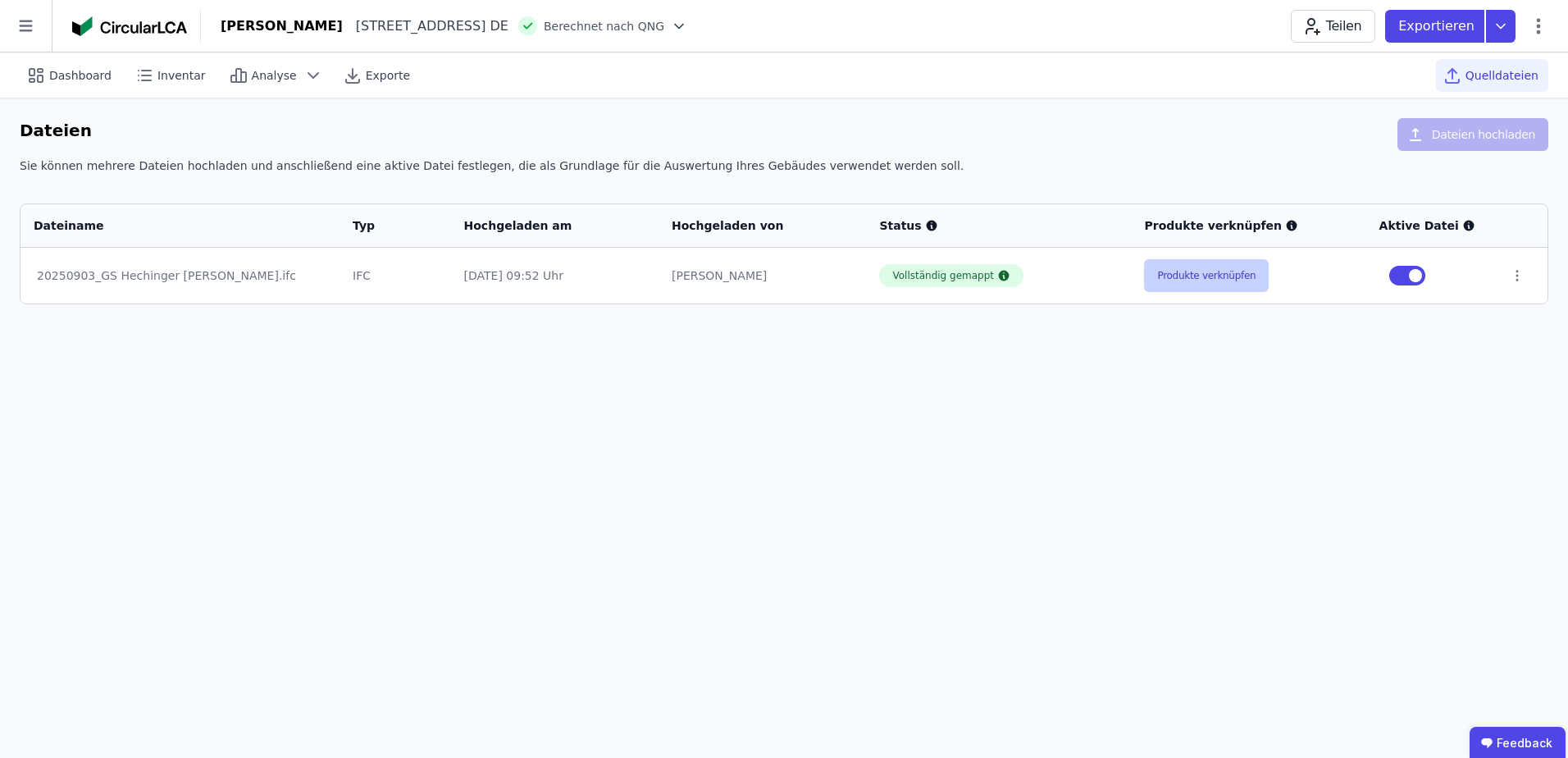
click at [1230, 271] on button "Produkte verknüpfen" at bounding box center [1206, 276] width 125 height 33
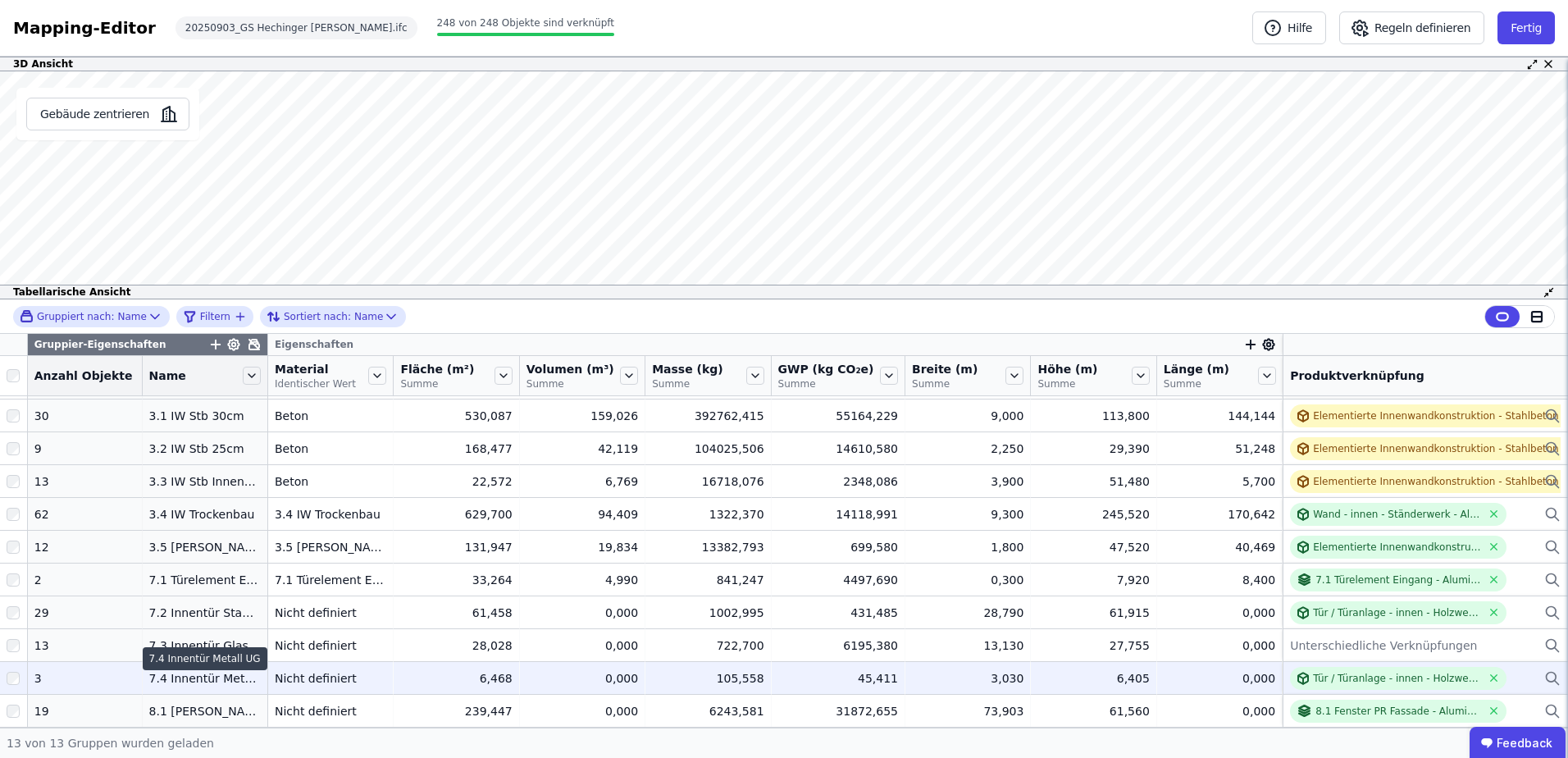
scroll to position [109, 0]
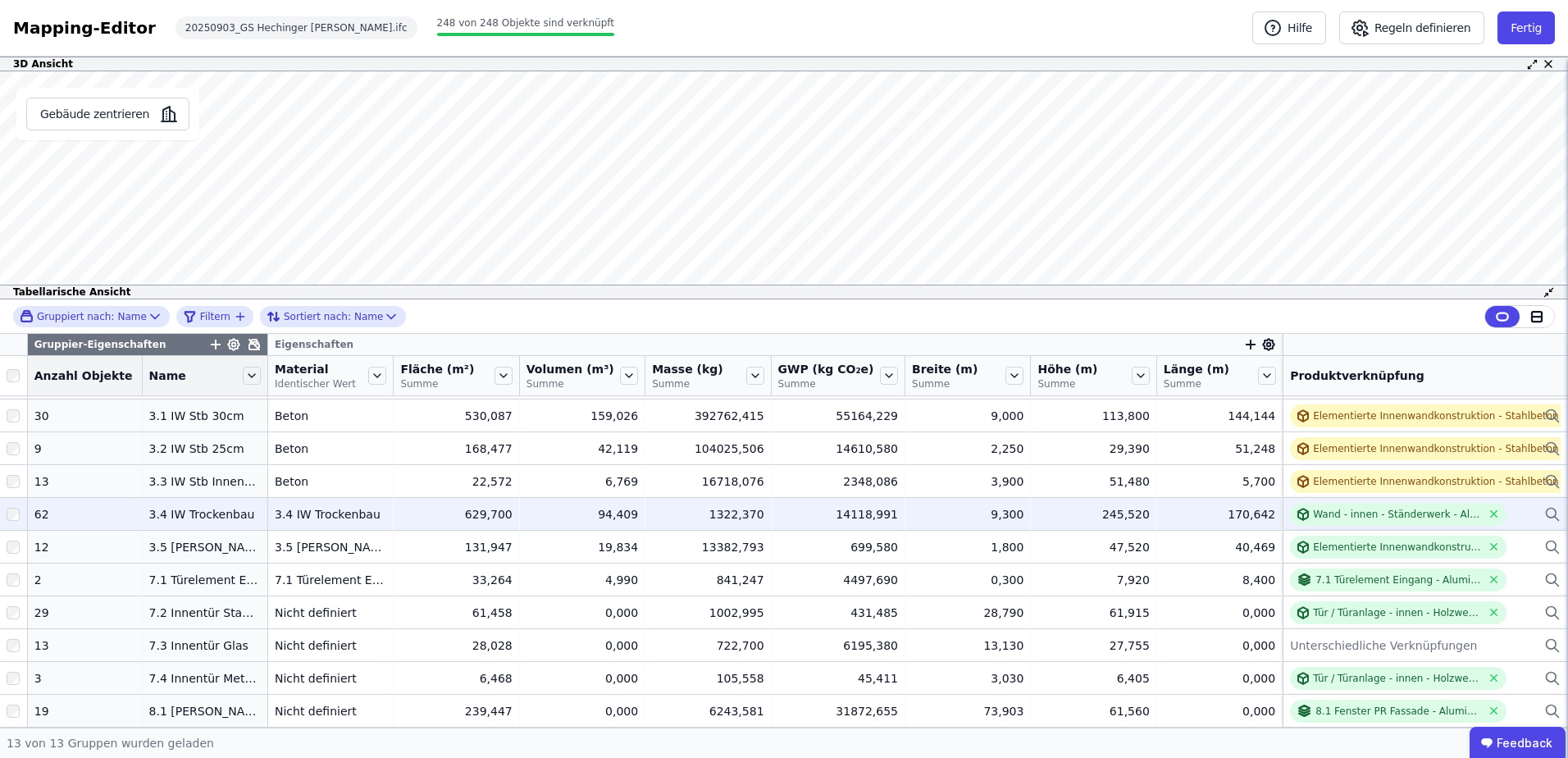
click at [182, 506] on div "3.4 IW Trockenbau" at bounding box center [205, 514] width 112 height 16
click at [1361, 508] on div "Wand - innen - Ständerwerk - Aluminium" at bounding box center [1397, 514] width 168 height 13
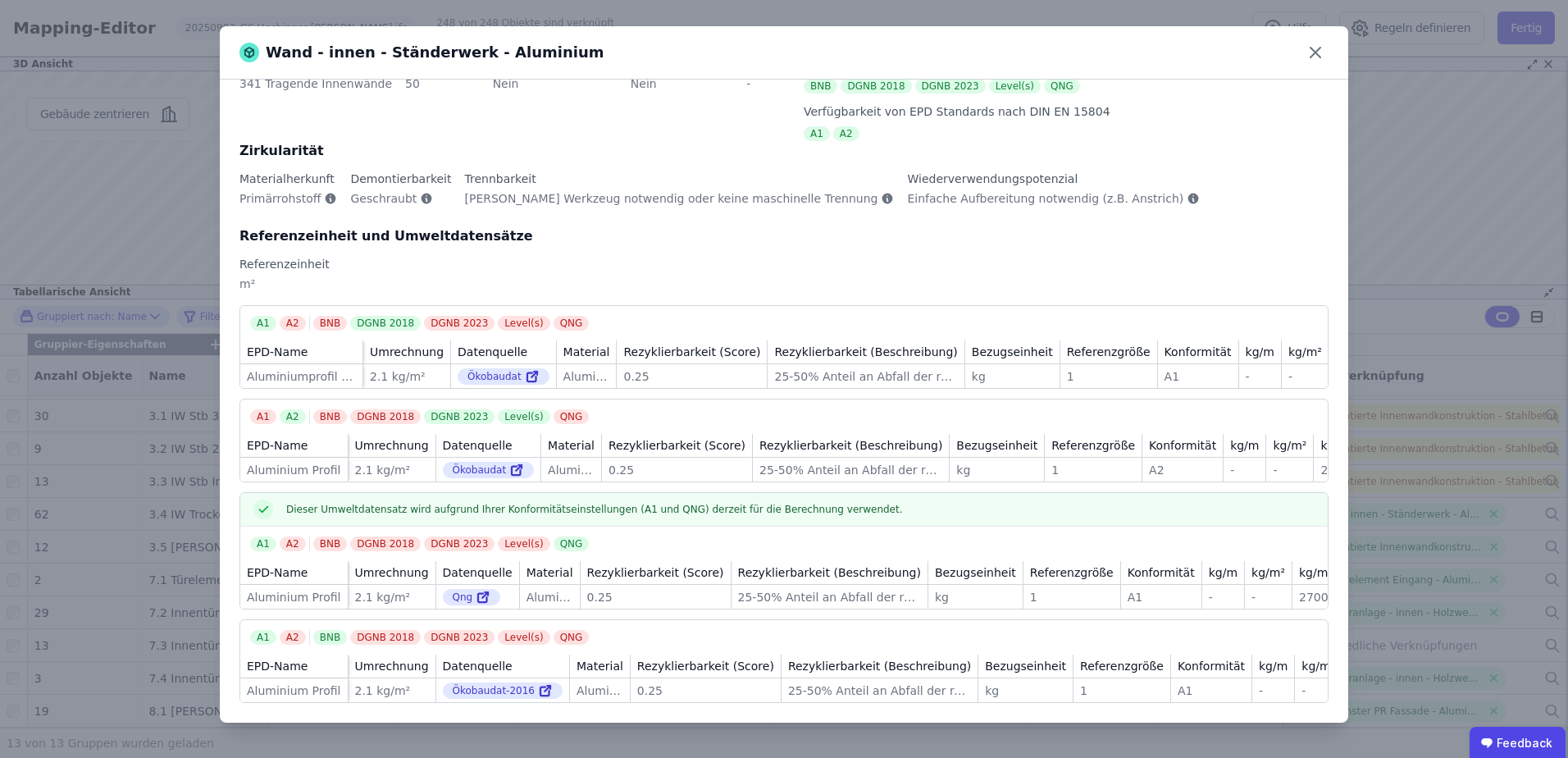
scroll to position [96, 0]
click at [1325, 59] on icon at bounding box center [1315, 53] width 26 height 26
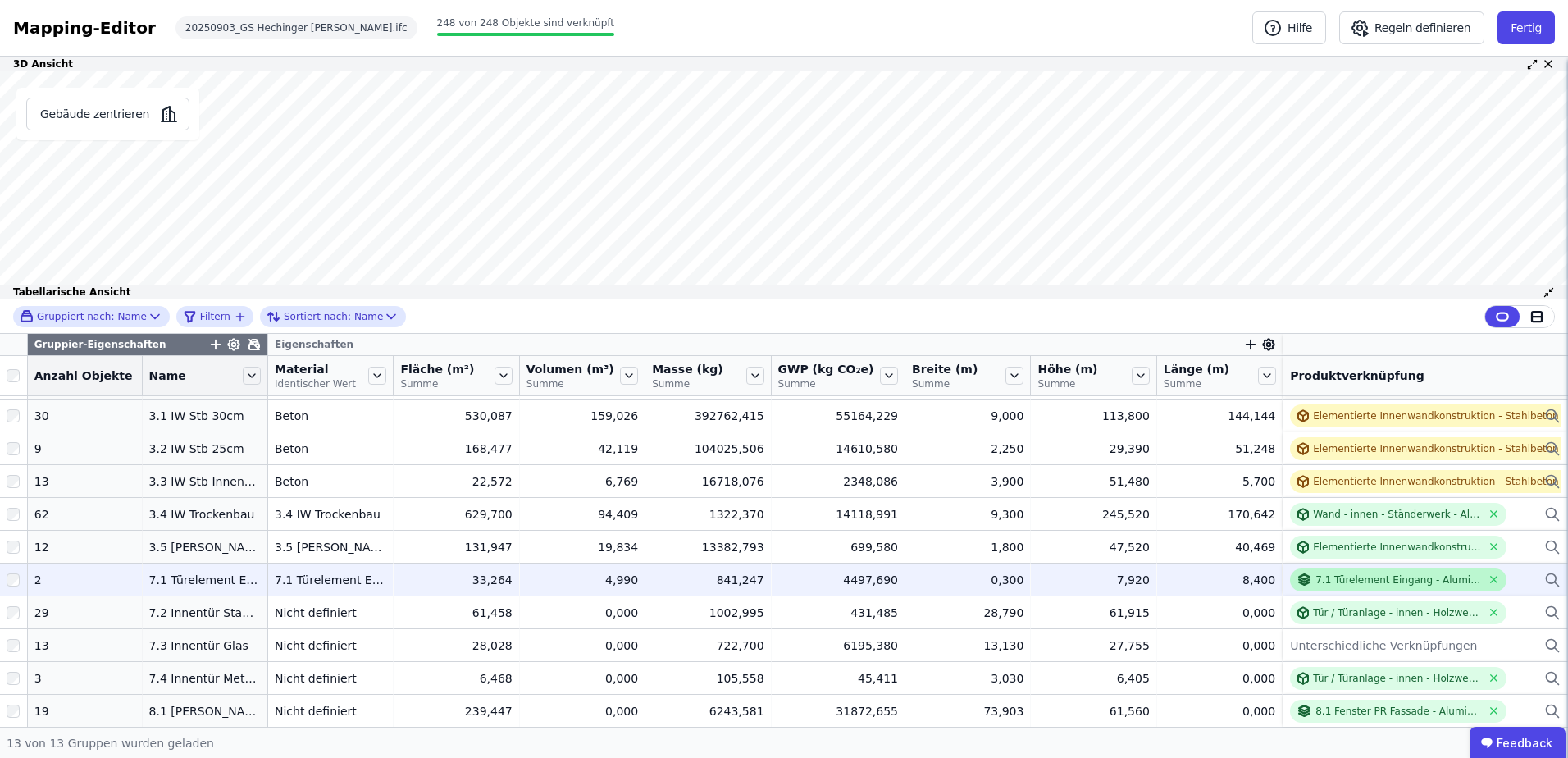
click at [1350, 574] on div "7.1 Türelement Eingang - Aluminiumrahmen - Dreifachverglasung - m²" at bounding box center [1398, 580] width 165 height 13
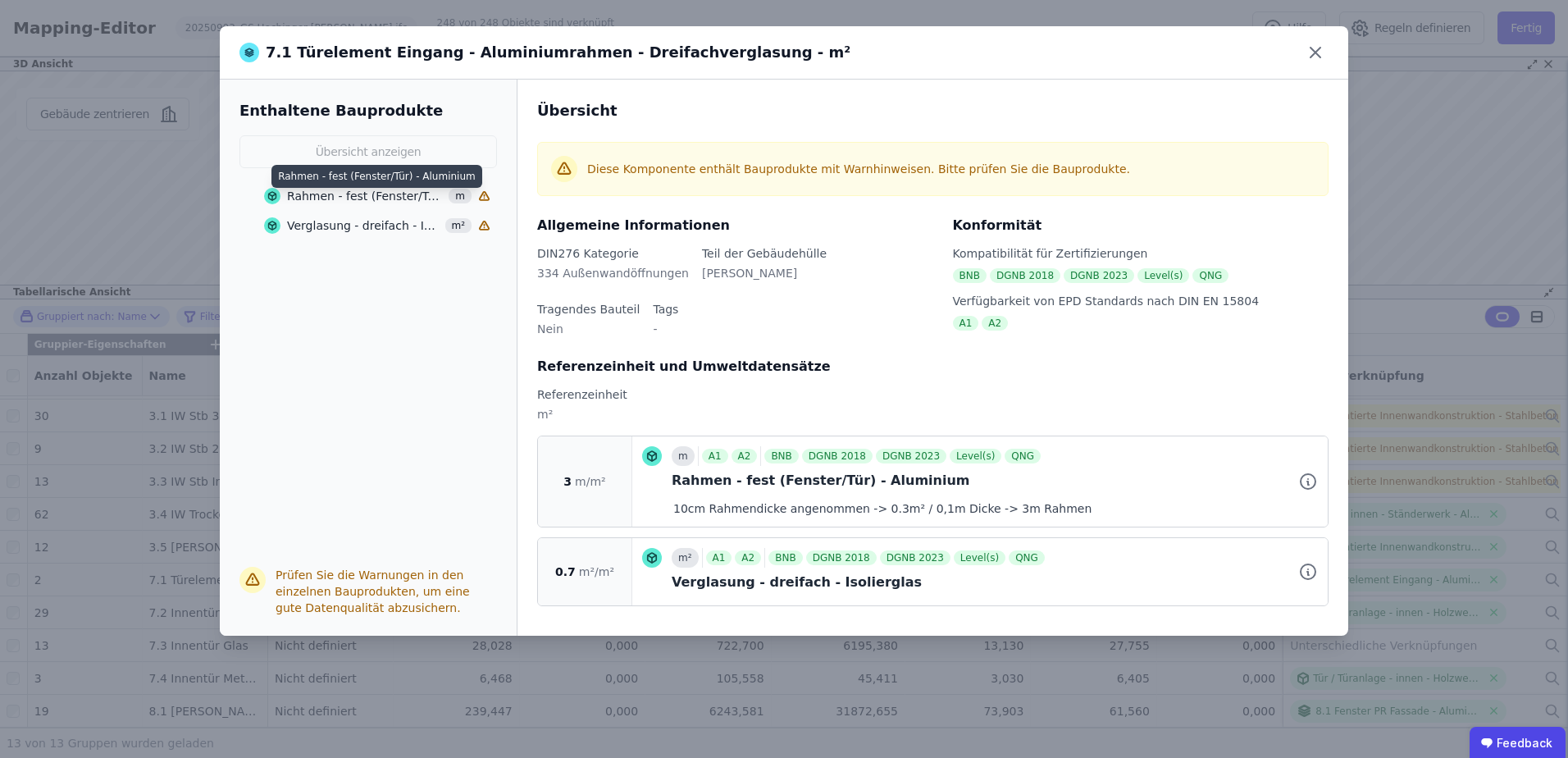
click at [350, 194] on div "Rahmen - fest (Fenster/Tür) - Aluminium" at bounding box center [365, 196] width 157 height 16
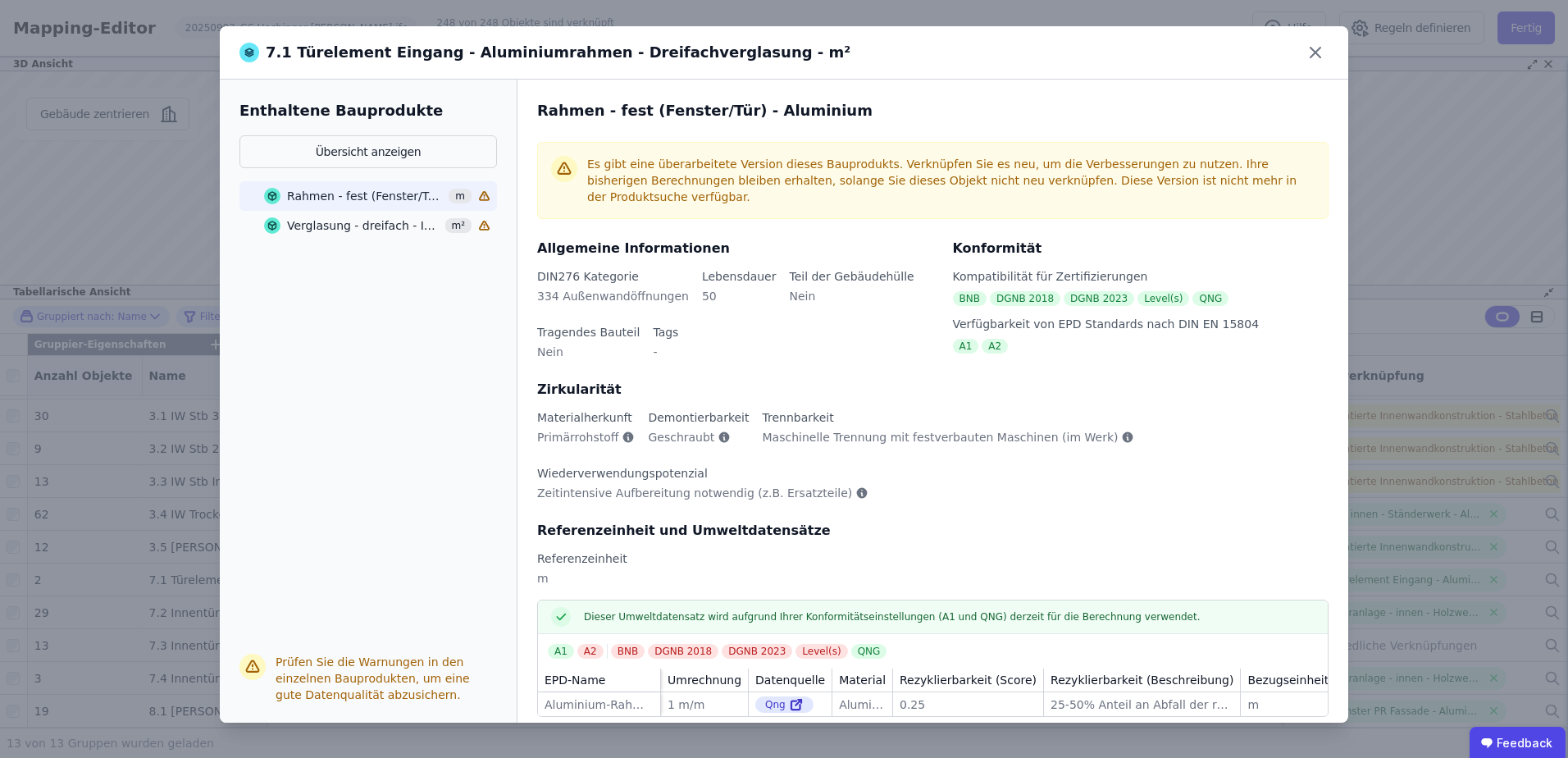
scroll to position [246, 0]
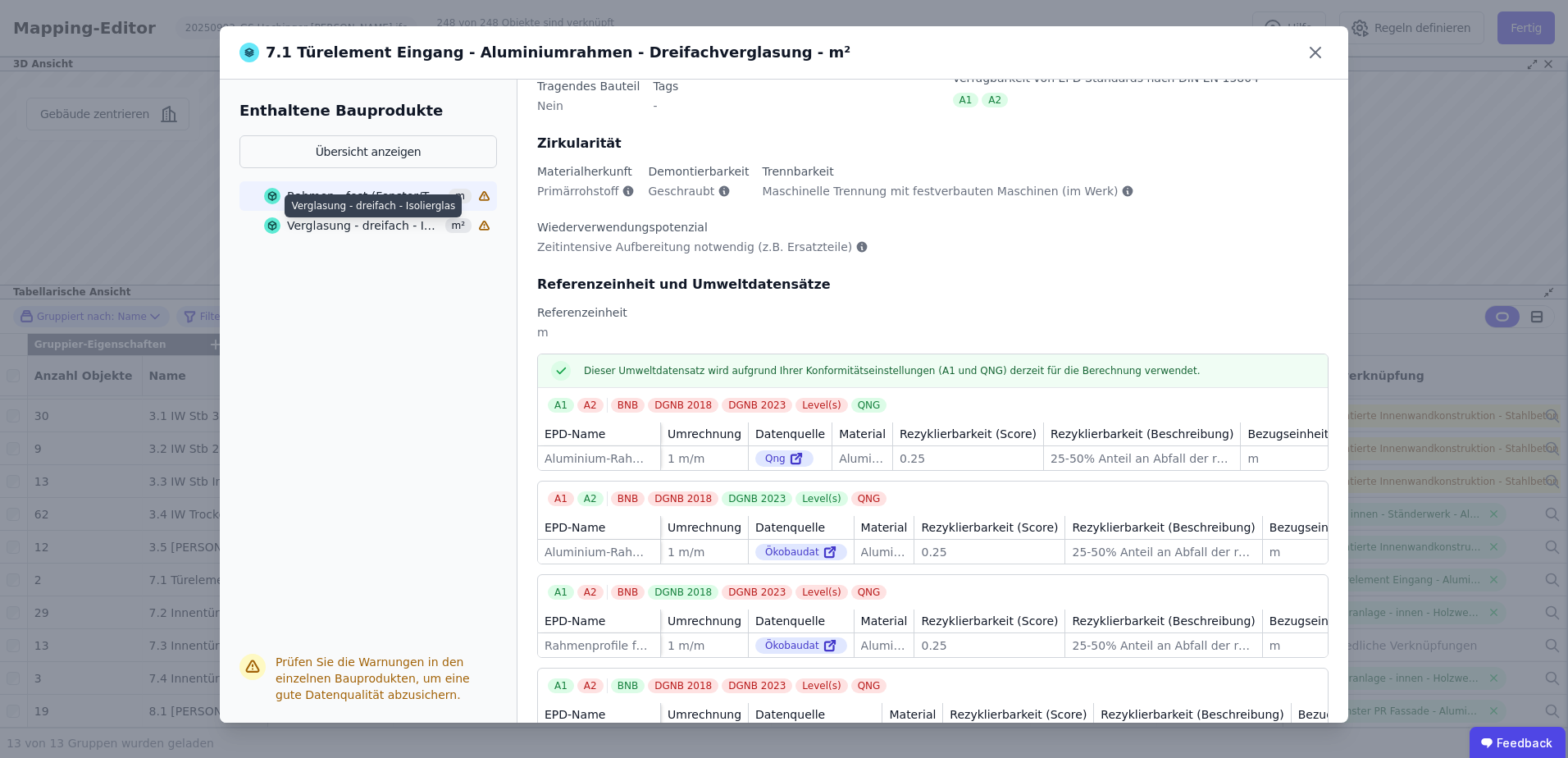
click at [315, 228] on div "Verglasung - dreifach - Isolierglas" at bounding box center [363, 225] width 153 height 16
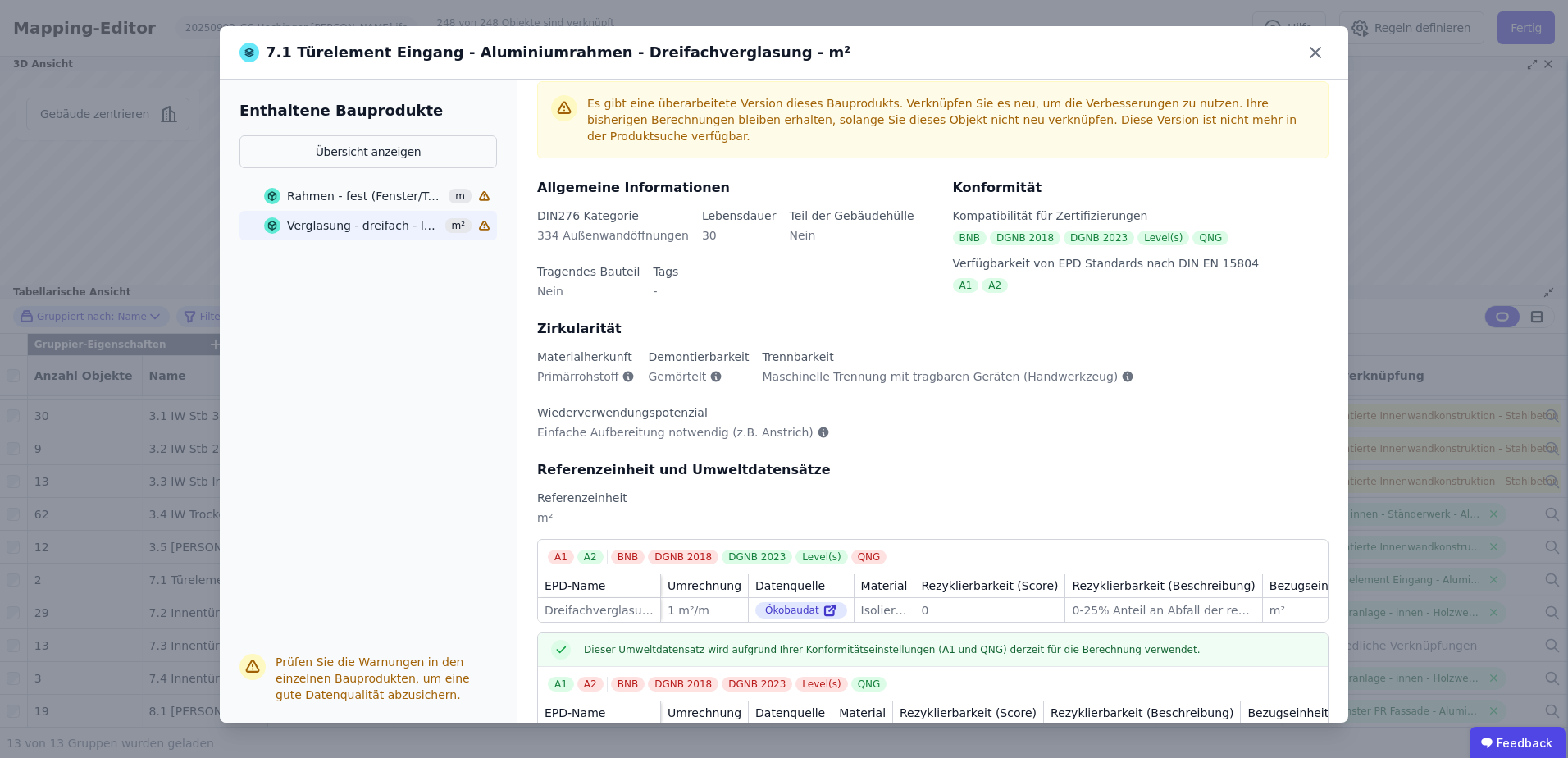
scroll to position [0, 0]
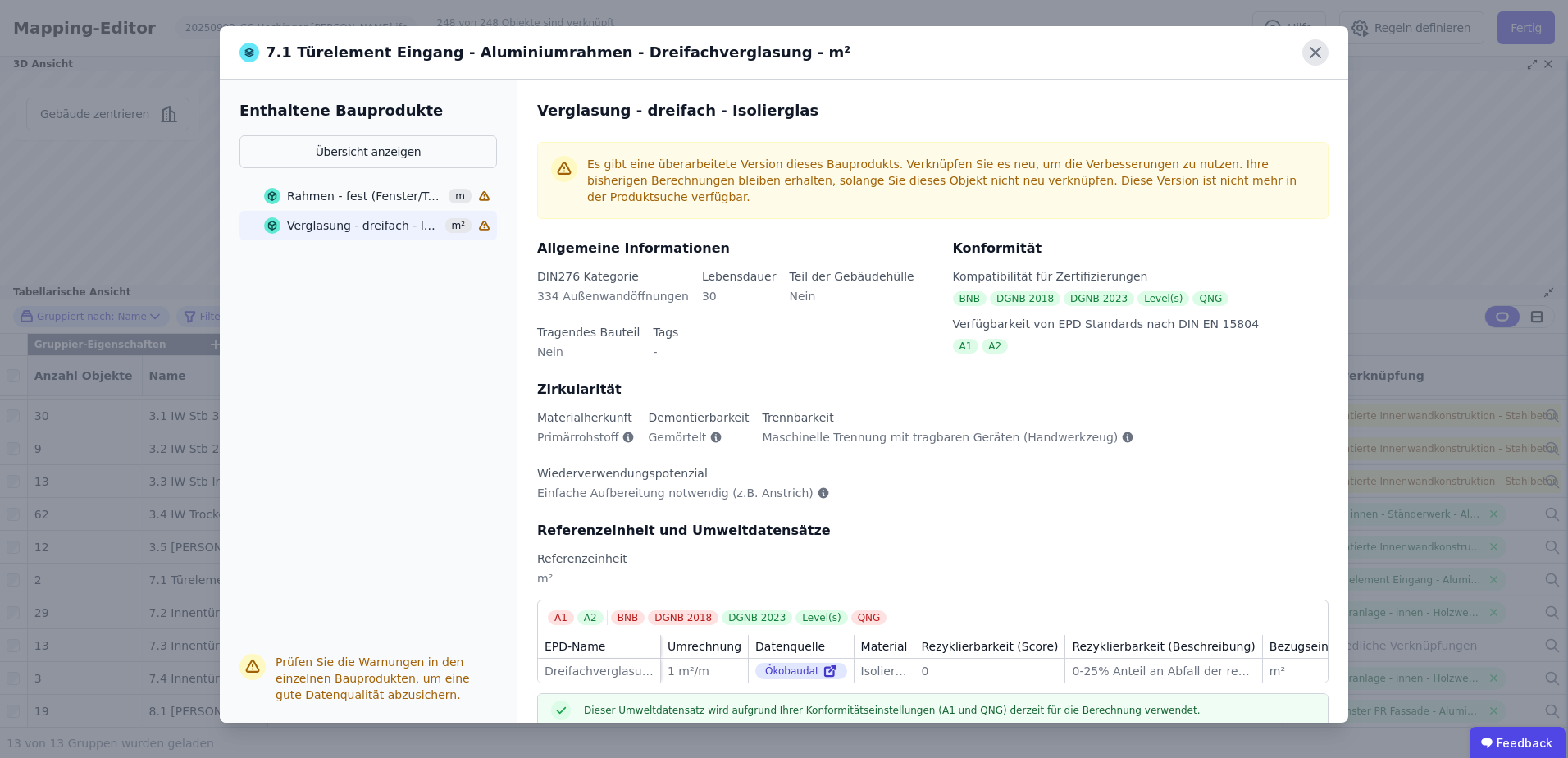
click at [1314, 56] on icon at bounding box center [1315, 53] width 26 height 26
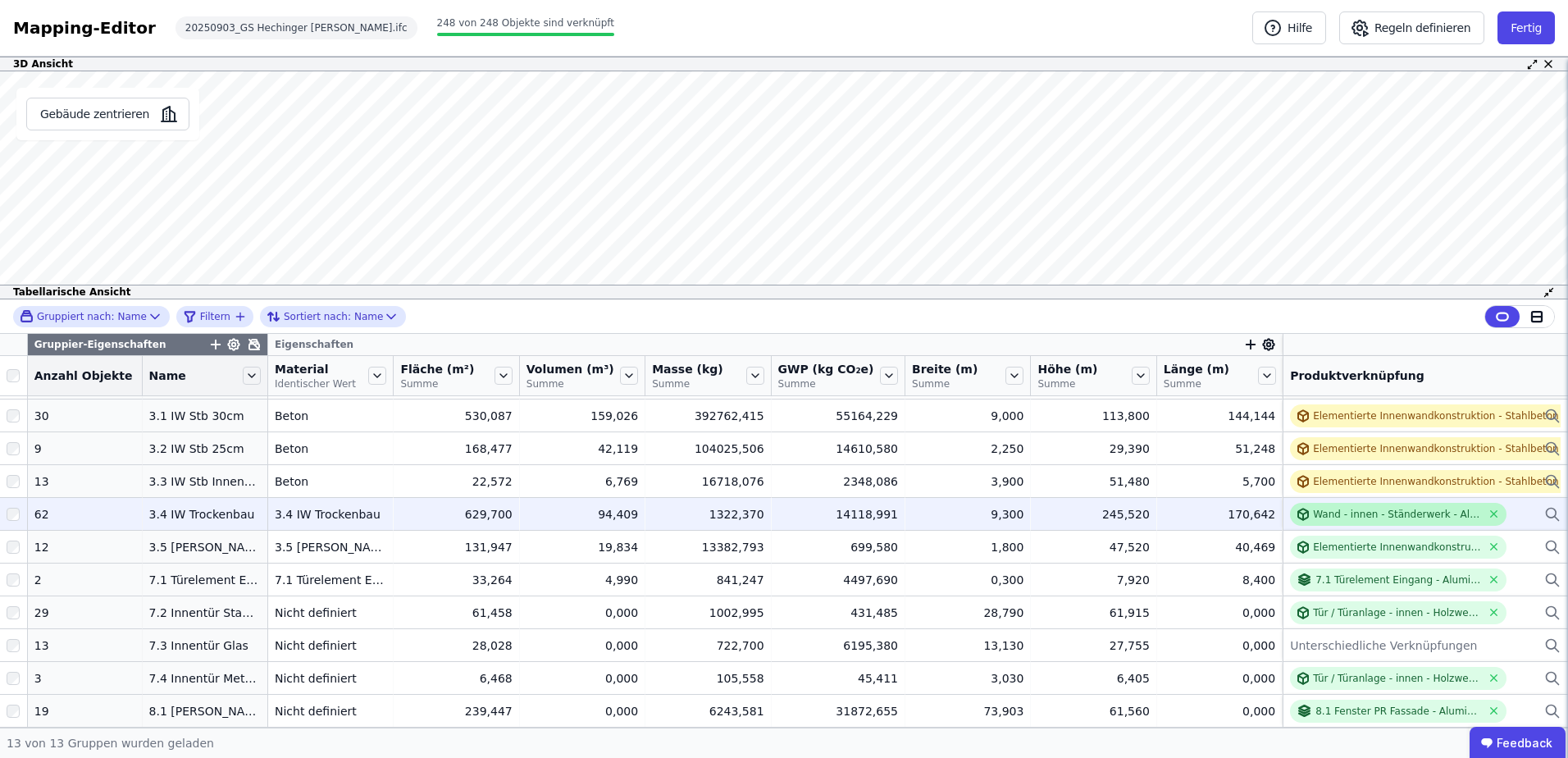
click at [1324, 508] on div "Wand - innen - Ständerwerk - Aluminium" at bounding box center [1397, 514] width 168 height 13
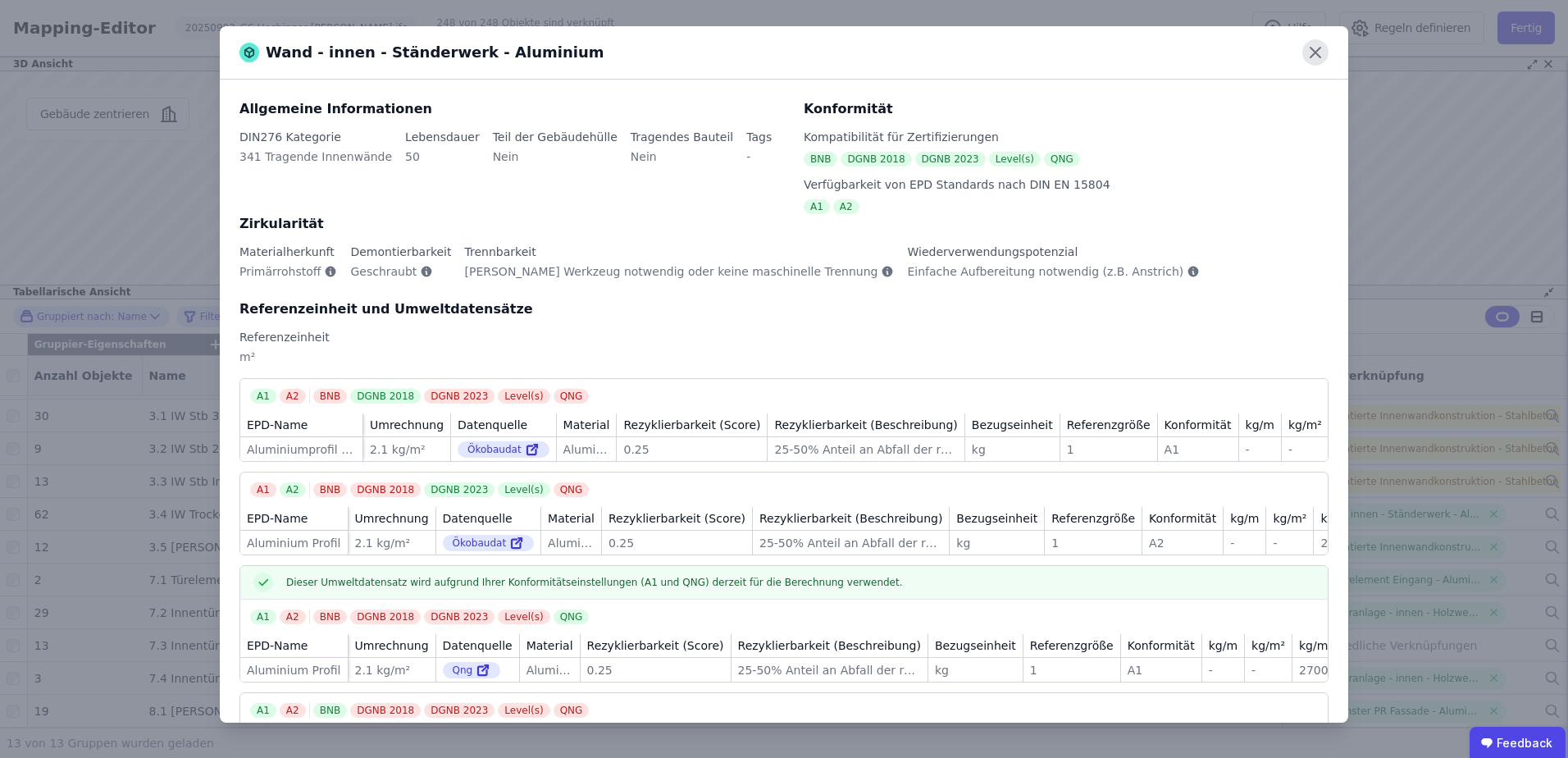
click at [1311, 47] on icon at bounding box center [1315, 52] width 9 height 9
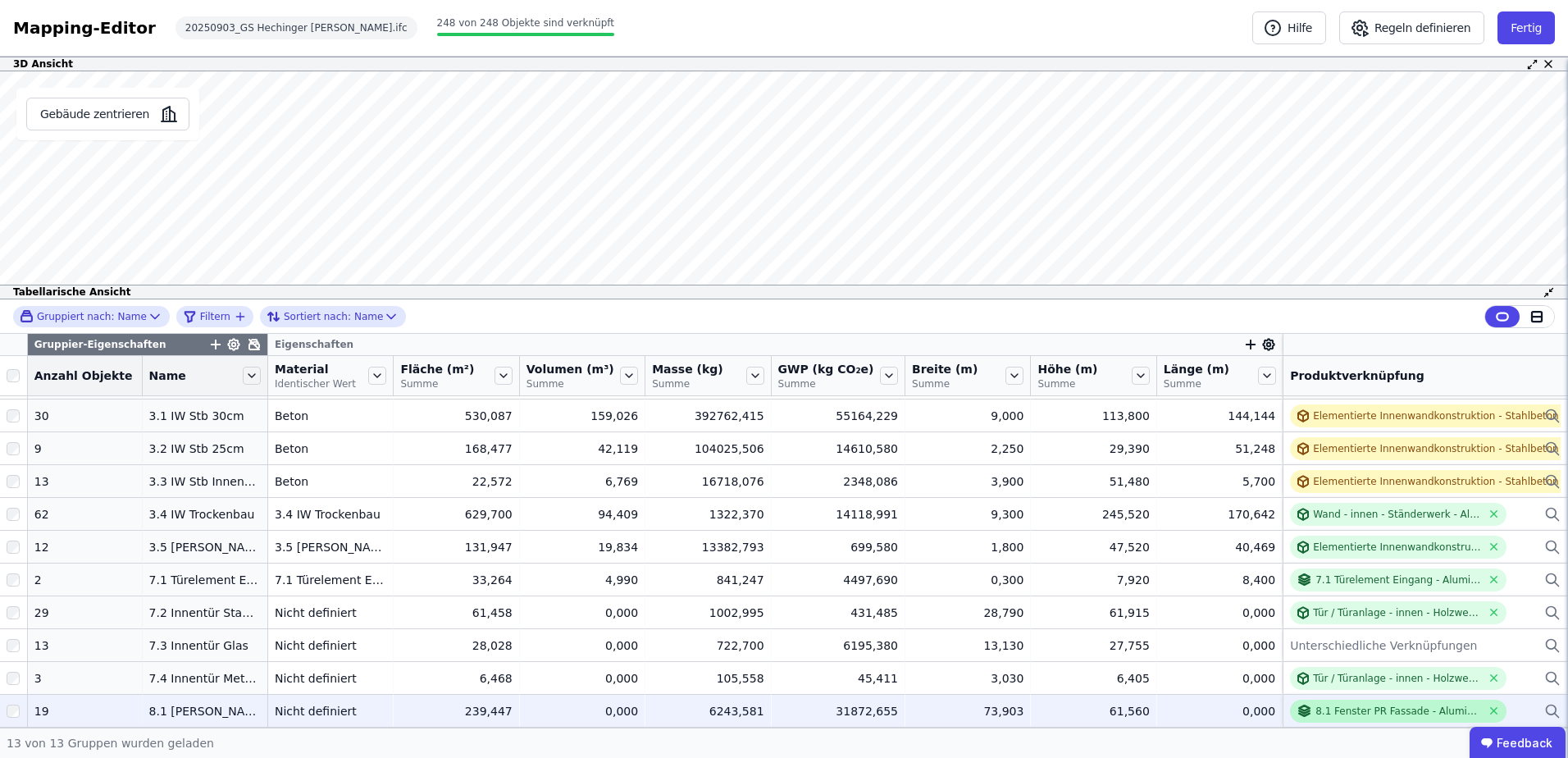
click at [1330, 705] on div "8.1 Fenster PR Fassade - Aluminiumrahmen - Dreifachverglasung - m²" at bounding box center [1398, 711] width 165 height 13
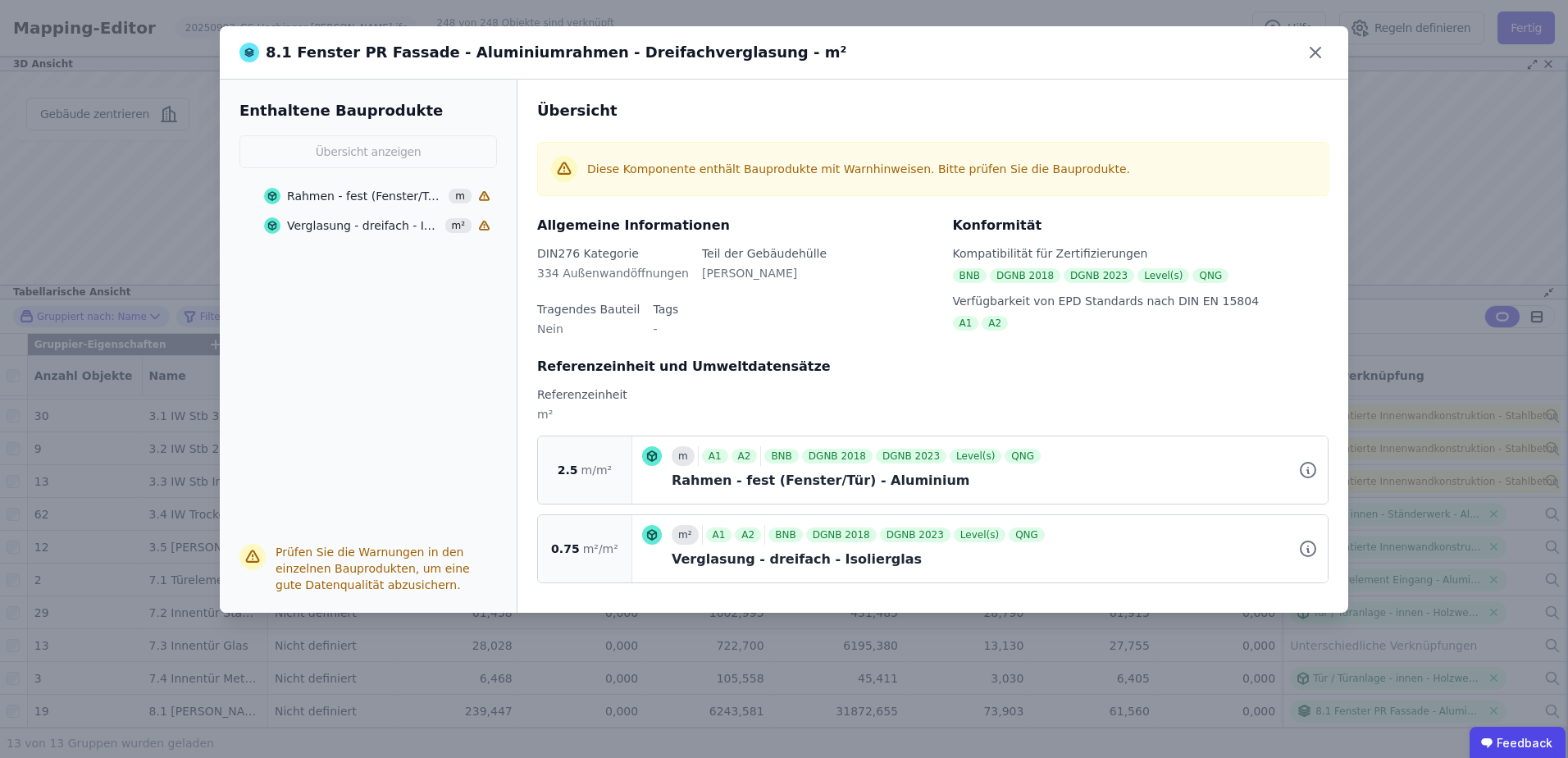
click at [313, 194] on div "Rahmen - fest (Fenster/Tür) - Aluminium" at bounding box center [365, 196] width 157 height 16
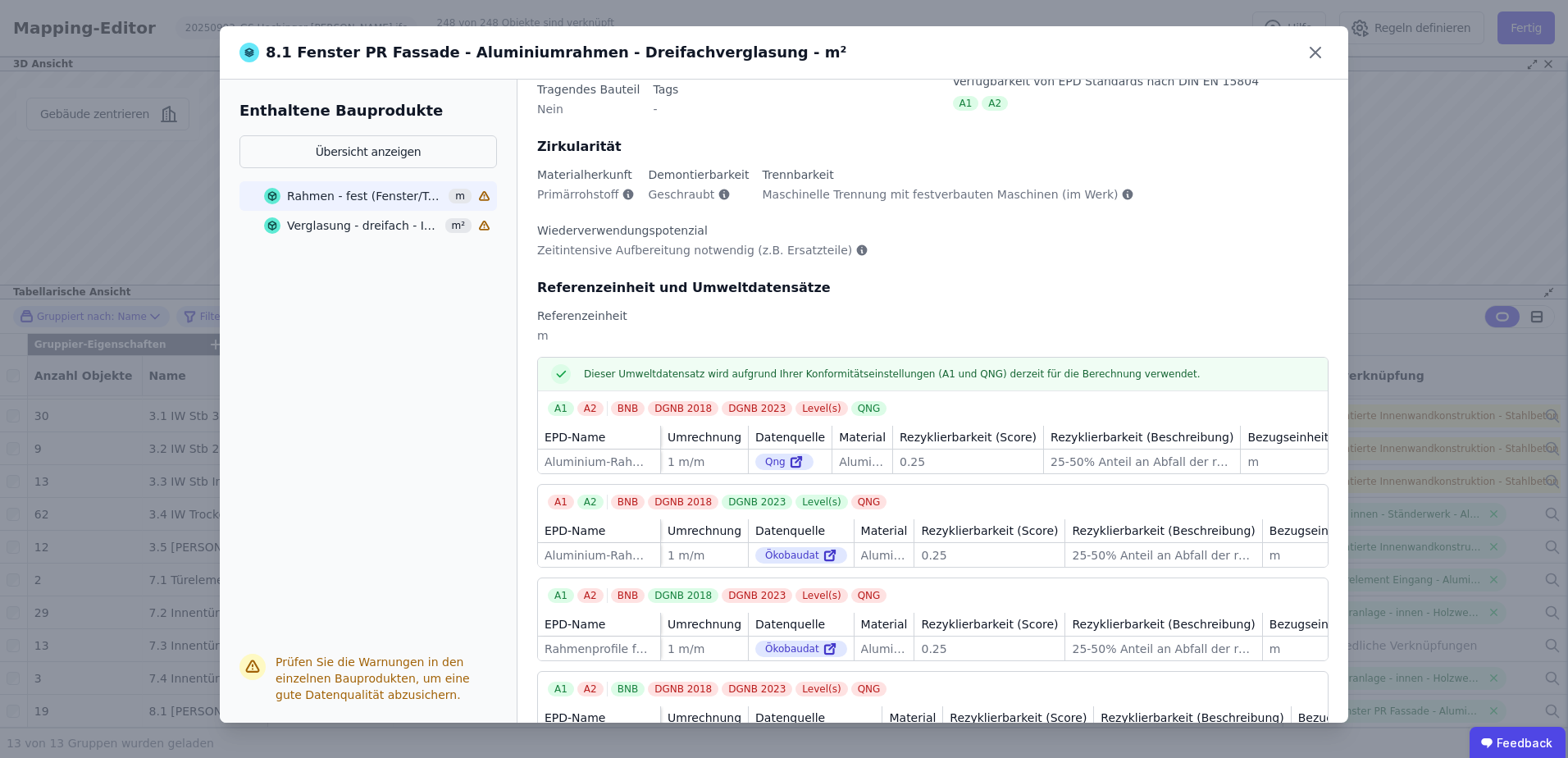
scroll to position [301, 0]
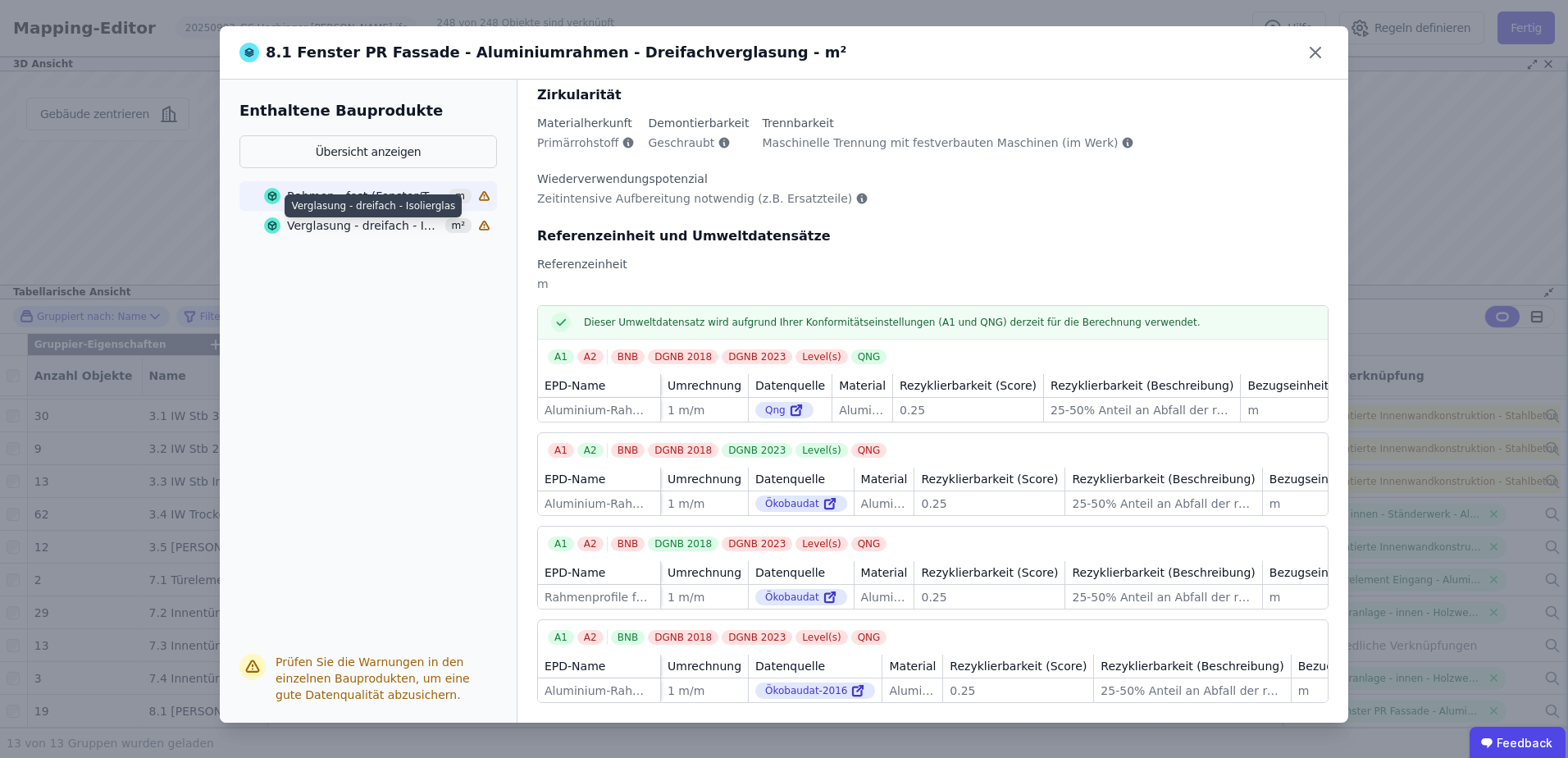
click at [368, 228] on div "Verglasung - dreifach - Isolierglas" at bounding box center [363, 225] width 153 height 16
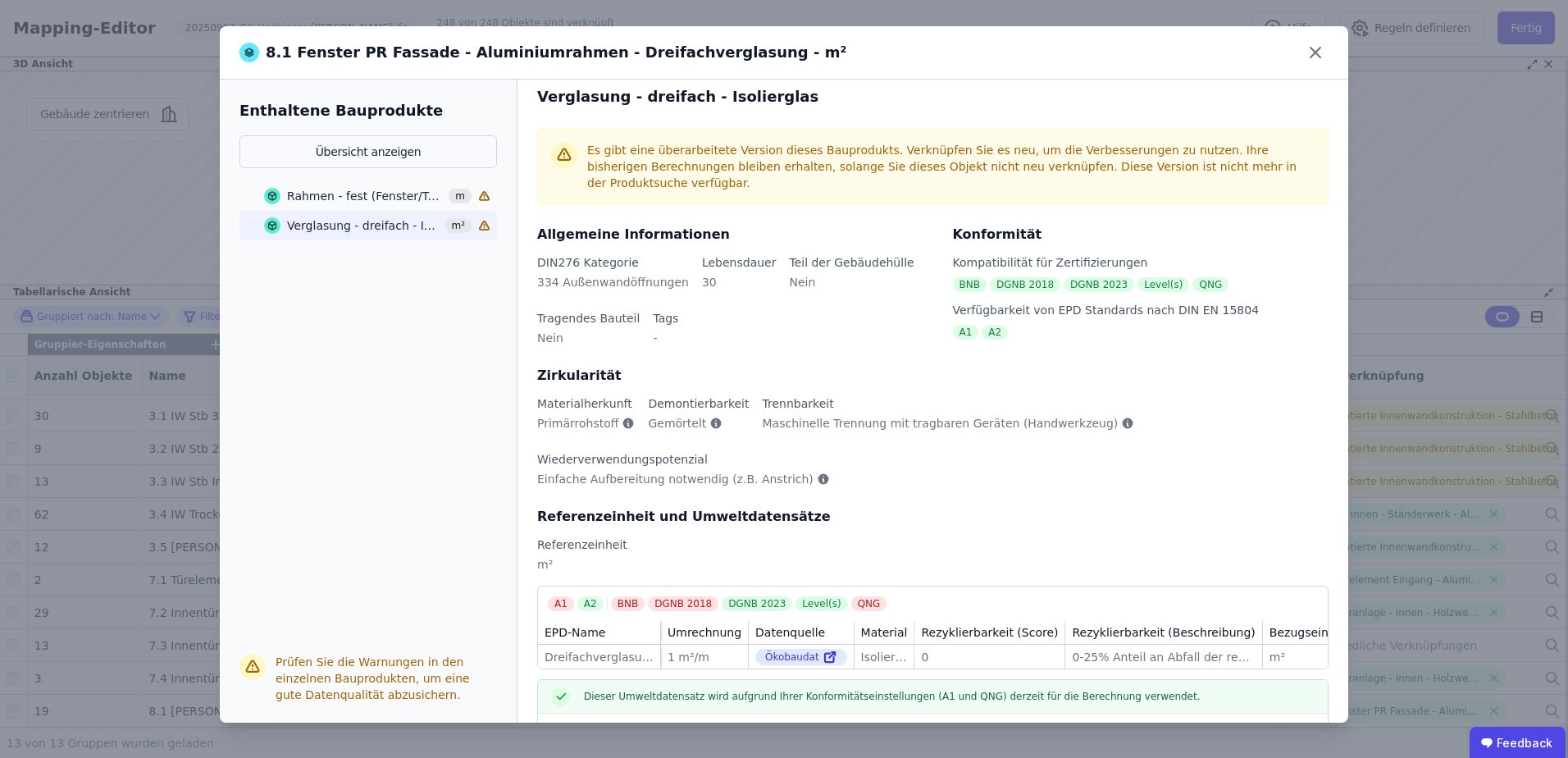
scroll to position [0, 0]
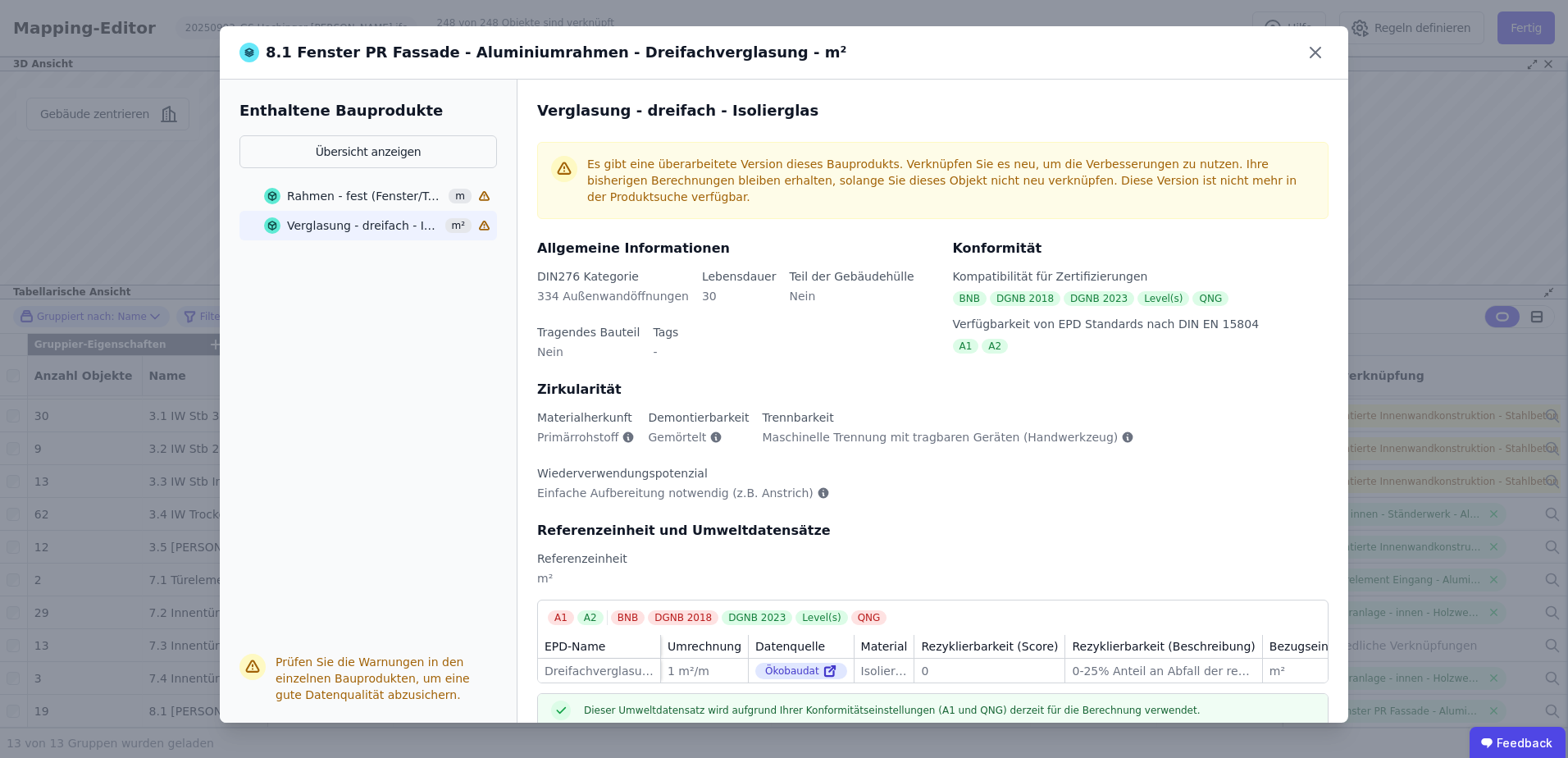
click at [369, 194] on div "Rahmen - fest (Fenster/Tür) - Aluminium" at bounding box center [365, 196] width 157 height 16
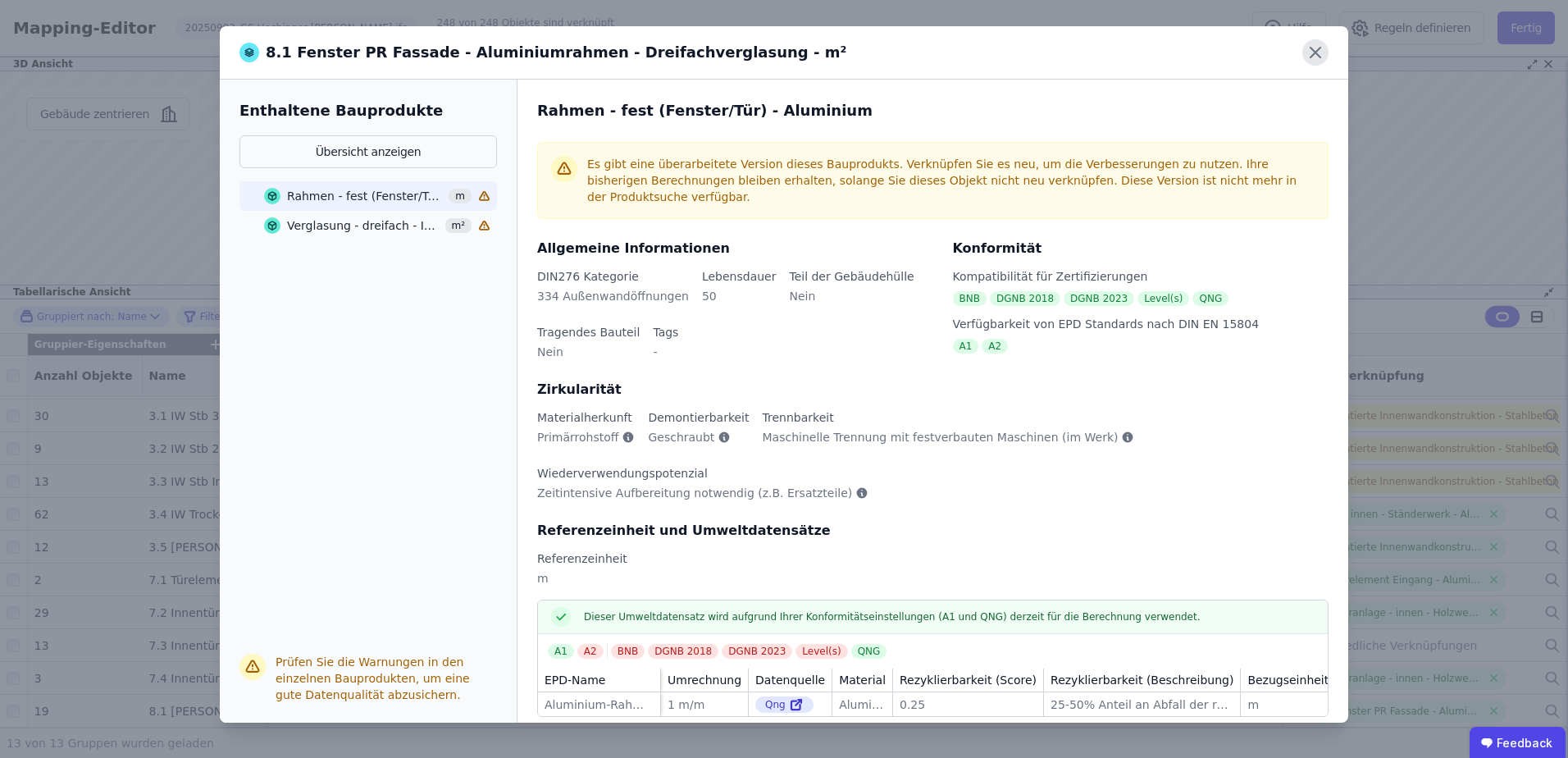
click at [1313, 50] on icon at bounding box center [1315, 52] width 9 height 9
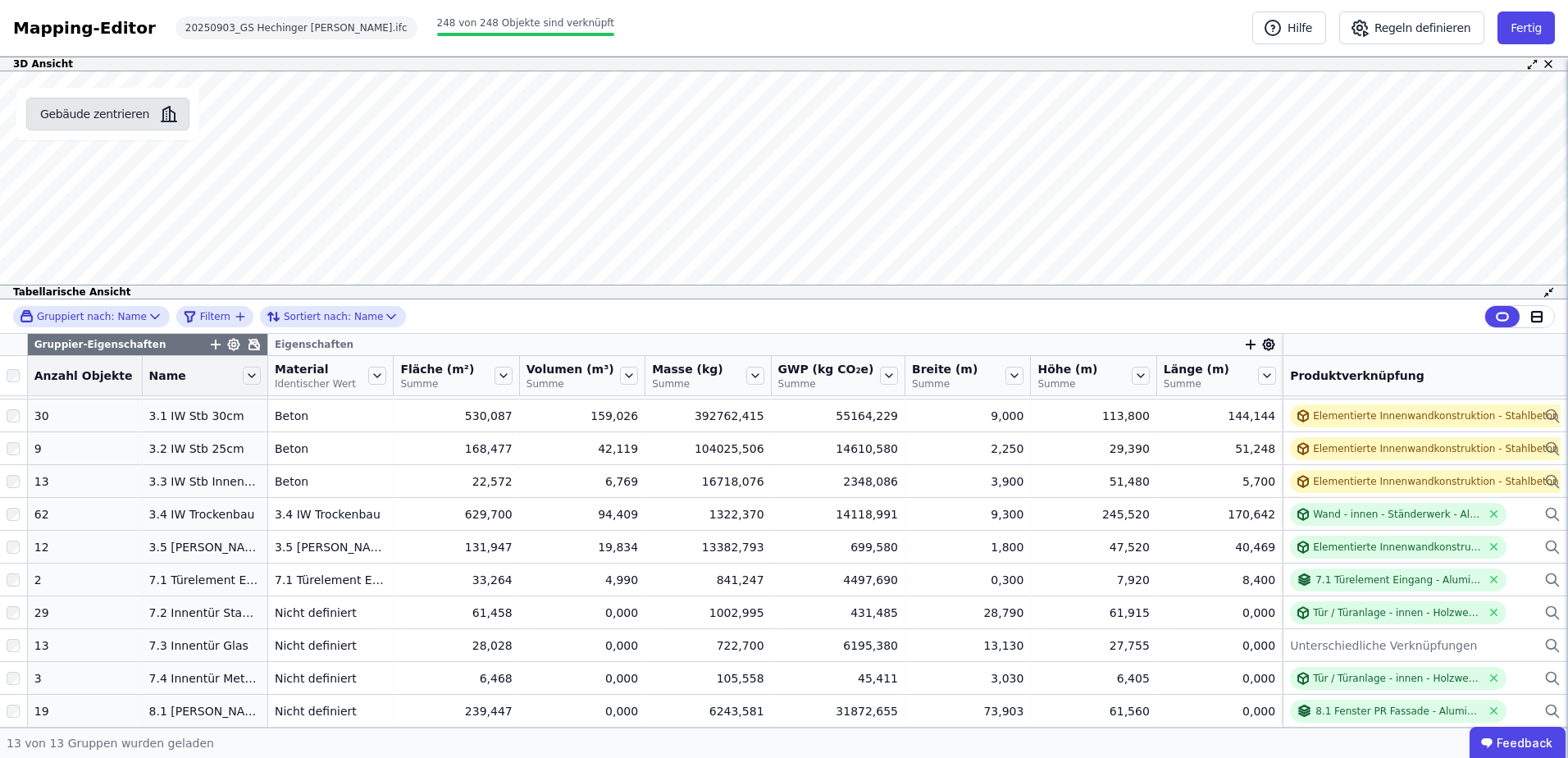
click at [89, 111] on button "Gebäude zentrieren" at bounding box center [108, 114] width 164 height 33
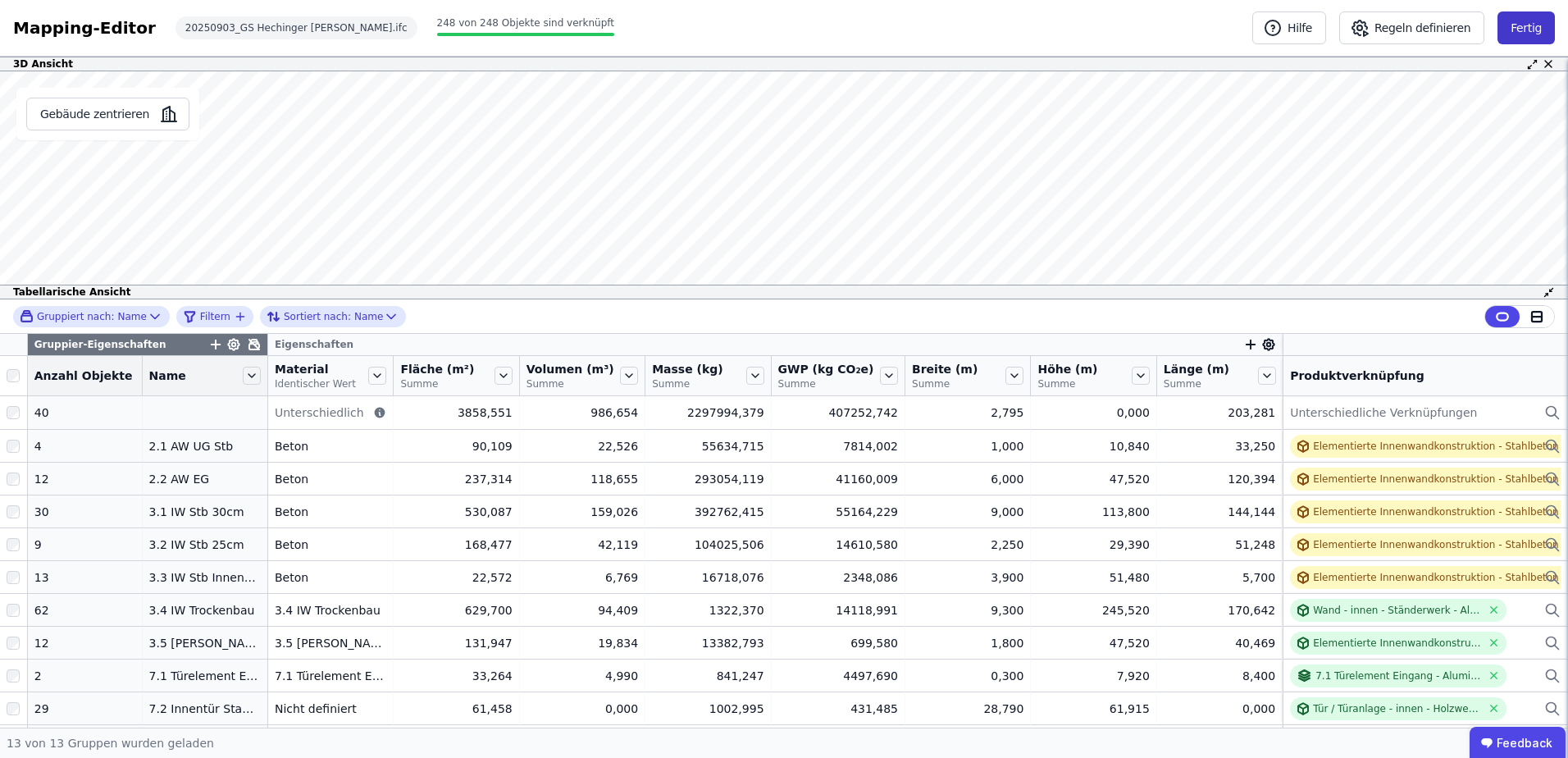
click at [1534, 20] on button "Fertig" at bounding box center [1526, 28] width 58 height 33
